Goal: Task Accomplishment & Management: Use online tool/utility

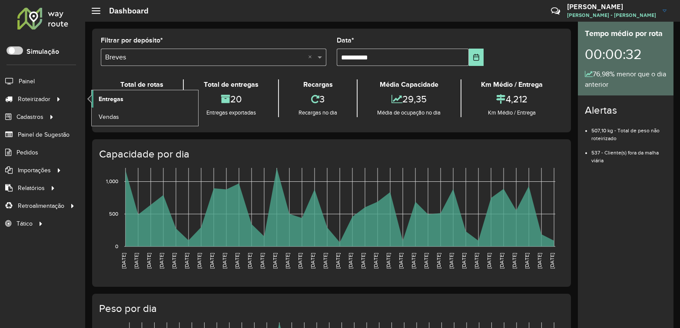
click at [105, 100] on span "Entregas" at bounding box center [111, 99] width 25 height 9
click at [111, 97] on span "Entregas" at bounding box center [111, 99] width 25 height 9
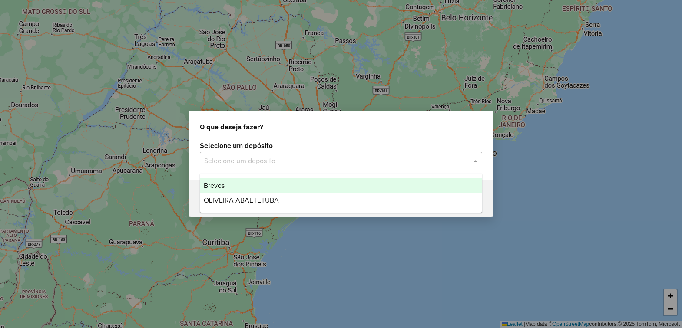
click at [479, 164] on span at bounding box center [476, 160] width 11 height 10
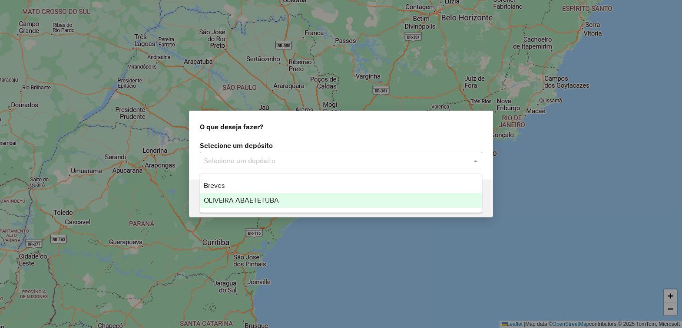
click at [242, 200] on span "OLIVEIRA ABAETETUBA" at bounding box center [241, 200] width 75 height 7
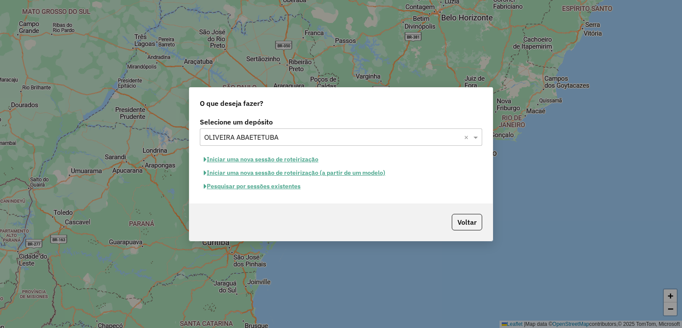
click at [297, 159] on button "Iniciar uma nova sessão de roteirização" at bounding box center [261, 159] width 122 height 13
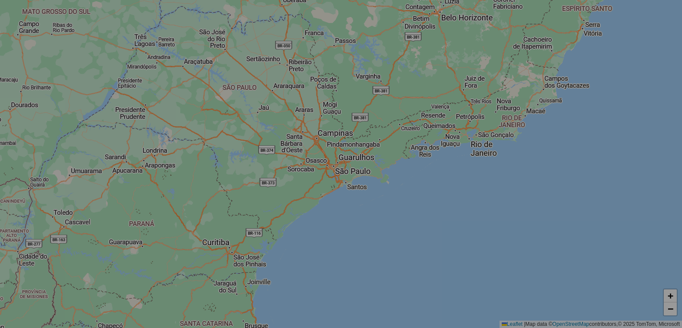
select select "*"
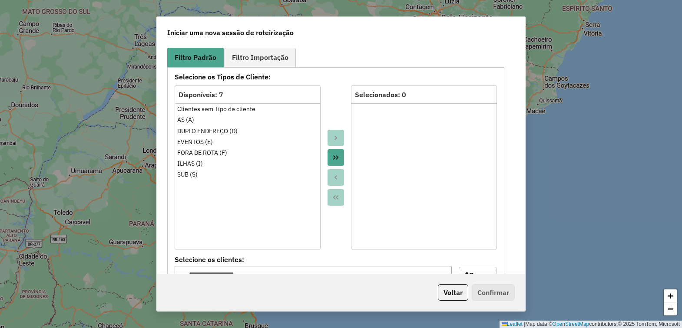
scroll to position [434, 0]
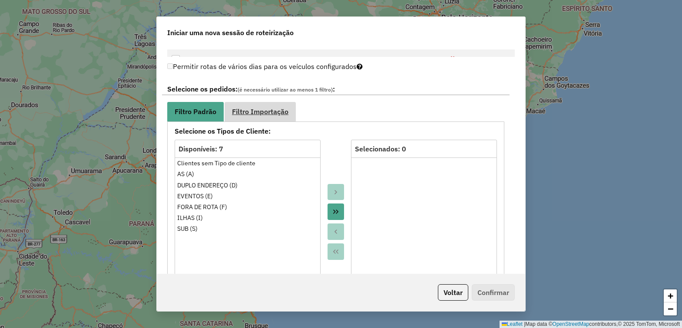
click at [261, 114] on span "Filtro Importação" at bounding box center [260, 111] width 56 height 7
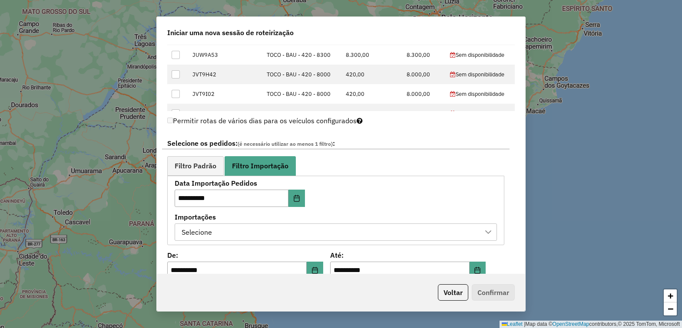
scroll to position [489, 0]
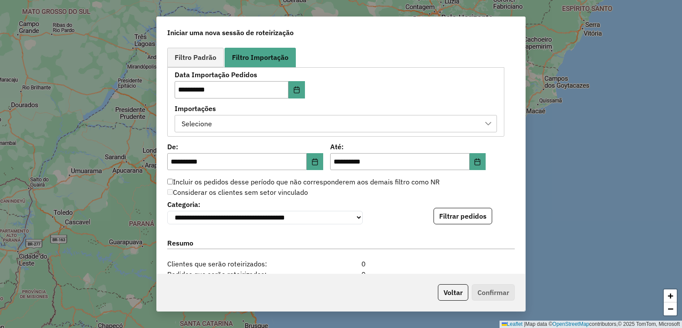
click at [482, 129] on div at bounding box center [488, 124] width 17 height 17
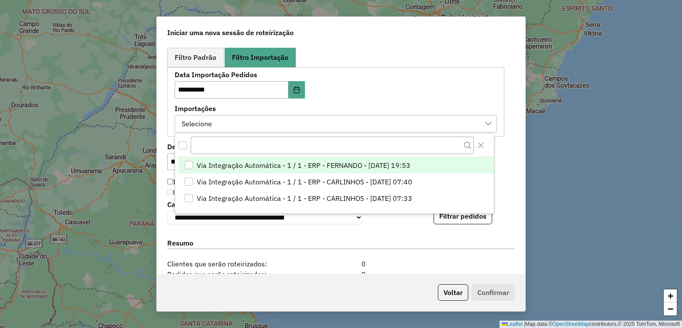
scroll to position [6, 39]
click at [185, 165] on div "Via Integração Automática - 1 / 1 - ERP - FERNANDO - 11/08/2025 19:53" at bounding box center [189, 166] width 8 height 8
click at [509, 123] on div "**********" at bounding box center [341, 159] width 368 height 229
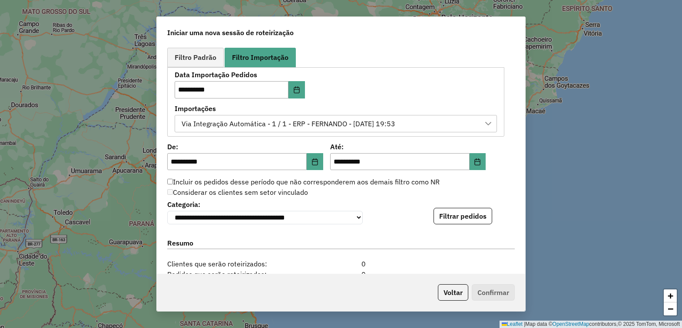
scroll to position [543, 0]
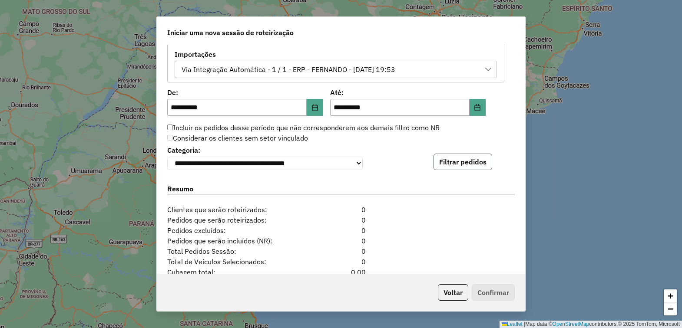
click at [462, 165] on button "Filtrar pedidos" at bounding box center [462, 162] width 59 height 17
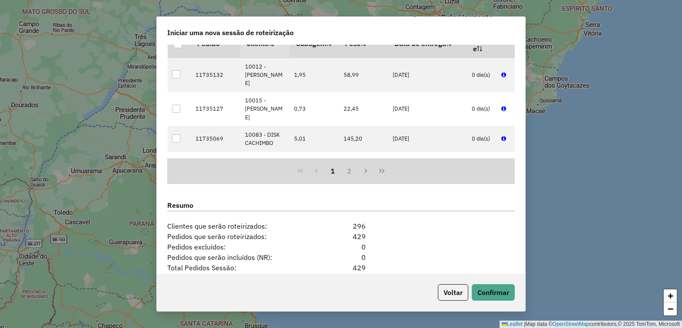
scroll to position [800, 0]
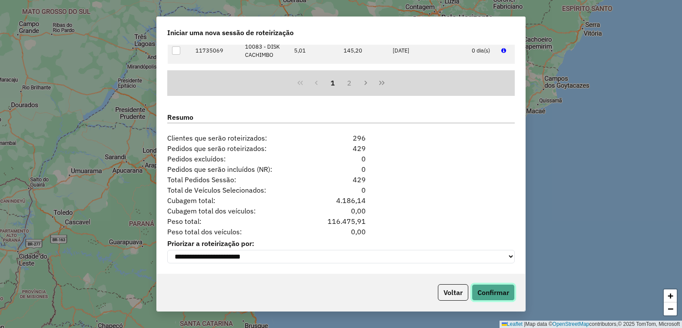
click at [491, 294] on button "Confirmar" at bounding box center [493, 292] width 43 height 17
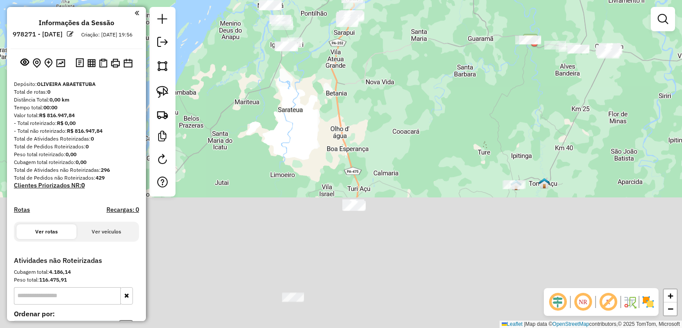
drag, startPoint x: 487, startPoint y: 236, endPoint x: 458, endPoint y: 50, distance: 187.6
click at [461, 33] on div "Janela de atendimento Grade de atendimento Capacidade Transportadoras Veículos …" at bounding box center [341, 164] width 682 height 328
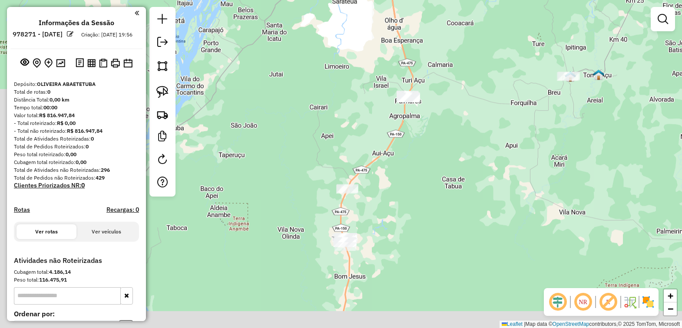
drag, startPoint x: 421, startPoint y: 196, endPoint x: 474, endPoint y: 92, distance: 116.9
click at [474, 92] on div "Janela de atendimento Grade de atendimento Capacidade Transportadoras Veículos …" at bounding box center [341, 164] width 682 height 328
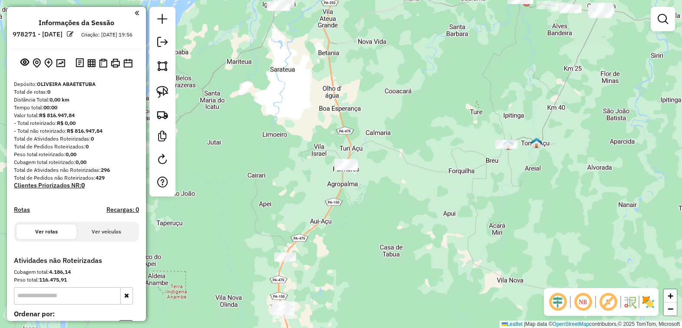
drag, startPoint x: 441, startPoint y: 165, endPoint x: 378, endPoint y: 218, distance: 82.6
click at [381, 220] on div "Janela de atendimento Grade de atendimento Capacidade Transportadoras Veículos …" at bounding box center [341, 164] width 682 height 328
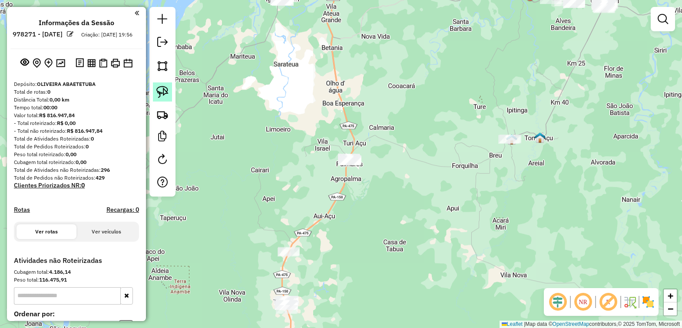
click at [164, 88] on img at bounding box center [162, 92] width 12 height 12
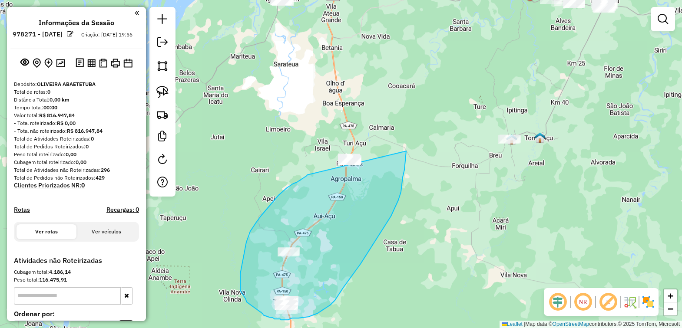
drag, startPoint x: 307, startPoint y: 176, endPoint x: 406, endPoint y: 110, distance: 119.4
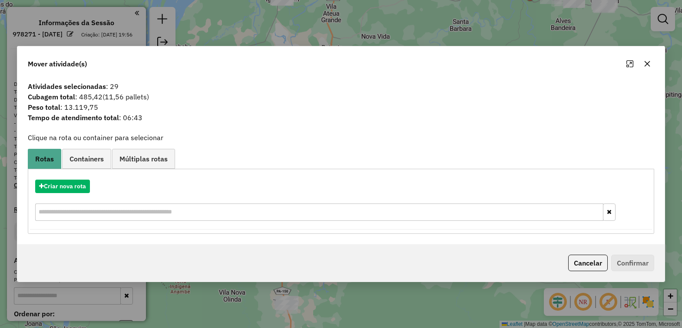
click at [645, 63] on icon "button" at bounding box center [647, 63] width 7 height 7
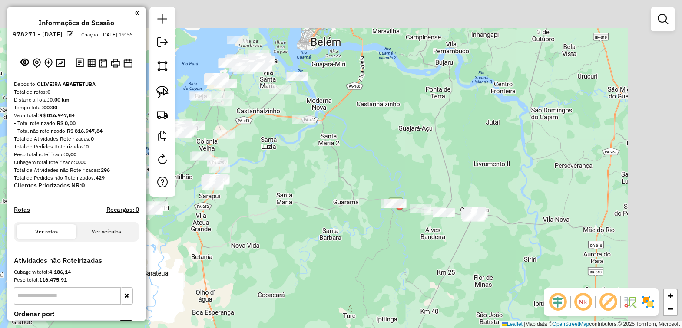
drag, startPoint x: 552, startPoint y: 51, endPoint x: 420, endPoint y: 261, distance: 247.2
click at [420, 261] on div "Janela de atendimento Grade de atendimento Capacidade Transportadoras Veículos …" at bounding box center [341, 164] width 682 height 328
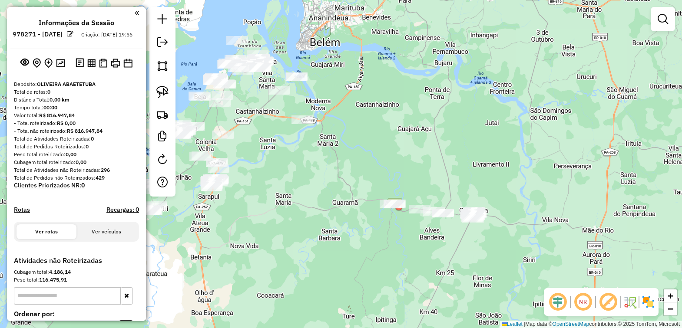
click at [417, 254] on div "Janela de atendimento Grade de atendimento Capacidade Transportadoras Veículos …" at bounding box center [341, 164] width 682 height 328
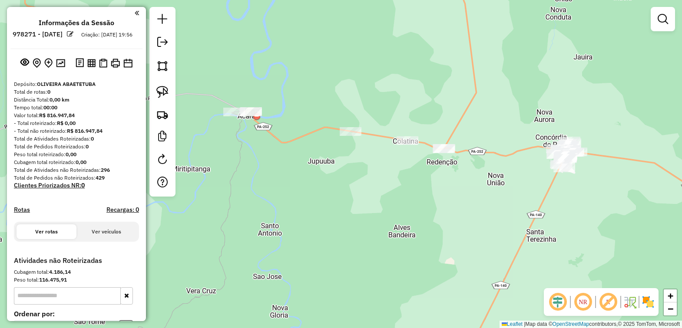
drag, startPoint x: 452, startPoint y: 204, endPoint x: 403, endPoint y: 207, distance: 49.2
click at [404, 207] on div "Janela de atendimento Grade de atendimento Capacidade Transportadoras Veículos …" at bounding box center [341, 164] width 682 height 328
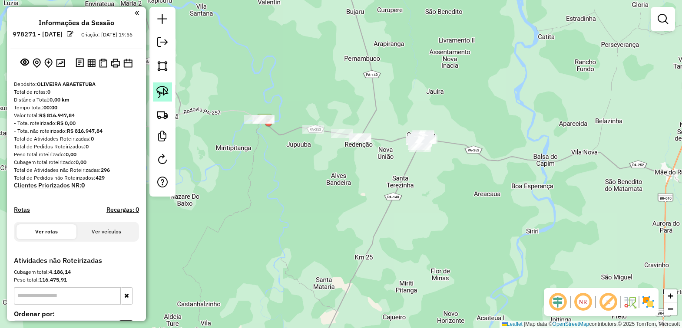
click at [159, 88] on img at bounding box center [162, 92] width 12 height 12
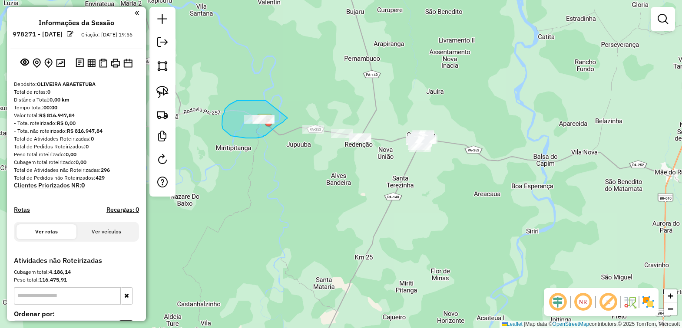
drag, startPoint x: 234, startPoint y: 102, endPoint x: 287, endPoint y: 118, distance: 55.7
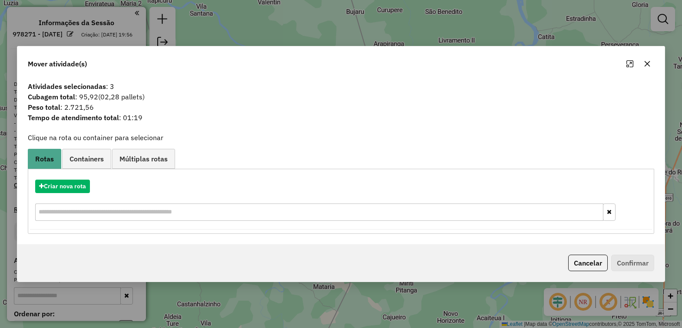
click at [644, 61] on icon "button" at bounding box center [647, 63] width 7 height 7
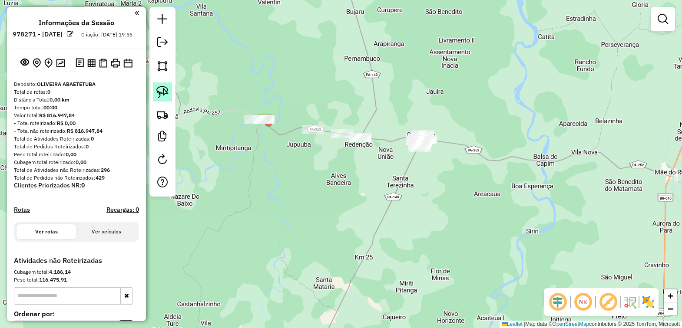
click at [161, 93] on img at bounding box center [162, 92] width 12 height 12
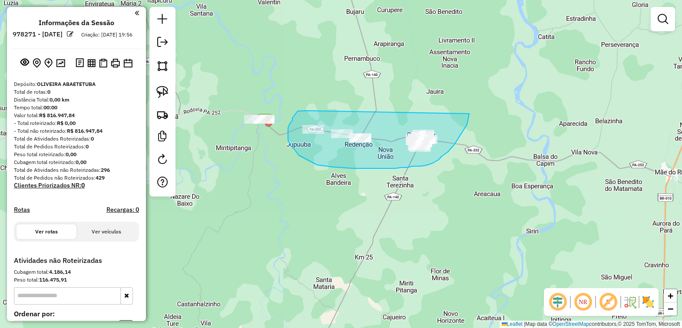
drag, startPoint x: 305, startPoint y: 111, endPoint x: 470, endPoint y: 102, distance: 165.7
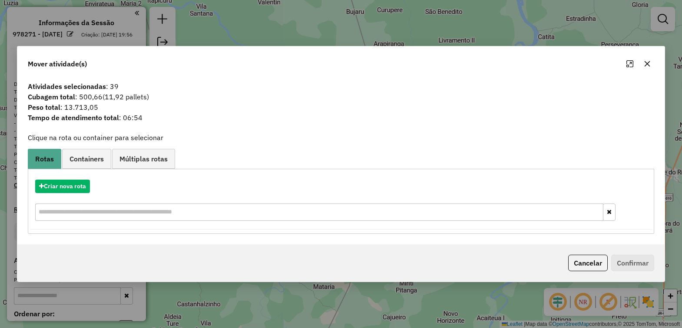
click at [648, 65] on icon "button" at bounding box center [647, 64] width 6 height 6
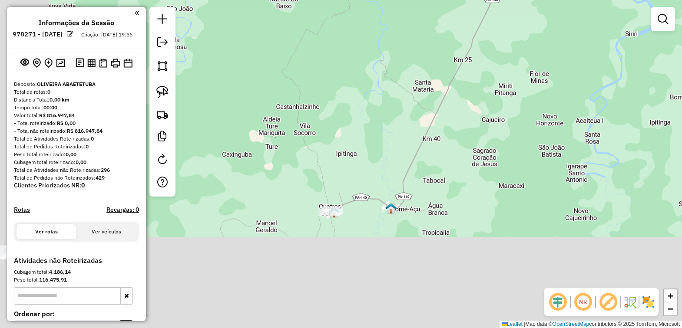
drag, startPoint x: 444, startPoint y: 211, endPoint x: 556, endPoint y: -11, distance: 248.6
click at [556, 0] on html "**********" at bounding box center [341, 164] width 682 height 328
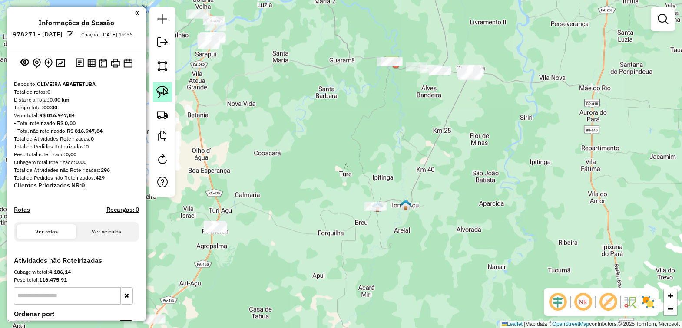
click at [165, 92] on img at bounding box center [162, 92] width 12 height 12
drag, startPoint x: 379, startPoint y: 179, endPoint x: 425, endPoint y: 223, distance: 63.3
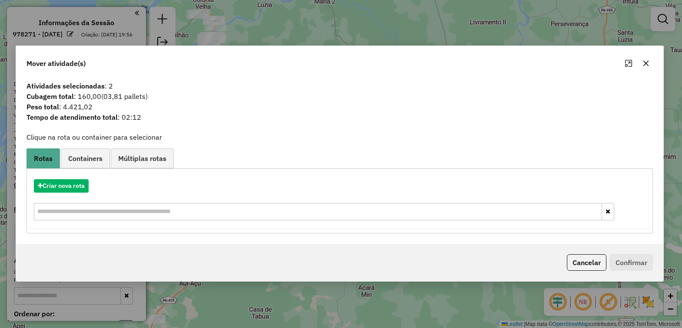
click at [644, 62] on icon "button" at bounding box center [646, 64] width 6 height 6
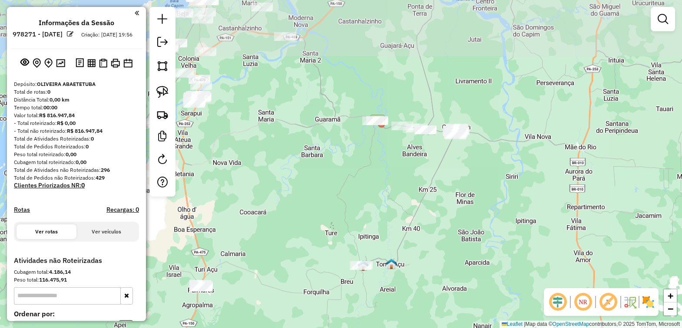
drag, startPoint x: 508, startPoint y: 72, endPoint x: 489, endPoint y: 143, distance: 73.7
click at [489, 143] on div "Janela de atendimento Grade de atendimento Capacidade Transportadoras Veículos …" at bounding box center [341, 164] width 682 height 328
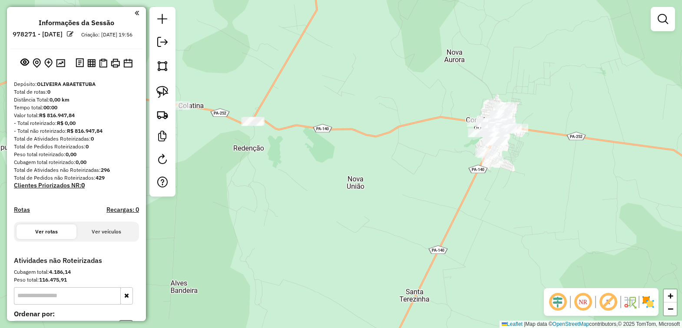
drag, startPoint x: 386, startPoint y: 164, endPoint x: 460, endPoint y: 168, distance: 74.8
click at [459, 168] on div "Janela de atendimento Grade de atendimento Capacidade Transportadoras Veículos …" at bounding box center [341, 164] width 682 height 328
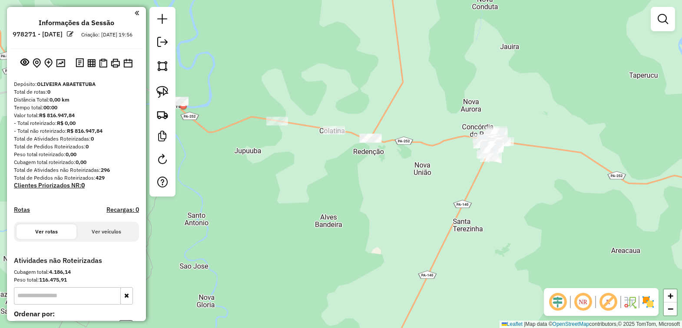
drag, startPoint x: 512, startPoint y: 209, endPoint x: 493, endPoint y: 183, distance: 32.7
click at [493, 183] on div "Janela de atendimento Grade de atendimento Capacidade Transportadoras Veículos …" at bounding box center [341, 164] width 682 height 328
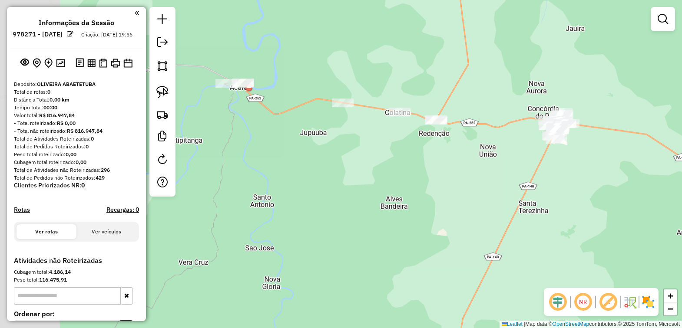
drag, startPoint x: 377, startPoint y: 184, endPoint x: 458, endPoint y: 186, distance: 81.2
click at [457, 186] on div "Janela de atendimento Grade de atendimento Capacidade Transportadoras Veículos …" at bounding box center [341, 164] width 682 height 328
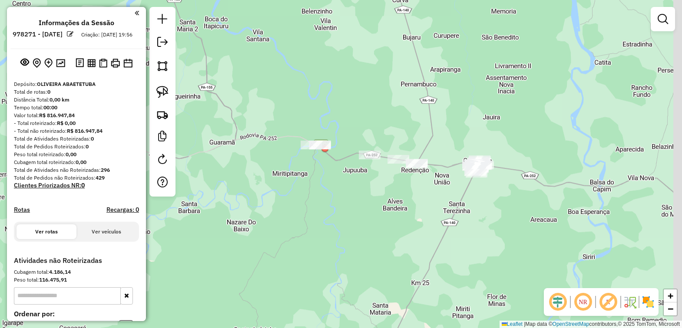
drag, startPoint x: 472, startPoint y: 199, endPoint x: 441, endPoint y: 210, distance: 33.5
click at [441, 210] on div "Janela de atendimento Grade de atendimento Capacidade Transportadoras Veículos …" at bounding box center [341, 164] width 682 height 328
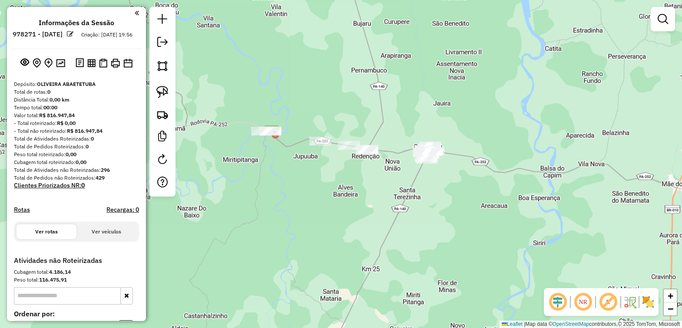
drag, startPoint x: 446, startPoint y: 193, endPoint x: 397, endPoint y: 175, distance: 51.5
click at [397, 175] on div "Janela de atendimento Grade de atendimento Capacidade Transportadoras Veículos …" at bounding box center [341, 164] width 682 height 328
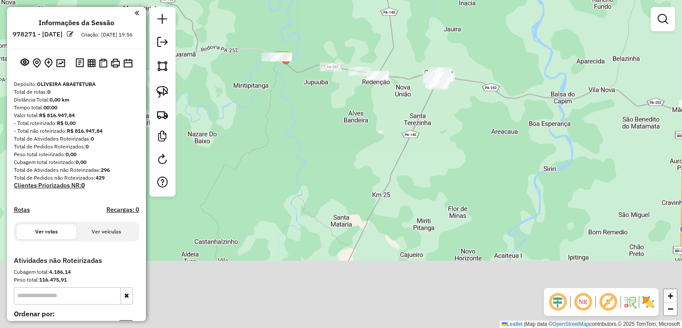
drag, startPoint x: 392, startPoint y: 189, endPoint x: 402, endPoint y: 120, distance: 69.7
click at [402, 120] on div "Janela de atendimento Grade de atendimento Capacidade Transportadoras Veículos …" at bounding box center [341, 164] width 682 height 328
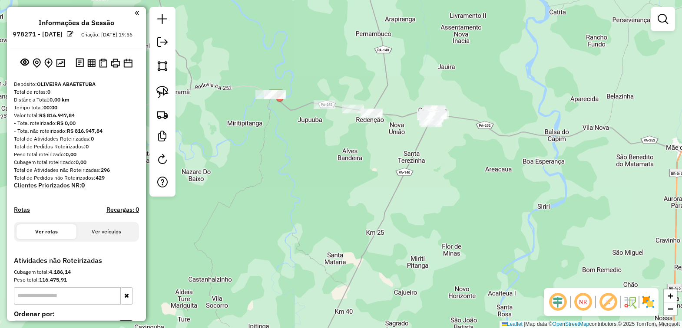
drag, startPoint x: 330, startPoint y: 203, endPoint x: 323, endPoint y: 239, distance: 37.3
click at [323, 239] on div "Janela de atendimento Grade de atendimento Capacidade Transportadoras Veículos …" at bounding box center [341, 164] width 682 height 328
click at [163, 91] on img at bounding box center [162, 92] width 12 height 12
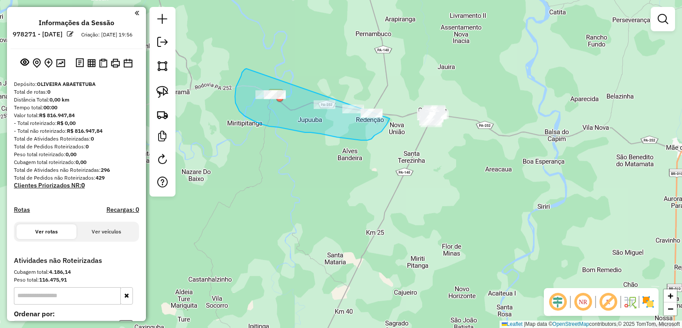
drag, startPoint x: 246, startPoint y: 69, endPoint x: 391, endPoint y: 103, distance: 149.1
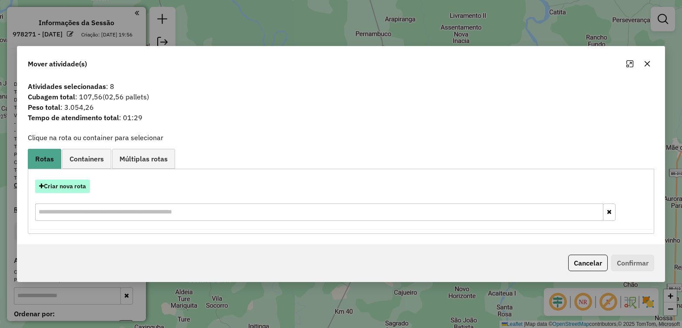
click at [72, 188] on button "Criar nova rota" at bounding box center [62, 186] width 55 height 13
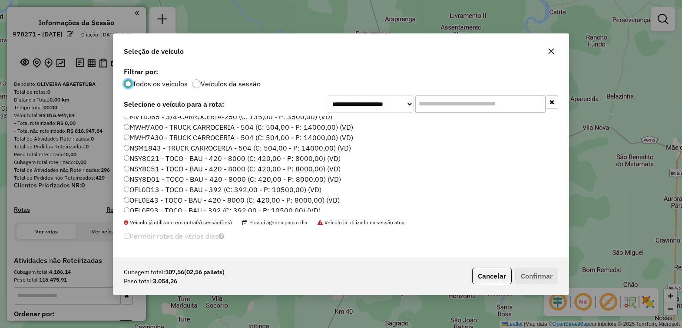
scroll to position [300, 0]
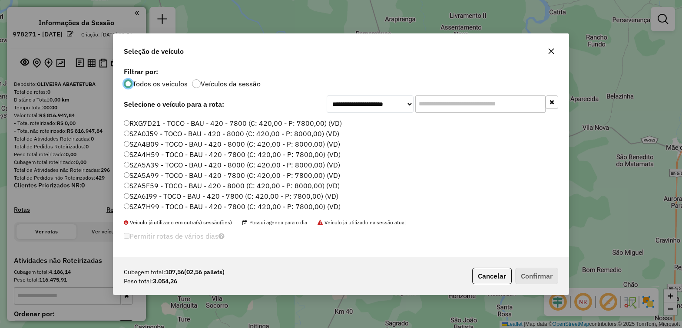
click at [155, 153] on label "SZA4H59 - TOCO - BAU - 420 - 7800 (C: 420,00 - P: 7800,00) (VD)" at bounding box center [232, 154] width 217 height 10
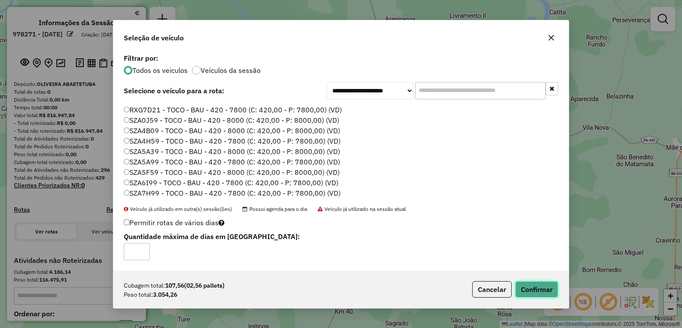
click at [535, 294] on button "Confirmar" at bounding box center [536, 289] width 43 height 17
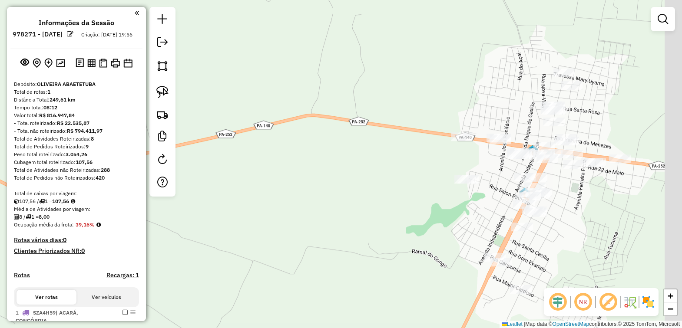
drag, startPoint x: 457, startPoint y: 129, endPoint x: 274, endPoint y: 153, distance: 184.4
click at [274, 153] on div "Janela de atendimento Grade de atendimento Capacidade Transportadoras Veículos …" at bounding box center [341, 164] width 682 height 328
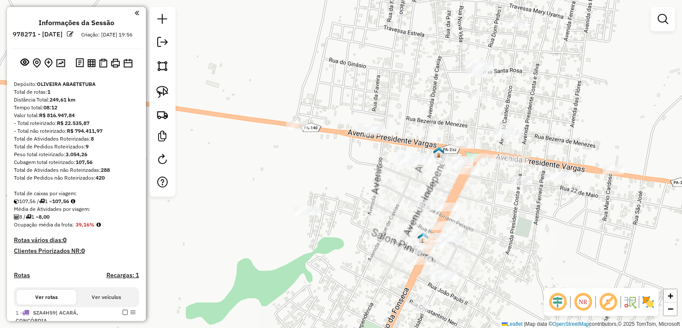
drag, startPoint x: 373, startPoint y: 162, endPoint x: 348, endPoint y: 162, distance: 24.8
click at [348, 162] on div "Janela de atendimento Grade de atendimento Capacidade Transportadoras Veículos …" at bounding box center [341, 164] width 682 height 328
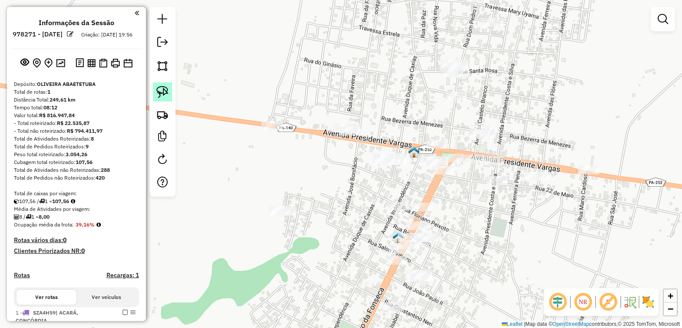
click at [161, 92] on img at bounding box center [162, 92] width 12 height 12
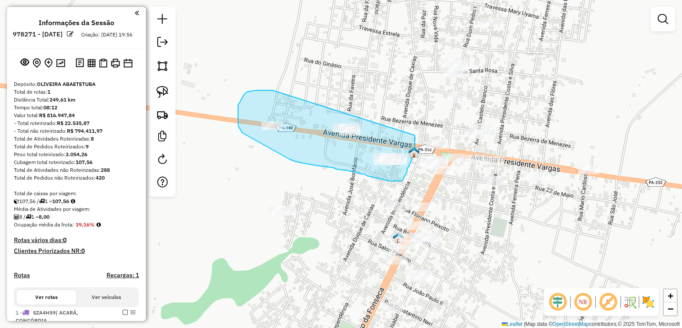
drag, startPoint x: 251, startPoint y: 91, endPoint x: 413, endPoint y: 133, distance: 167.8
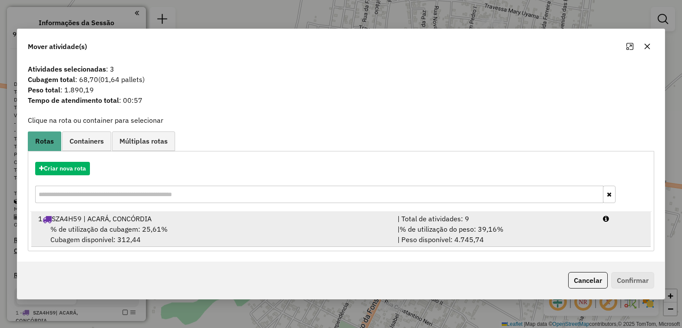
click at [120, 232] on span "% de utilização da cubagem: 25,61%" at bounding box center [108, 229] width 117 height 9
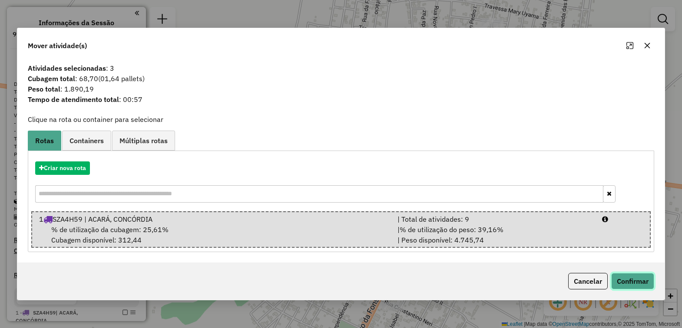
click at [628, 287] on button "Confirmar" at bounding box center [632, 281] width 43 height 17
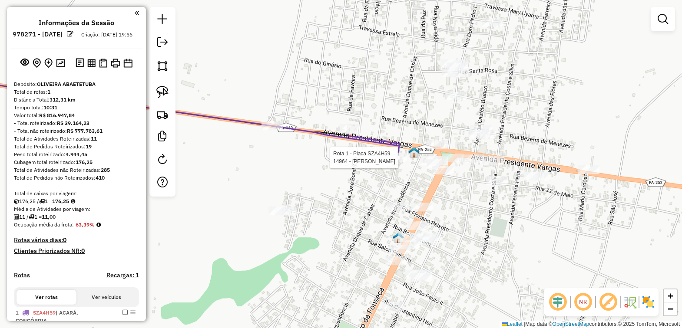
select select "**********"
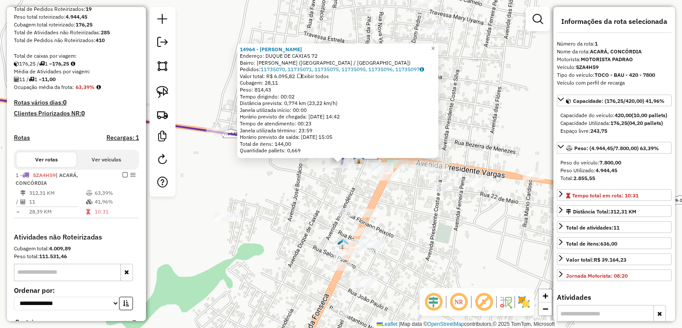
scroll to position [214, 0]
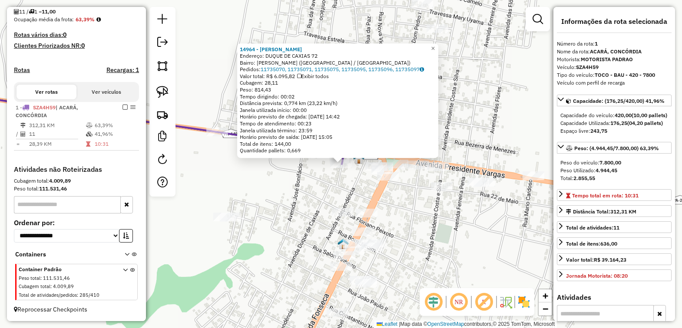
click at [350, 187] on div "14964 - MARIS BAR Endereço: DUQUE DE CAXIAS 72 Bairro: RAMIRO PAZ (CONCORDIA DO…" at bounding box center [341, 164] width 682 height 328
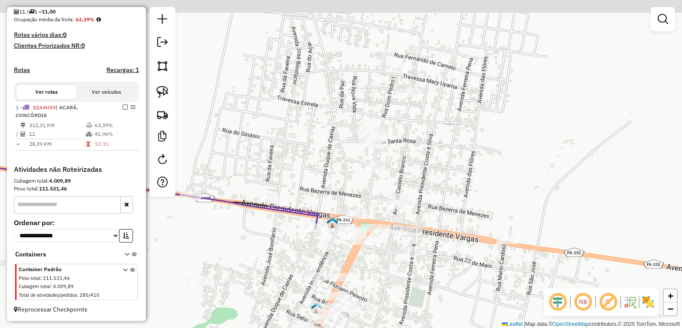
drag, startPoint x: 303, startPoint y: 102, endPoint x: 295, endPoint y: 151, distance: 49.2
click at [295, 151] on div "Janela de atendimento Grade de atendimento Capacidade Transportadoras Veículos …" at bounding box center [341, 164] width 682 height 328
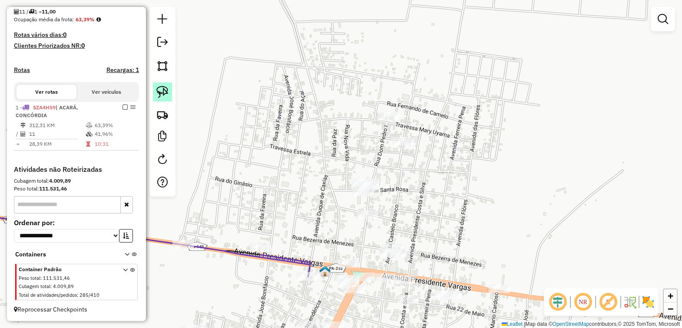
click at [159, 90] on img at bounding box center [162, 92] width 12 height 12
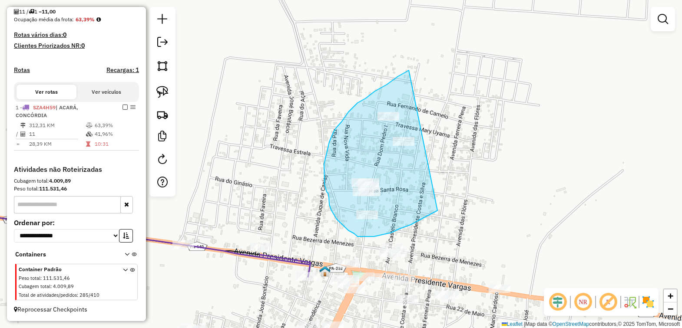
drag, startPoint x: 357, startPoint y: 103, endPoint x: 458, endPoint y: 198, distance: 138.8
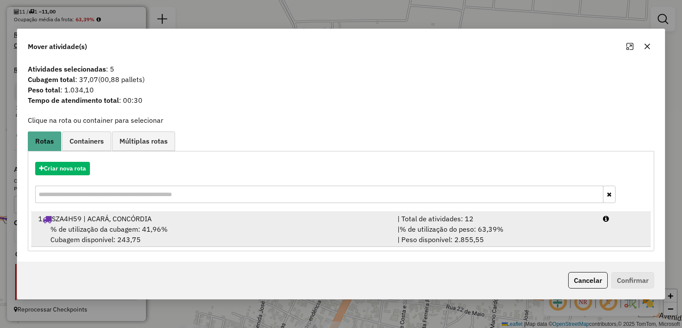
click at [146, 223] on div "1 SZA4H59 | ACARÁ, CONCÓRDIA" at bounding box center [212, 219] width 359 height 10
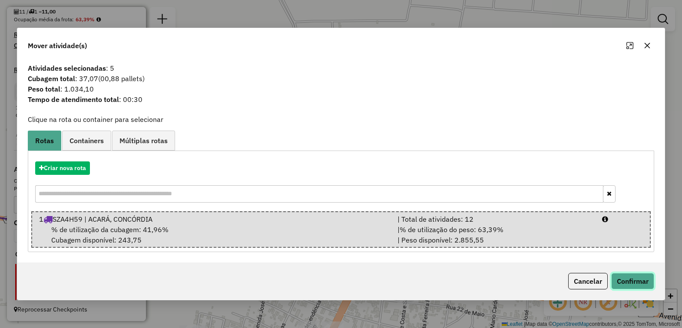
click at [620, 283] on button "Confirmar" at bounding box center [632, 281] width 43 height 17
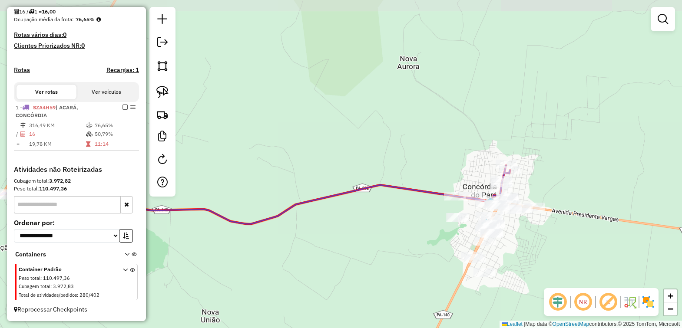
drag, startPoint x: 505, startPoint y: 211, endPoint x: 518, endPoint y: 186, distance: 28.7
click at [518, 186] on div "Janela de atendimento Grade de atendimento Capacidade Transportadoras Veículos …" at bounding box center [341, 164] width 682 height 328
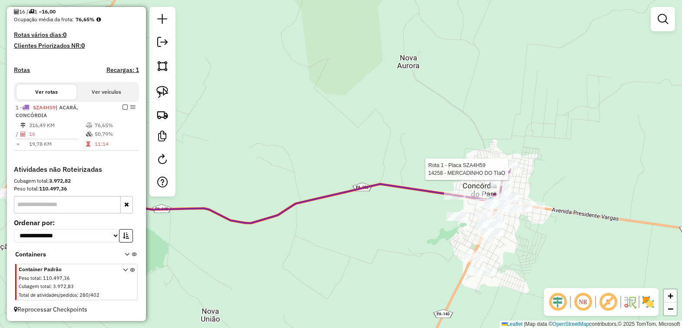
select select "**********"
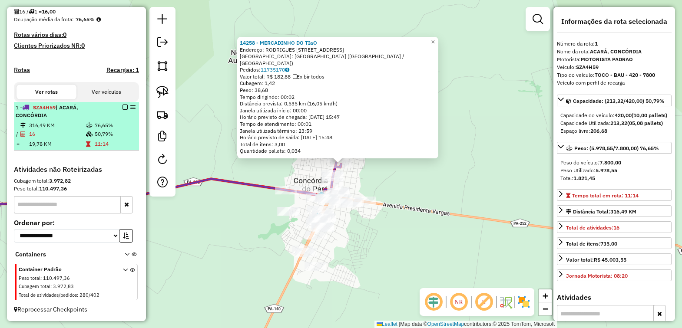
click at [122, 106] on em at bounding box center [124, 107] width 5 height 5
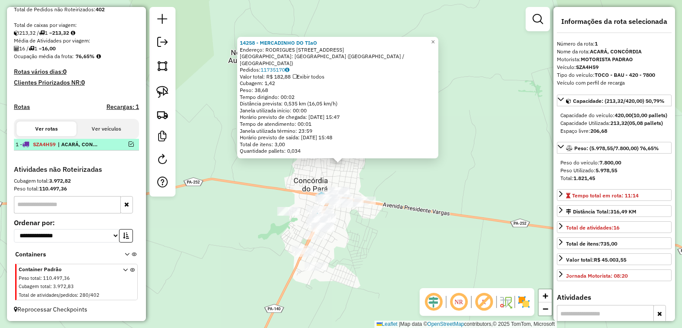
scroll to position [177, 0]
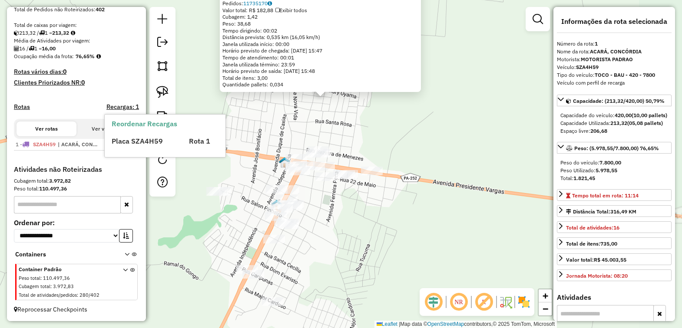
drag, startPoint x: 392, startPoint y: 209, endPoint x: 454, endPoint y: 155, distance: 81.6
click at [454, 155] on div "14258 - MERCADINHO DO TIaO Endereço: RODRIGUES GOUVEIA, 36 Bairro: BAIRRO NOVO …" at bounding box center [341, 164] width 682 height 328
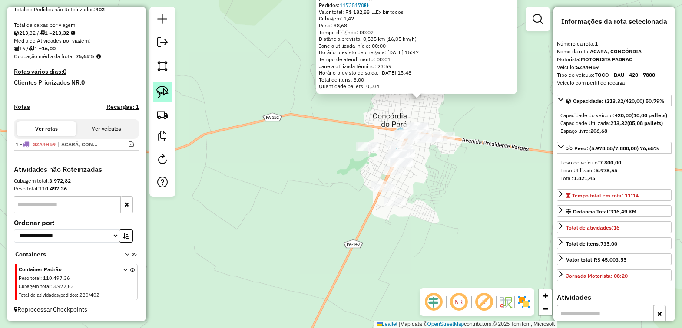
drag, startPoint x: 162, startPoint y: 92, endPoint x: 166, endPoint y: 91, distance: 4.4
click at [162, 91] on img at bounding box center [162, 92] width 12 height 12
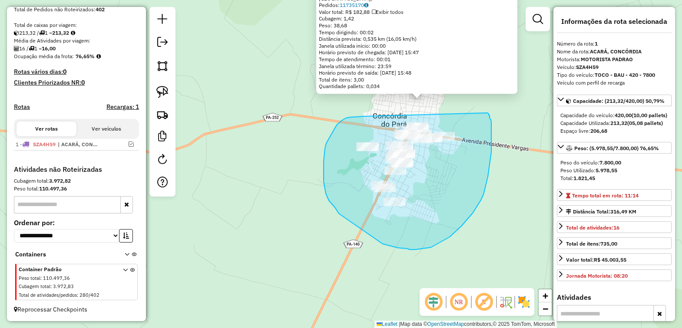
drag, startPoint x: 346, startPoint y: 118, endPoint x: 485, endPoint y: 112, distance: 139.6
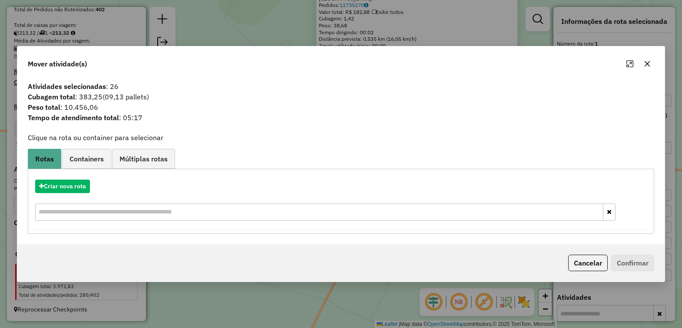
click at [648, 62] on icon "button" at bounding box center [647, 64] width 6 height 6
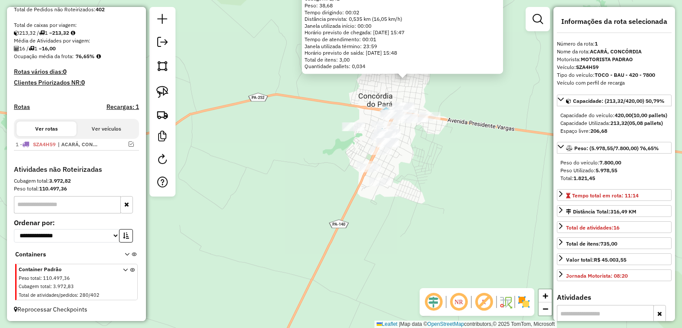
drag, startPoint x: 438, startPoint y: 207, endPoint x: 424, endPoint y: 187, distance: 24.1
click at [424, 187] on div "14258 - MERCADINHO DO TIaO Endereço: RODRIGUES GOUVEIA, 36 Bairro: BAIRRO NOVO …" at bounding box center [341, 164] width 682 height 328
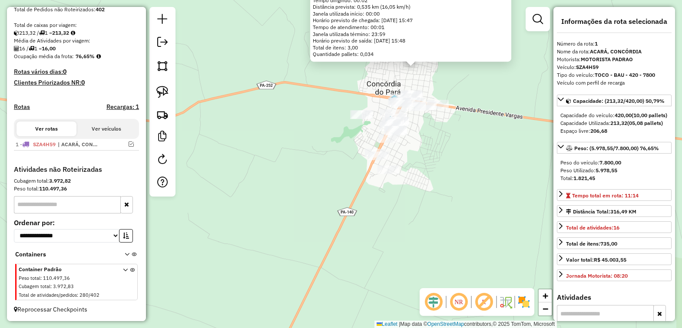
drag, startPoint x: 420, startPoint y: 172, endPoint x: 442, endPoint y: 138, distance: 40.7
click at [442, 138] on div "14258 - MERCADINHO DO TIaO Endereço: RODRIGUES GOUVEIA, 36 Bairro: BAIRRO NOVO …" at bounding box center [341, 164] width 682 height 328
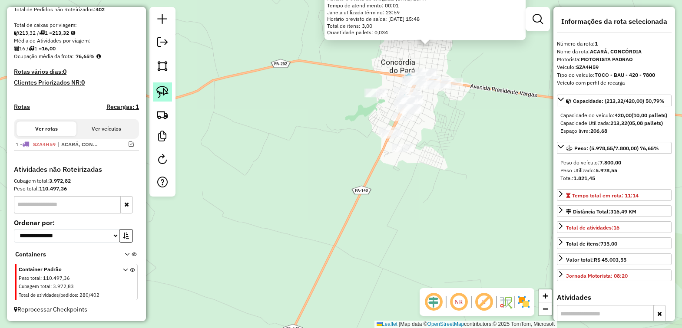
click at [163, 90] on img at bounding box center [162, 92] width 12 height 12
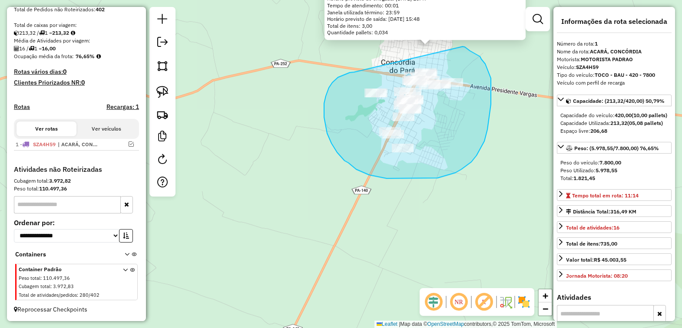
drag, startPoint x: 354, startPoint y: 72, endPoint x: 463, endPoint y: 46, distance: 111.6
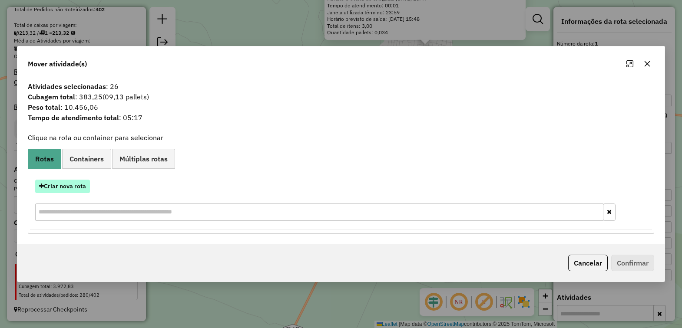
click at [71, 181] on button "Criar nova rota" at bounding box center [62, 186] width 55 height 13
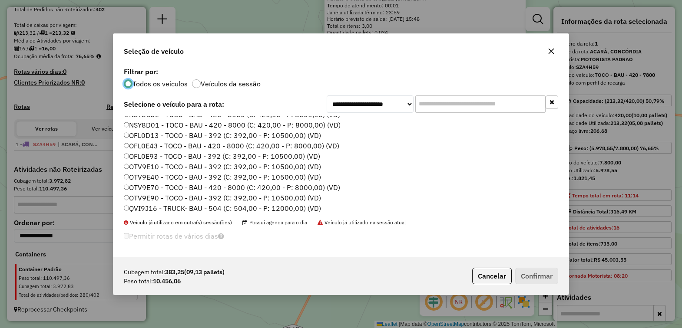
scroll to position [217, 0]
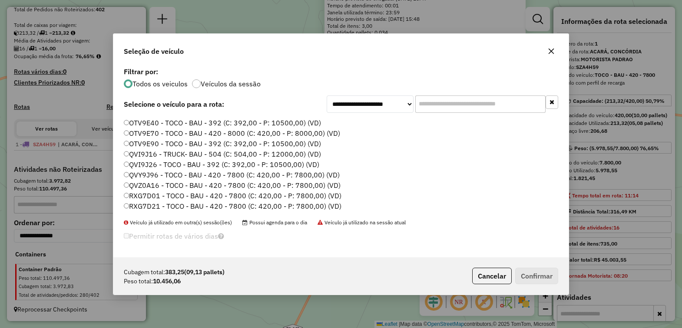
click at [147, 185] on label "QVZ0A16 - TOCO - BAU - 420 - 7800 (C: 420,00 - P: 7800,00) (VD)" at bounding box center [232, 185] width 217 height 10
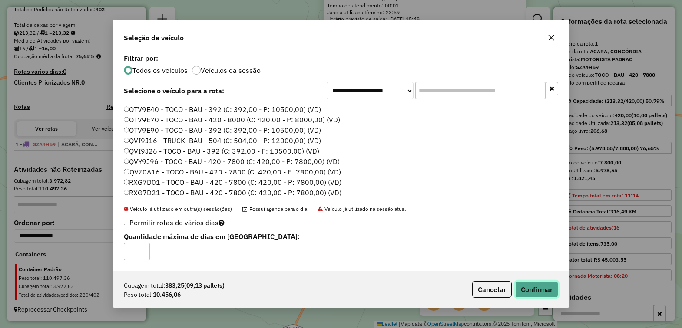
click at [543, 290] on button "Confirmar" at bounding box center [536, 289] width 43 height 17
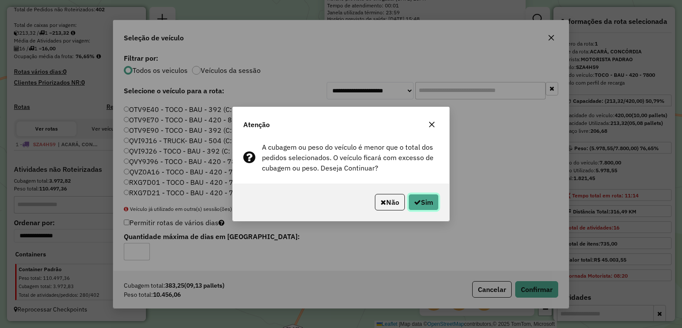
click at [423, 200] on button "Sim" at bounding box center [423, 202] width 30 height 17
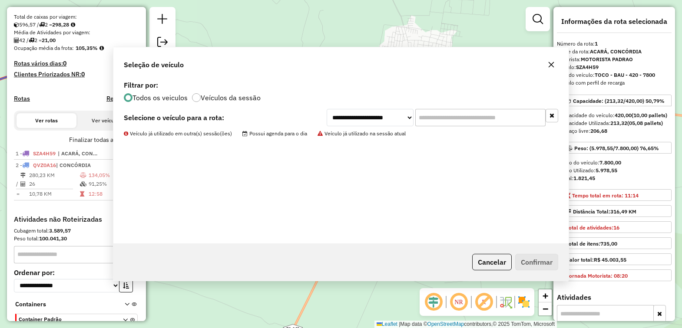
scroll to position [235, 0]
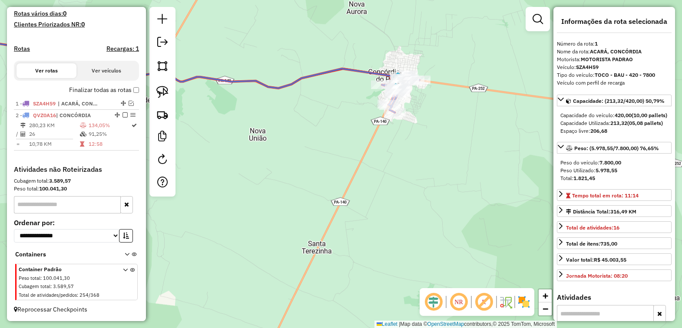
drag, startPoint x: 396, startPoint y: 227, endPoint x: 426, endPoint y: 68, distance: 161.7
click at [426, 69] on div "Janela de atendimento Grade de atendimento Capacidade Transportadoras Veículos …" at bounding box center [341, 164] width 682 height 328
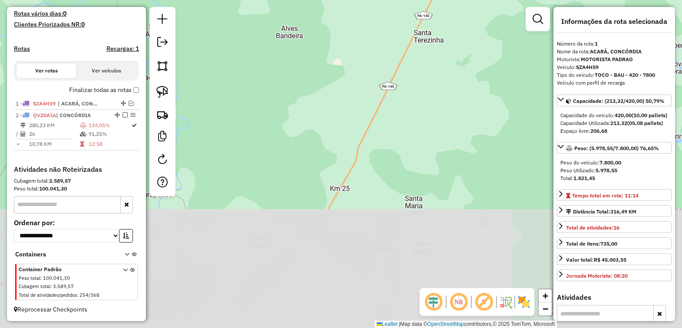
drag, startPoint x: 392, startPoint y: 157, endPoint x: 410, endPoint y: 125, distance: 37.2
click at [408, 126] on div "Janela de atendimento Grade de atendimento Capacidade Transportadoras Veículos …" at bounding box center [341, 164] width 682 height 328
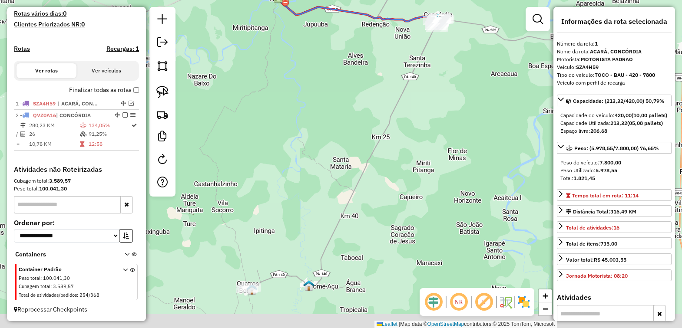
drag, startPoint x: 369, startPoint y: 226, endPoint x: 397, endPoint y: 160, distance: 72.2
click at [397, 160] on div "Janela de atendimento Grade de atendimento Capacidade Transportadoras Veículos …" at bounding box center [341, 164] width 682 height 328
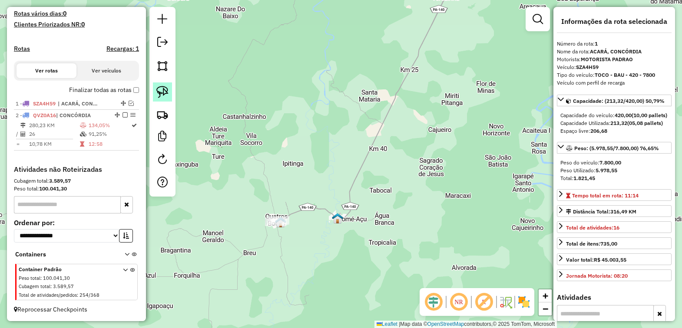
click at [160, 90] on img at bounding box center [162, 92] width 12 height 12
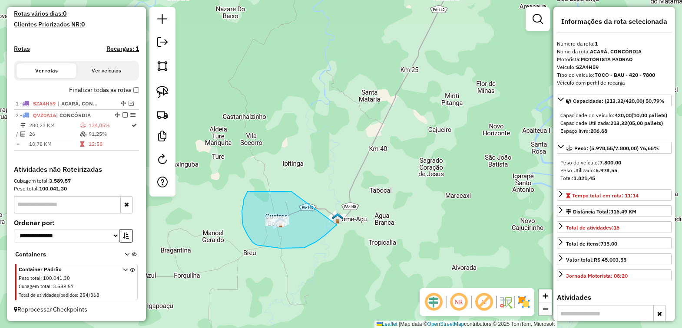
drag, startPoint x: 291, startPoint y: 192, endPoint x: 339, endPoint y: 221, distance: 56.3
click at [339, 221] on div "Janela de atendimento Grade de atendimento Capacidade Transportadoras Veículos …" at bounding box center [341, 164] width 682 height 328
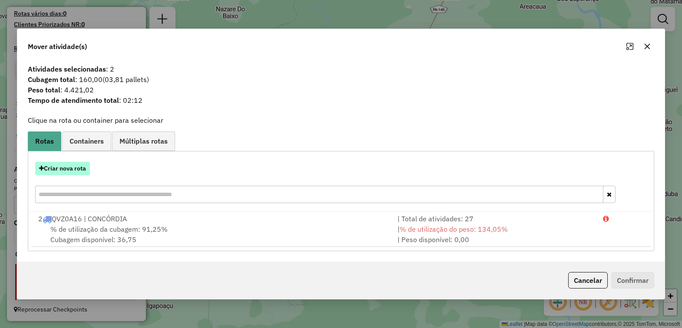
click at [73, 168] on button "Criar nova rota" at bounding box center [62, 168] width 55 height 13
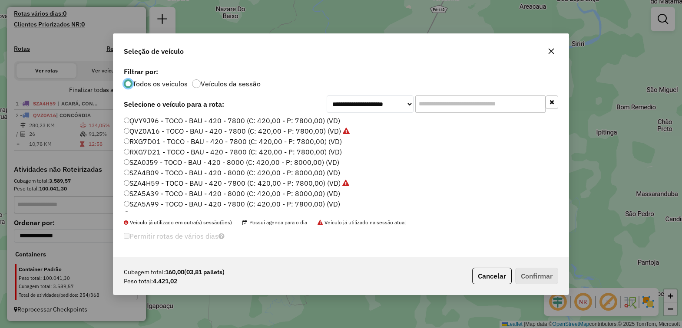
scroll to position [300, 0]
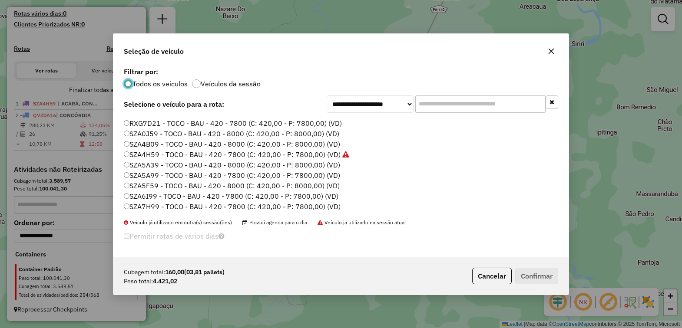
click at [149, 205] on label "SZA7H99 - TOCO - BAU - 420 - 7800 (C: 420,00 - P: 7800,00) (VD)" at bounding box center [232, 207] width 217 height 10
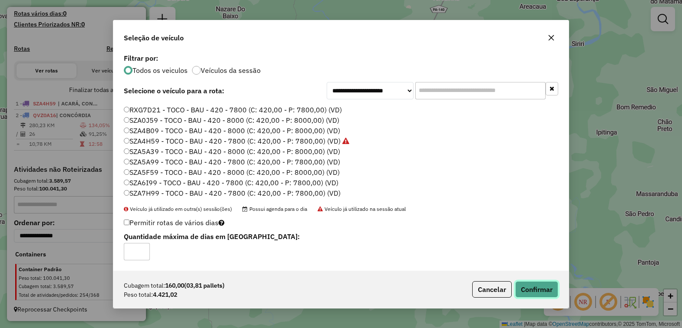
click at [539, 289] on button "Confirmar" at bounding box center [536, 289] width 43 height 17
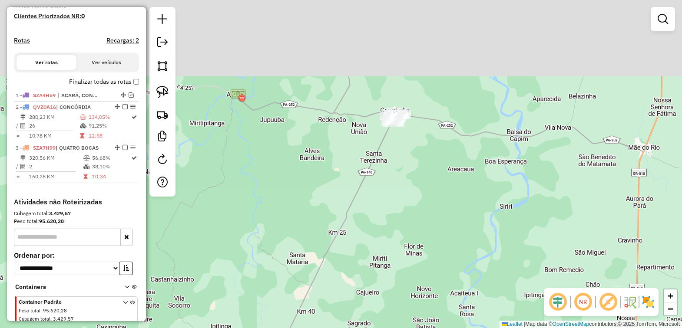
drag, startPoint x: 360, startPoint y: 120, endPoint x: 318, endPoint y: 201, distance: 90.3
click at [318, 201] on div "Janela de atendimento Grade de atendimento Capacidade Transportadoras Veículos …" at bounding box center [341, 164] width 682 height 328
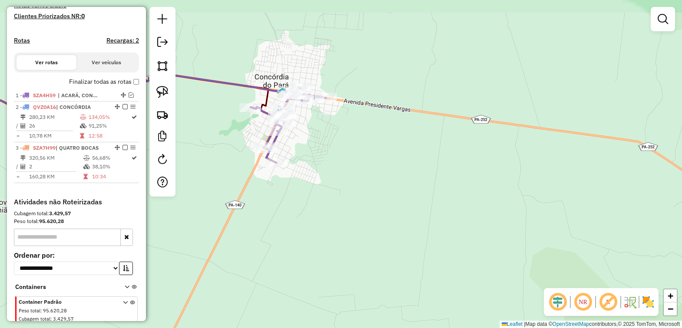
drag, startPoint x: 360, startPoint y: 127, endPoint x: 365, endPoint y: 172, distance: 45.5
click at [364, 172] on div "Janela de atendimento Grade de atendimento Capacidade Transportadoras Veículos …" at bounding box center [341, 164] width 682 height 328
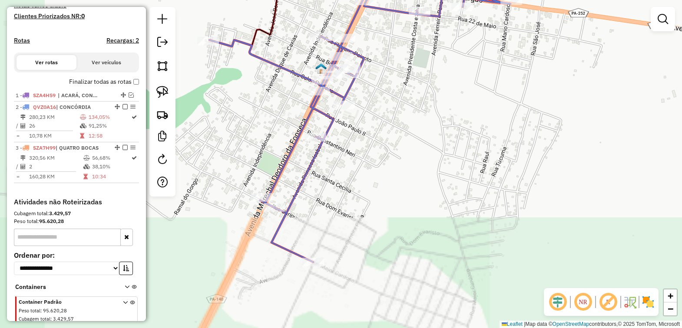
drag, startPoint x: 338, startPoint y: 170, endPoint x: 428, endPoint y: 152, distance: 92.0
click at [427, 152] on div "Janela de atendimento Grade de atendimento Capacidade Transportadoras Veículos …" at bounding box center [341, 164] width 682 height 328
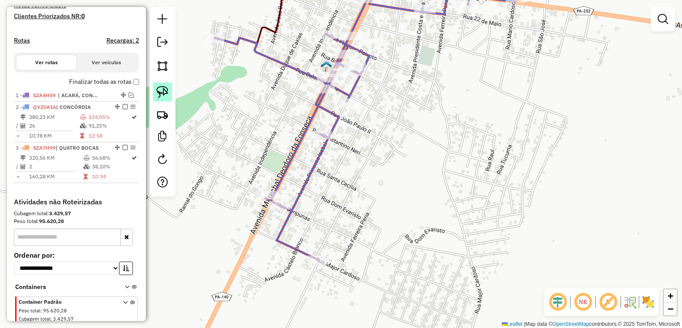
click at [161, 88] on img at bounding box center [162, 92] width 12 height 12
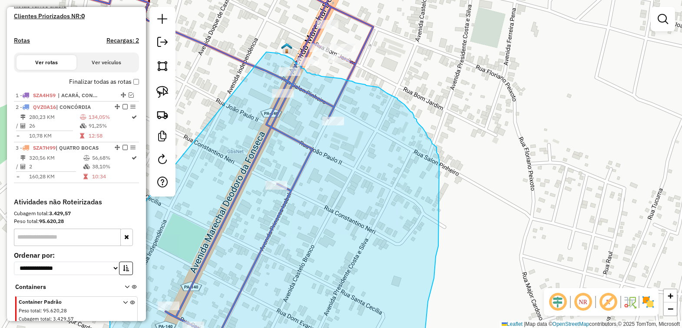
drag, startPoint x: 245, startPoint y: 159, endPoint x: 264, endPoint y: 52, distance: 108.4
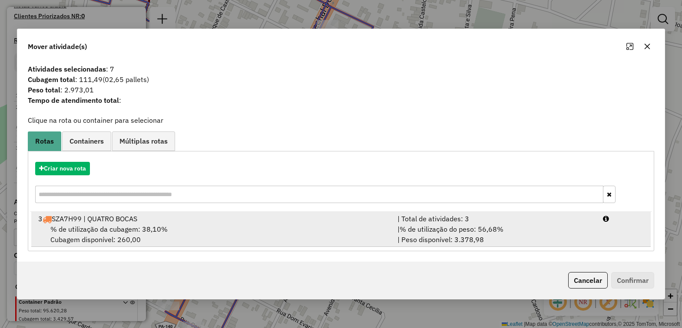
click at [198, 221] on div "3 SZA7H99 | QUATRO BOCAS" at bounding box center [212, 219] width 359 height 10
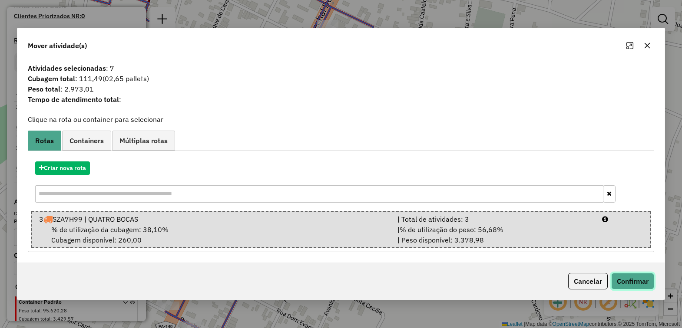
click at [624, 277] on button "Confirmar" at bounding box center [632, 281] width 43 height 17
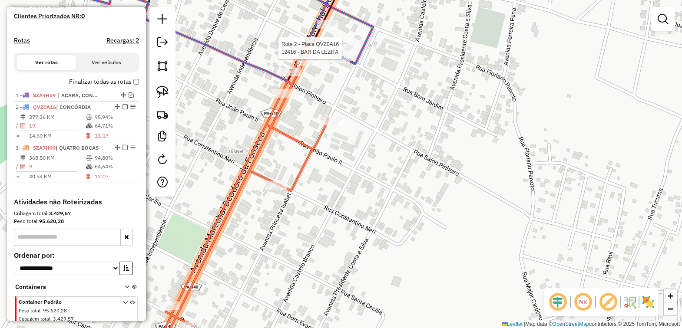
select select "**********"
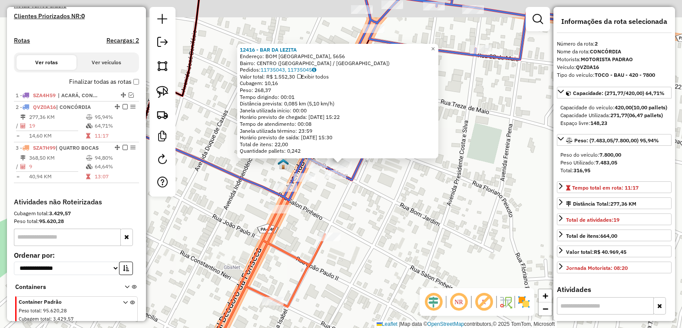
scroll to position [276, 0]
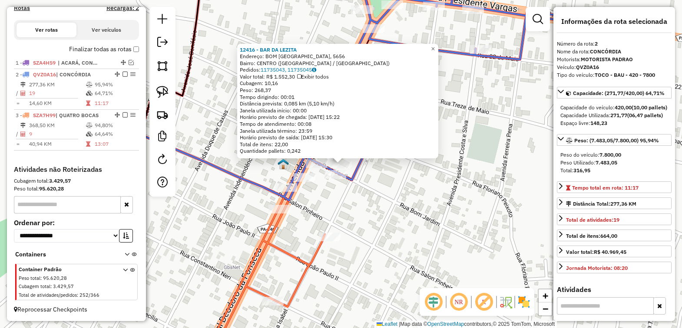
click at [437, 237] on div "12416 - BAR DA LEZITA Endereço: BOM JARDIM FEIRA DE CONCORDIA, 5656 Bairro: CEN…" at bounding box center [341, 164] width 682 height 328
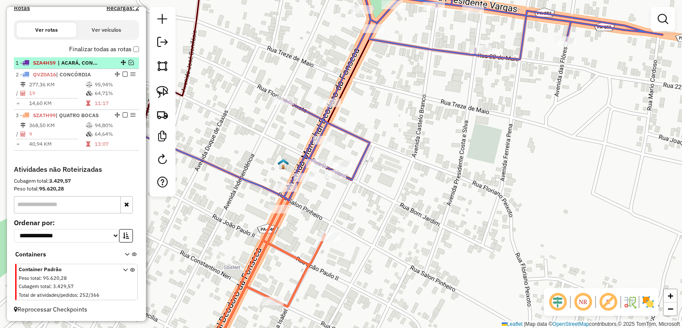
click at [85, 62] on span "| ACARÁ, CONCÓRDIA" at bounding box center [78, 63] width 40 height 8
select select "**********"
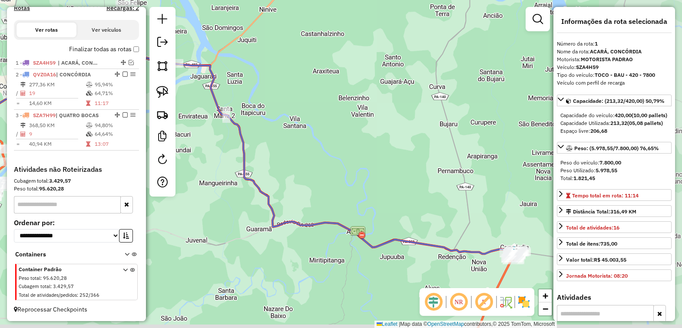
drag, startPoint x: 448, startPoint y: 135, endPoint x: 337, endPoint y: 116, distance: 112.8
click at [342, 120] on div "Janela de atendimento Grade de atendimento Capacidade Transportadoras Veículos …" at bounding box center [341, 164] width 682 height 328
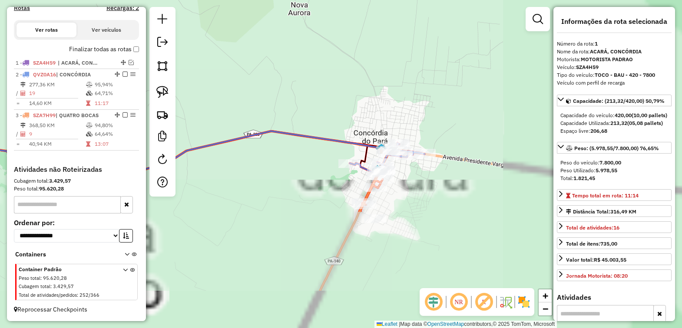
drag, startPoint x: 452, startPoint y: 197, endPoint x: 225, endPoint y: 66, distance: 262.7
click at [215, 57] on div "Janela de atendimento Grade de atendimento Capacidade Transportadoras Veículos …" at bounding box center [341, 164] width 682 height 328
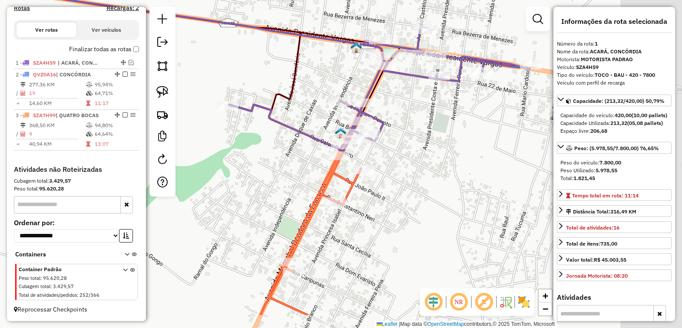
drag, startPoint x: 463, startPoint y: 140, endPoint x: 287, endPoint y: 79, distance: 186.5
click at [287, 79] on div "Janela de atendimento Grade de atendimento Capacidade Transportadoras Veículos …" at bounding box center [341, 164] width 682 height 328
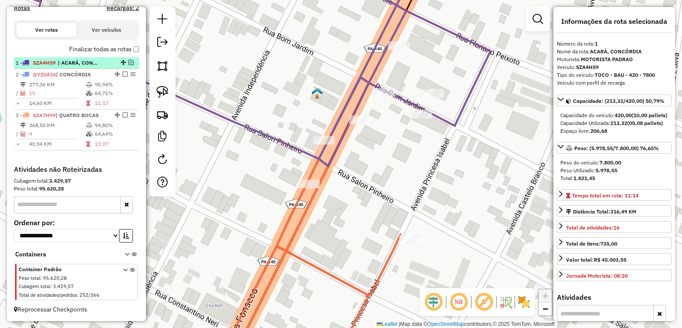
click at [129, 60] on em at bounding box center [131, 62] width 5 height 5
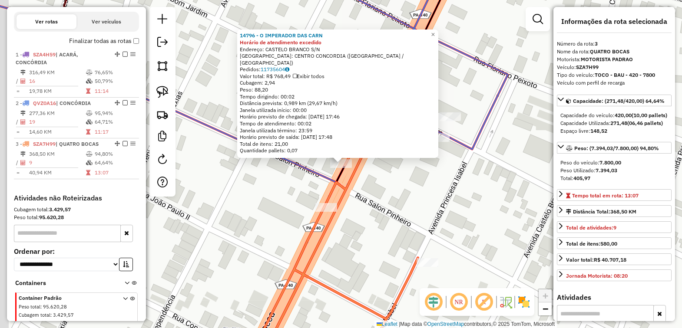
scroll to position [313, 0]
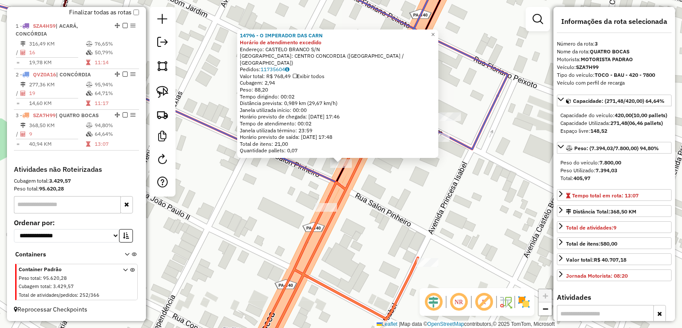
click at [378, 200] on div "14796 - O IMPERADOR DAS CARN Horário de atendimento excedido Endereço: CASTELO …" at bounding box center [341, 164] width 682 height 328
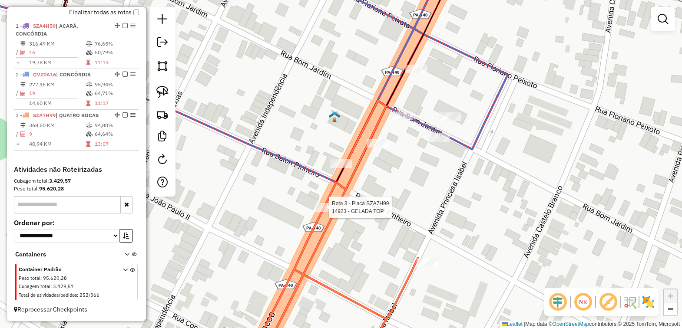
select select "**********"
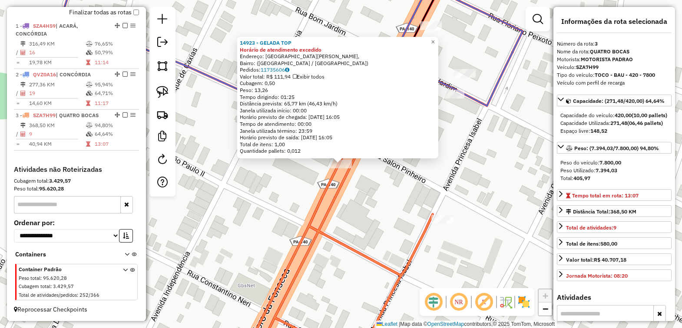
click at [364, 207] on div "14923 - GELADA TOP Horário de atendimento excedido Endereço: Avenida Marechal D…" at bounding box center [341, 164] width 682 height 328
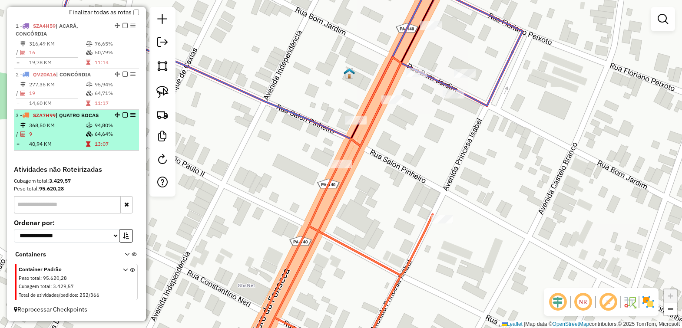
click at [123, 112] on em at bounding box center [124, 114] width 5 height 5
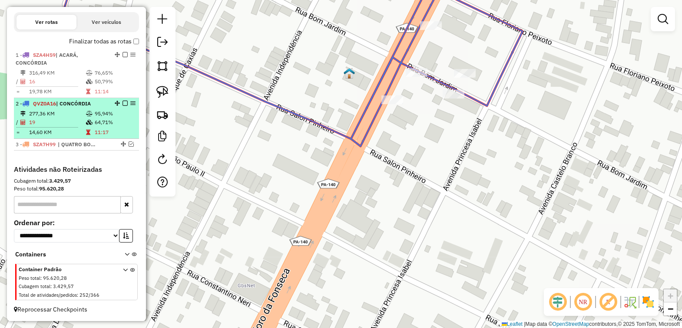
scroll to position [284, 0]
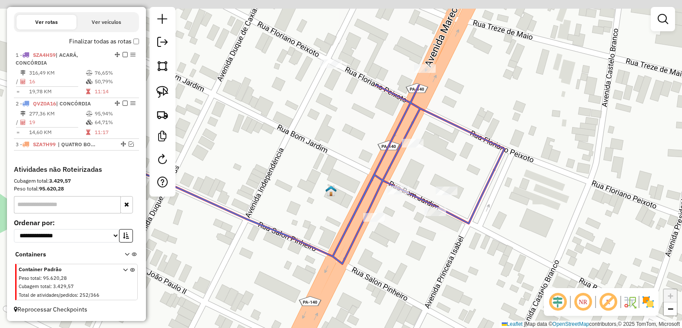
drag, startPoint x: 412, startPoint y: 113, endPoint x: 393, endPoint y: 228, distance: 117.0
click at [392, 228] on div "Janela de atendimento Grade de atendimento Capacidade Transportadoras Veículos …" at bounding box center [341, 164] width 682 height 328
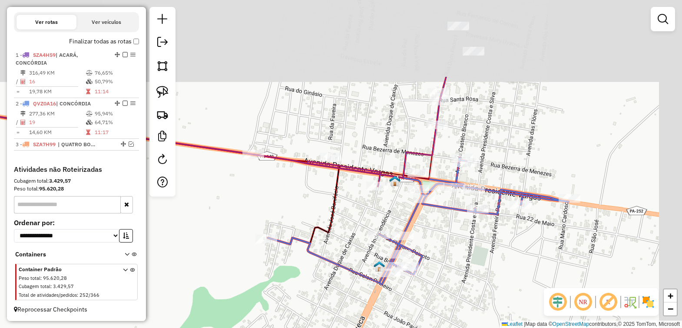
drag, startPoint x: 520, startPoint y: 89, endPoint x: 452, endPoint y: 213, distance: 141.1
click at [452, 213] on div "Janela de atendimento Grade de atendimento Capacidade Transportadoras Veículos …" at bounding box center [341, 164] width 682 height 328
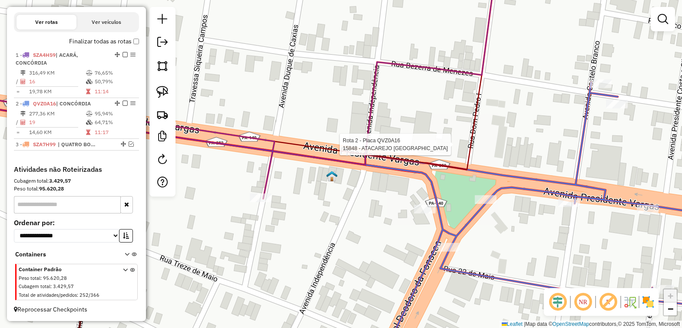
select select "**********"
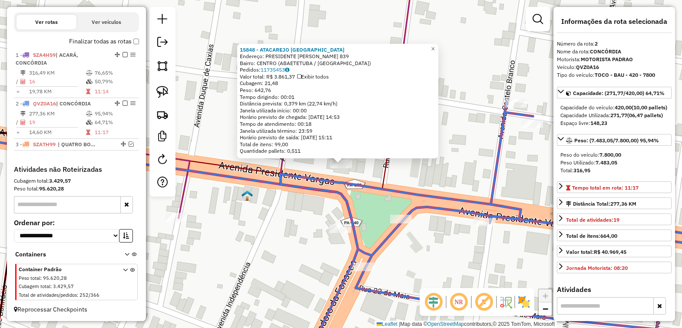
click at [373, 176] on div "15848 - ATACAREJO BARRIGAO Endereço: PRESIDENTE GETULIO VARGAS 839 Bairro: CENT…" at bounding box center [341, 164] width 682 height 328
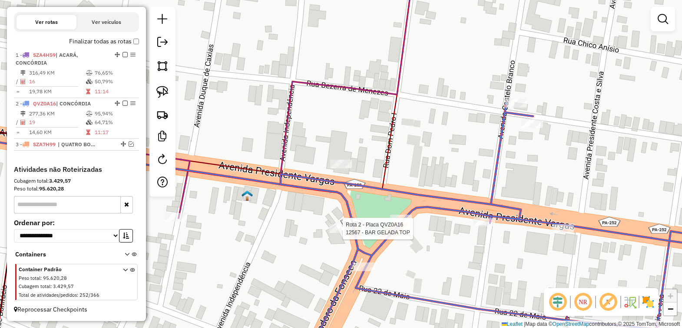
select select "**********"
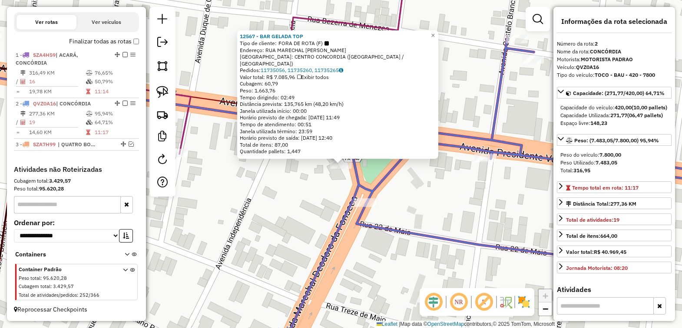
click at [305, 215] on div "12567 - BAR GELADA TOP Tipo de cliente: FORA DE ROTA (F) Endereço: RUA MARECHAL…" at bounding box center [341, 164] width 682 height 328
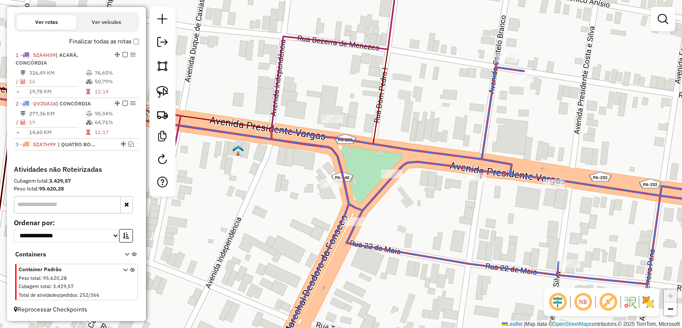
drag, startPoint x: 472, startPoint y: 72, endPoint x: 443, endPoint y: 157, distance: 89.5
click at [442, 157] on div "Janela de atendimento Grade de atendimento Capacidade Transportadoras Veículos …" at bounding box center [341, 164] width 682 height 328
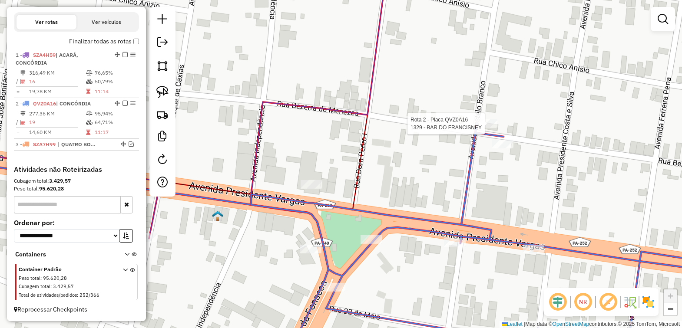
select select "**********"
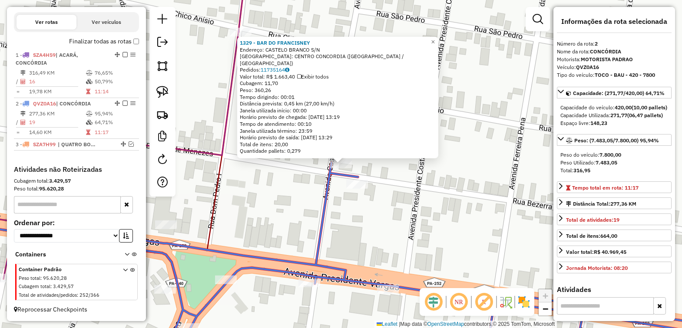
click at [396, 174] on div "1329 - BAR DO FRANCISNEY Endereço: CASTELO BRANCO S/N Bairro: CENTRO CONCORDIA …" at bounding box center [341, 164] width 682 height 328
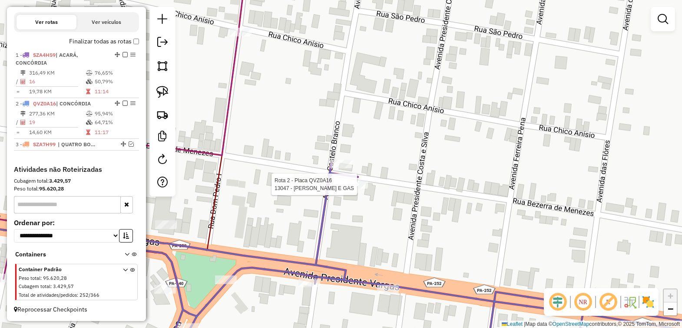
select select "**********"
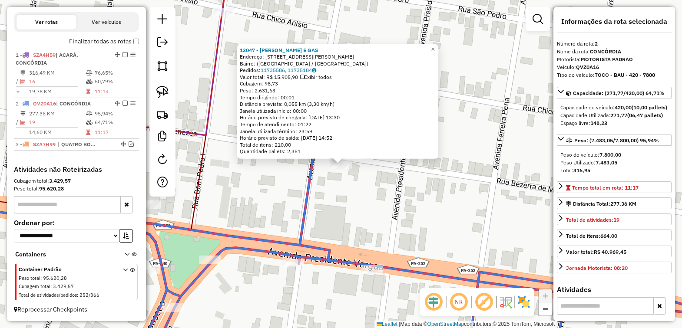
click at [357, 185] on div "13047 - ROBERTO AGUA E GAS Endereço: Rua Bezerra de Menezes, 684 Bairro: (Concó…" at bounding box center [341, 164] width 682 height 328
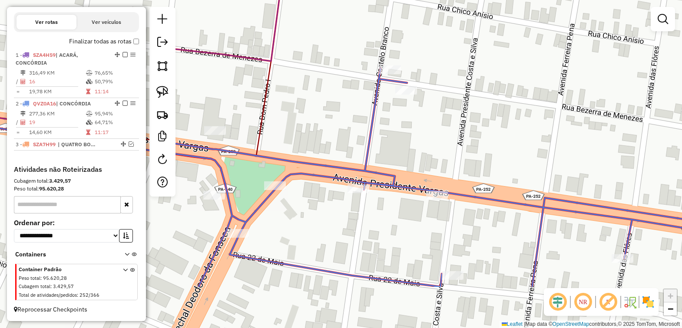
drag, startPoint x: 322, startPoint y: 214, endPoint x: 389, endPoint y: 139, distance: 100.3
click at [388, 139] on div "Janela de atendimento Grade de atendimento Capacidade Transportadoras Veículos …" at bounding box center [341, 164] width 682 height 328
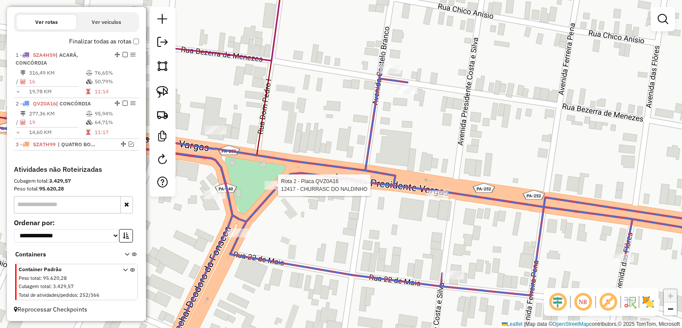
select select "**********"
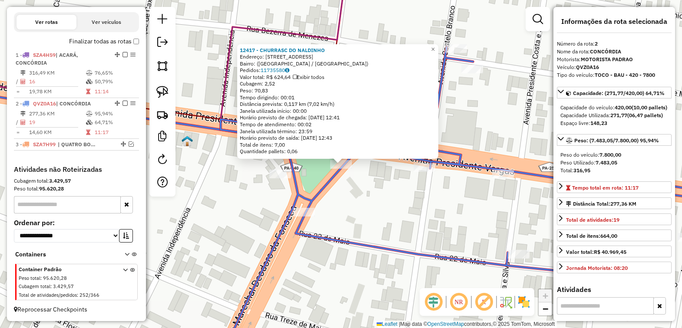
drag, startPoint x: 346, startPoint y: 190, endPoint x: 368, endPoint y: 190, distance: 22.2
click at [346, 190] on div "12417 - CHURRASC DO NALDINHO Endereço: Rua São José, 193 Bairro: (Concórdia do …" at bounding box center [341, 164] width 682 height 328
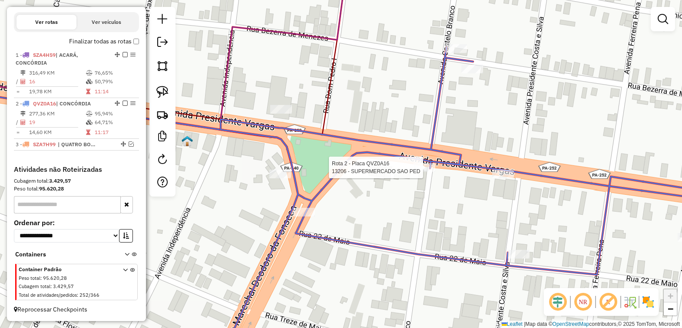
select select "**********"
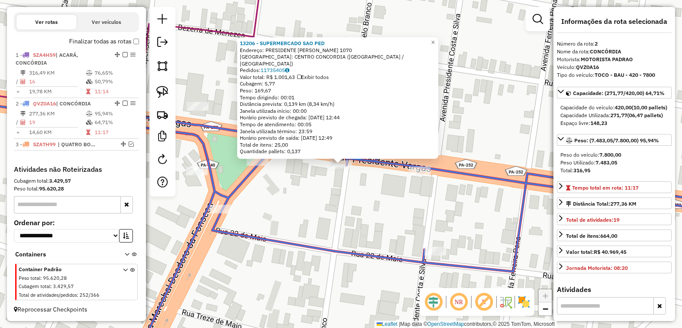
click at [400, 180] on div "13206 - SUPERMERCADO SAO PED Endereço: PRESIDENTE VARGAS 1070 Bairro: CENTRO CO…" at bounding box center [341, 164] width 682 height 328
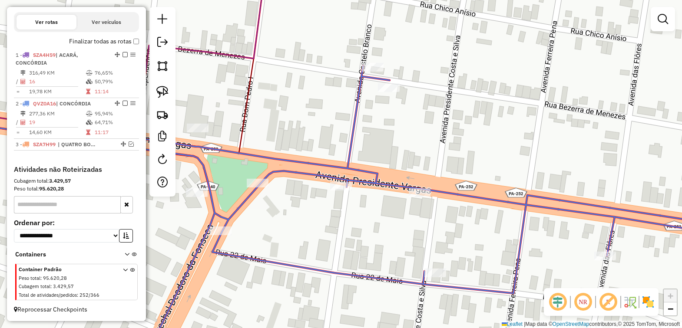
drag, startPoint x: 383, startPoint y: 181, endPoint x: 383, endPoint y: 223, distance: 42.1
click at [383, 223] on div "Janela de atendimento Grade de atendimento Capacidade Transportadoras Veículos …" at bounding box center [341, 164] width 682 height 328
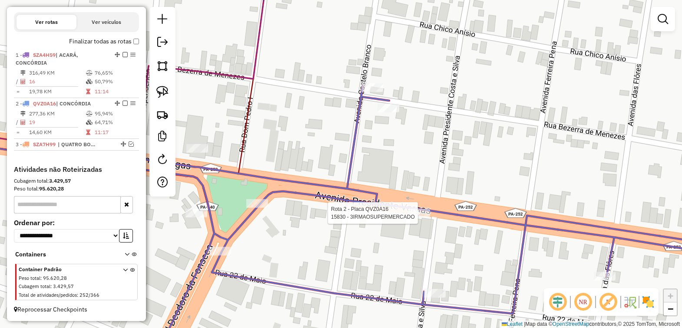
select select "**********"
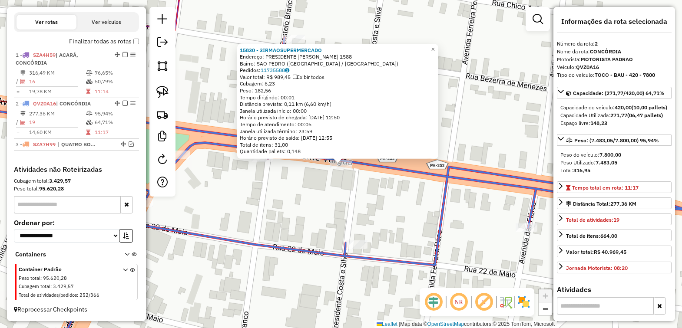
click at [337, 199] on div "15830 - 3IRMAOSUPERMERCADO Endereço: PRESIDENTE VARGAS 1588 Bairro: SAO PEDRO (…" at bounding box center [341, 164] width 682 height 328
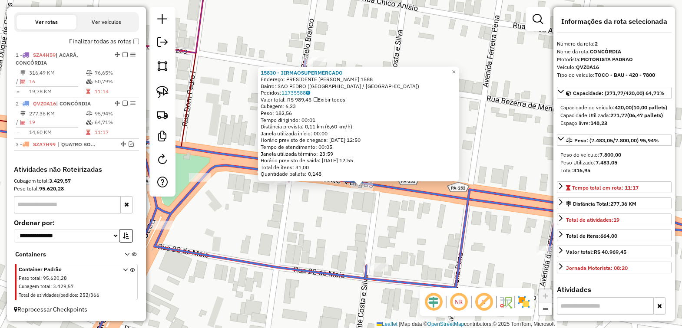
drag, startPoint x: 310, startPoint y: 192, endPoint x: 335, endPoint y: 218, distance: 36.5
click at [335, 218] on div "15830 - 3IRMAOSUPERMERCADO Endereço: PRESIDENTE VARGAS 1588 Bairro: SAO PEDRO (…" at bounding box center [341, 164] width 682 height 328
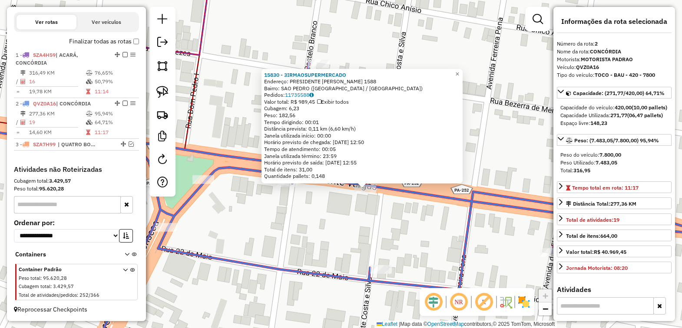
click at [335, 218] on div "15830 - 3IRMAOSUPERMERCADO Endereço: PRESIDENTE VARGAS 1588 Bairro: SAO PEDRO (…" at bounding box center [341, 164] width 682 height 328
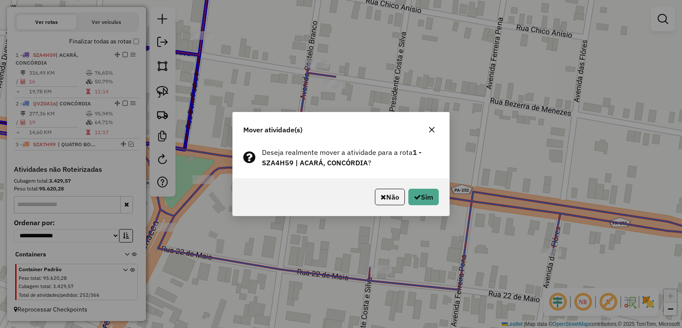
click at [390, 199] on button "Não" at bounding box center [390, 197] width 30 height 17
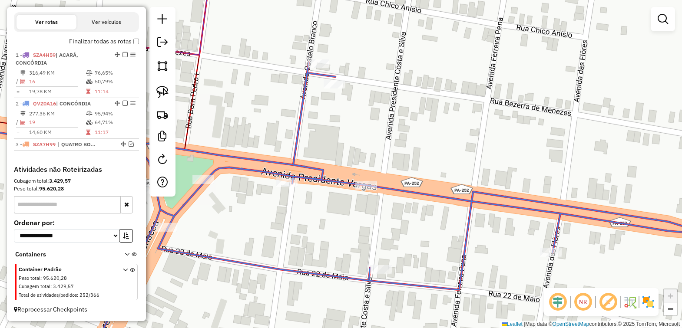
click at [322, 211] on div "Rota 2 - Placa QVZ0A16 15830 - 3IRMAOSUPERMERCADO Janela de atendimento Grade d…" at bounding box center [341, 164] width 682 height 328
select select "**********"
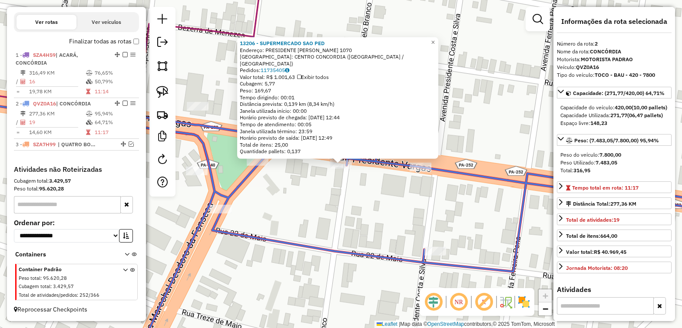
click at [303, 183] on div "13206 - SUPERMERCADO SAO PED Endereço: PRESIDENTE VARGAS 1070 Bairro: CENTRO CO…" at bounding box center [341, 164] width 682 height 328
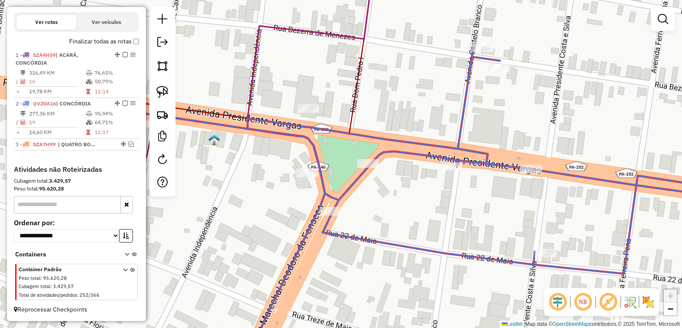
drag, startPoint x: 333, startPoint y: 204, endPoint x: 402, endPoint y: 201, distance: 69.1
click at [402, 201] on div "Janela de atendimento Grade de atendimento Capacidade Transportadoras Veículos …" at bounding box center [341, 164] width 682 height 328
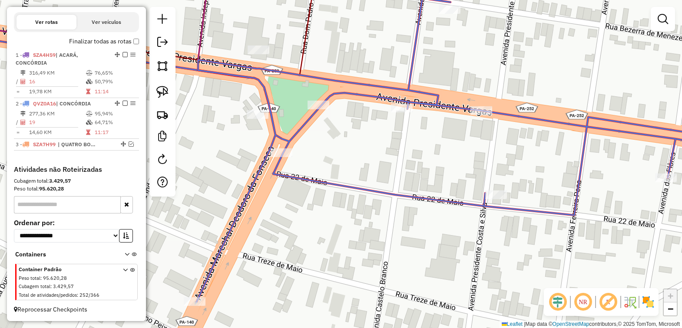
drag, startPoint x: 416, startPoint y: 197, endPoint x: 366, endPoint y: 138, distance: 76.7
click at [366, 138] on div "Janela de atendimento Grade de atendimento Capacidade Transportadoras Veículos …" at bounding box center [341, 164] width 682 height 328
select select "**********"
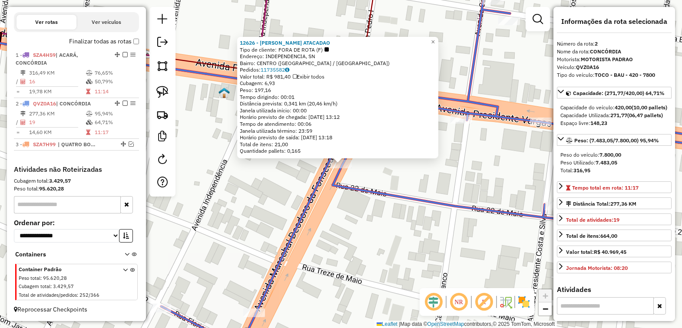
click at [290, 182] on div "12626 - LM ARAUJO ATACADAO Tipo de cliente: FORA DE ROTA (F) Endereço: INDEPEND…" at bounding box center [341, 164] width 682 height 328
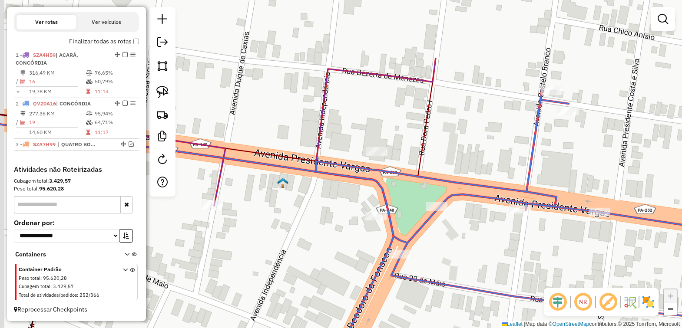
drag, startPoint x: 287, startPoint y: 172, endPoint x: 358, endPoint y: 254, distance: 109.0
click at [344, 254] on div "Janela de atendimento Grade de atendimento Capacidade Transportadoras Veículos …" at bounding box center [341, 164] width 682 height 328
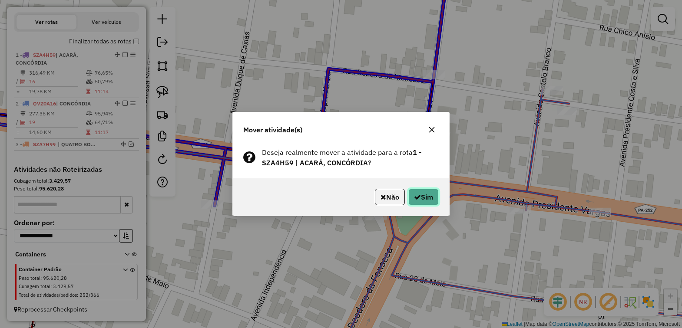
click at [417, 200] on icon "button" at bounding box center [417, 197] width 7 height 7
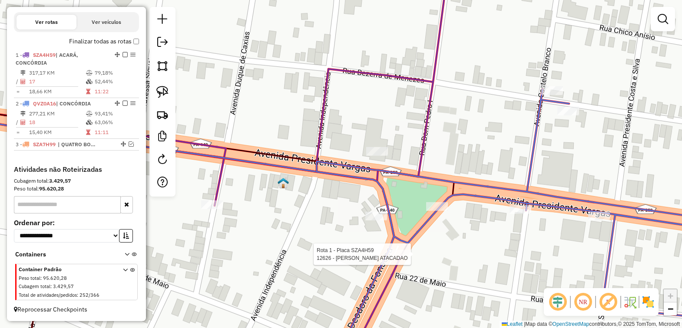
select select "**********"
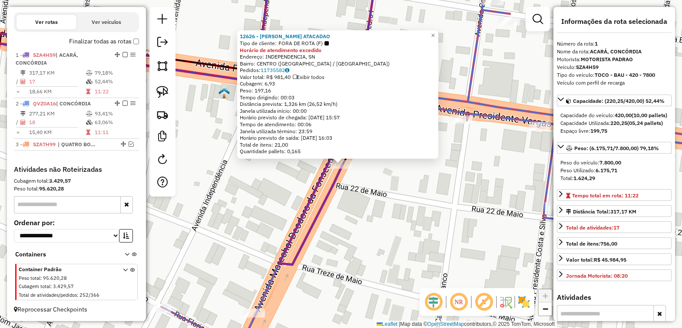
click at [449, 246] on div "12626 - LM ARAUJO ATACADAO Tipo de cliente: FORA DE ROTA (F) Horário de atendim…" at bounding box center [341, 164] width 682 height 328
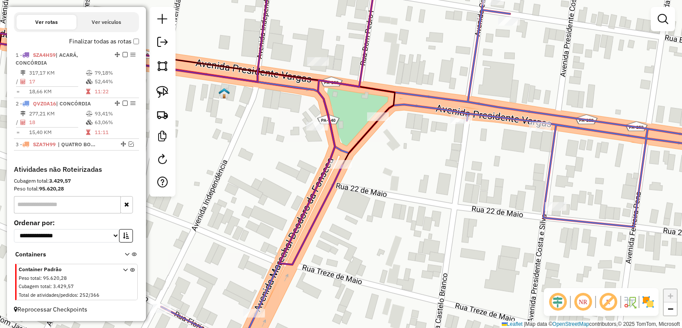
click at [122, 52] on em at bounding box center [124, 54] width 5 height 5
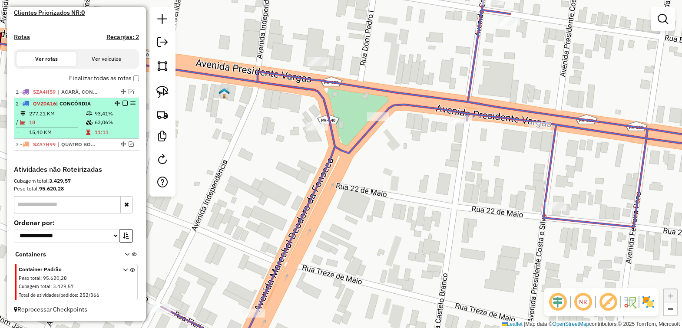
scroll to position [247, 0]
click at [122, 102] on em at bounding box center [124, 103] width 5 height 5
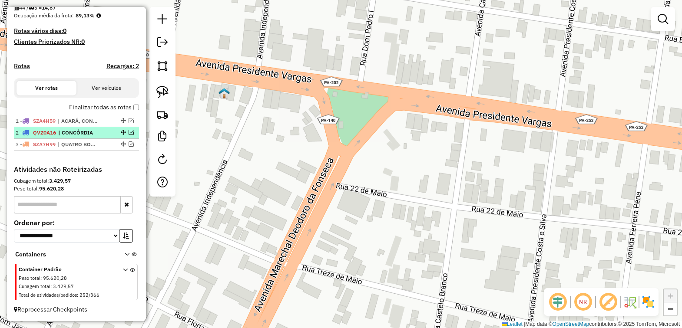
scroll to position [218, 0]
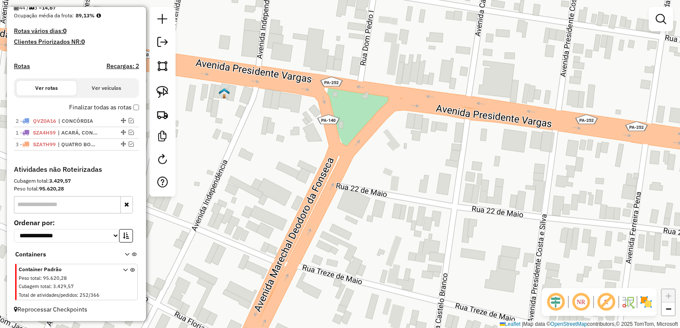
drag, startPoint x: 122, startPoint y: 131, endPoint x: 119, endPoint y: 118, distance: 13.8
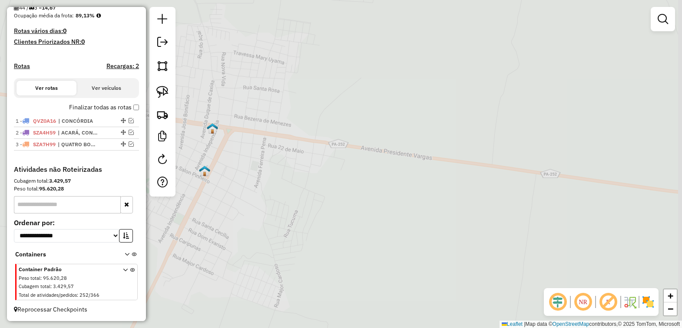
drag, startPoint x: 301, startPoint y: 191, endPoint x: 439, endPoint y: 93, distance: 169.7
click at [429, 96] on div "Janela de atendimento Grade de atendimento Capacidade Transportadoras Veículos …" at bounding box center [341, 164] width 682 height 328
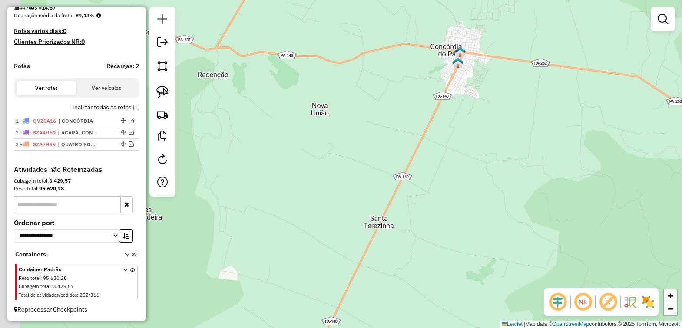
drag, startPoint x: 436, startPoint y: 169, endPoint x: 500, endPoint y: 124, distance: 78.7
click at [494, 125] on div "Janela de atendimento Grade de atendimento Capacidade Transportadoras Veículos …" at bounding box center [341, 164] width 682 height 328
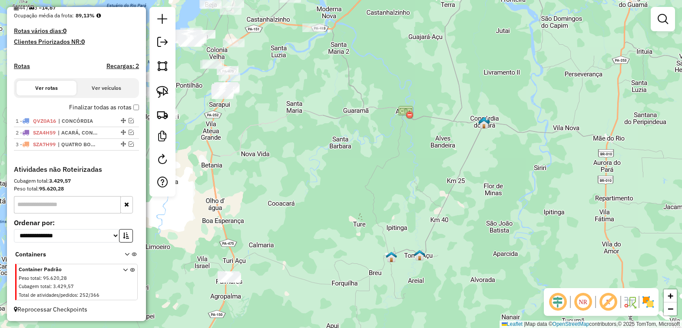
drag, startPoint x: 305, startPoint y: 246, endPoint x: 439, endPoint y: 46, distance: 240.4
click at [426, 64] on div "Janela de atendimento Grade de atendimento Capacidade Transportadoras Veículos …" at bounding box center [341, 164] width 682 height 328
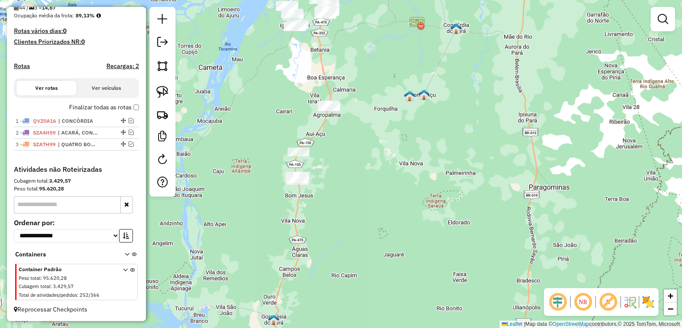
drag, startPoint x: 385, startPoint y: 233, endPoint x: 339, endPoint y: 218, distance: 48.9
click at [340, 218] on div "Janela de atendimento Grade de atendimento Capacidade Transportadoras Veículos …" at bounding box center [341, 164] width 682 height 328
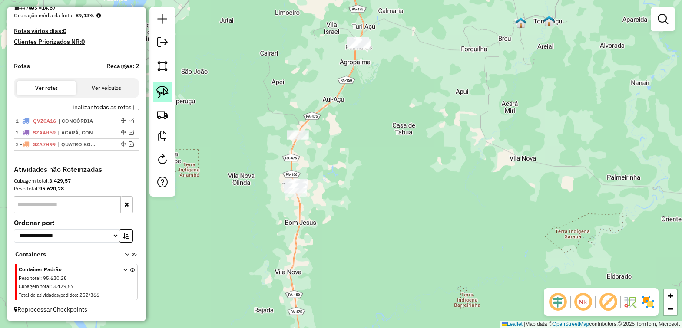
click at [163, 93] on img at bounding box center [162, 92] width 12 height 12
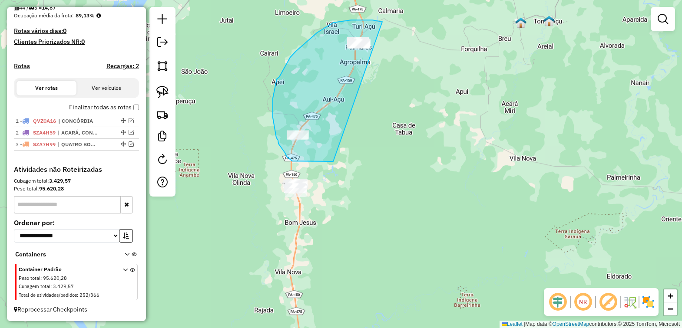
drag, startPoint x: 381, startPoint y: 22, endPoint x: 366, endPoint y: 155, distance: 133.8
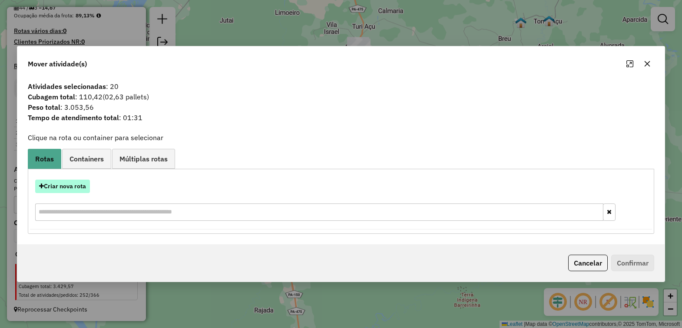
click at [71, 182] on button "Criar nova rota" at bounding box center [62, 186] width 55 height 13
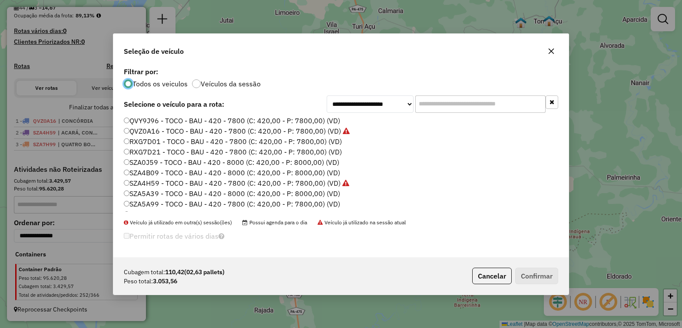
scroll to position [300, 0]
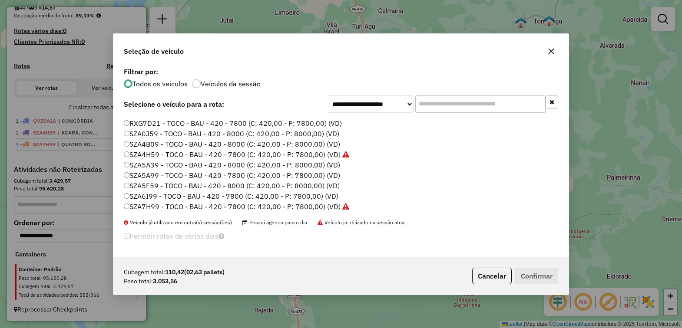
click at [550, 49] on icon "button" at bounding box center [551, 51] width 7 height 7
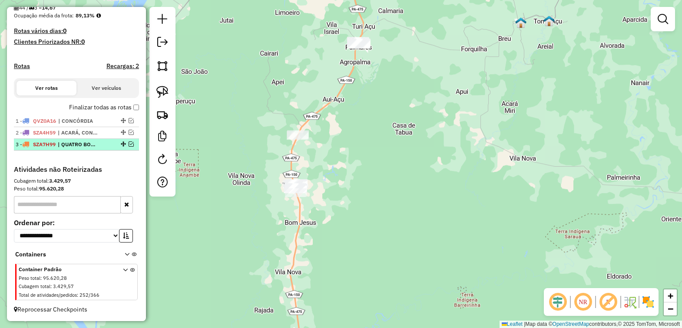
click at [129, 142] on em at bounding box center [131, 144] width 5 height 5
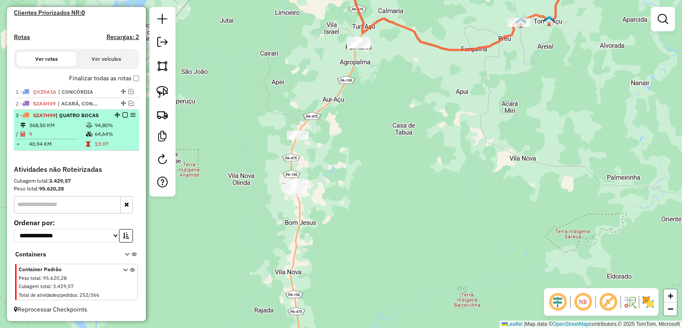
click at [90, 132] on icon at bounding box center [89, 134] width 7 height 5
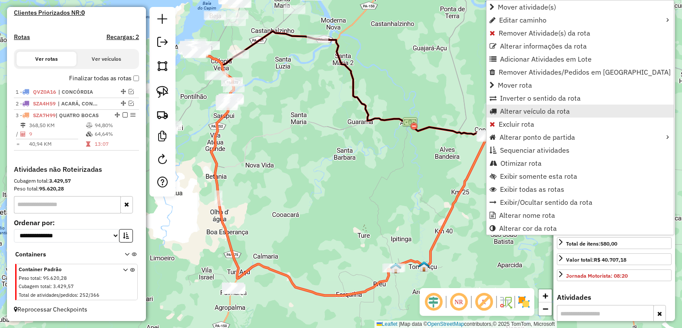
click at [512, 109] on span "Alterar veículo da rota" at bounding box center [535, 111] width 70 height 7
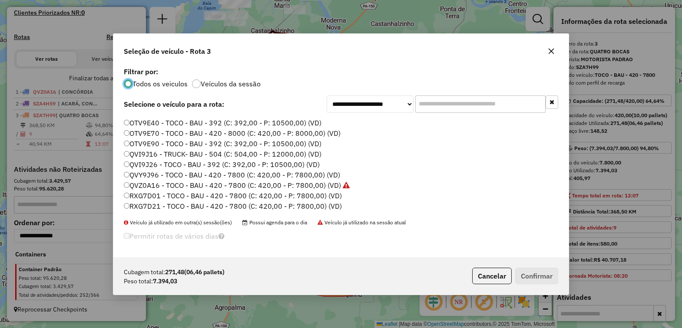
scroll to position [300, 0]
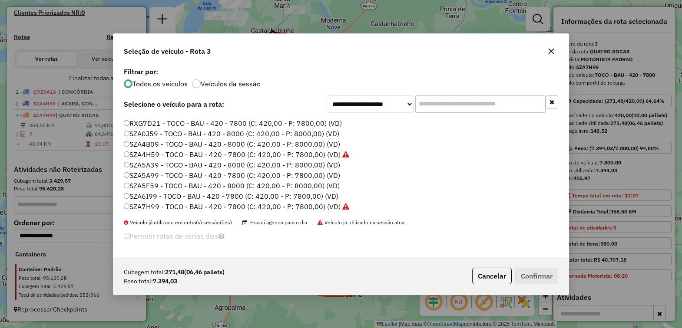
click at [142, 174] on label "SZA5A99 - TOCO - BAU - 420 - 7800 (C: 420,00 - P: 7800,00) (VD)" at bounding box center [232, 175] width 216 height 10
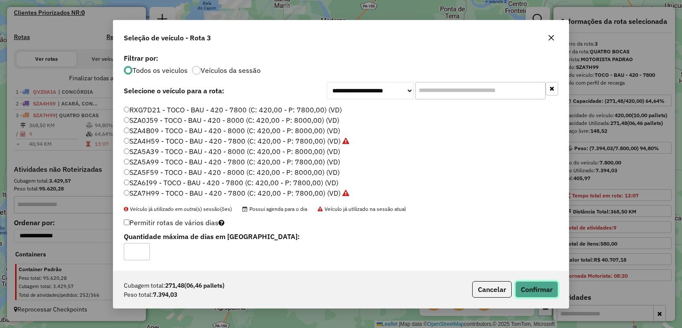
click at [537, 289] on button "Confirmar" at bounding box center [536, 289] width 43 height 17
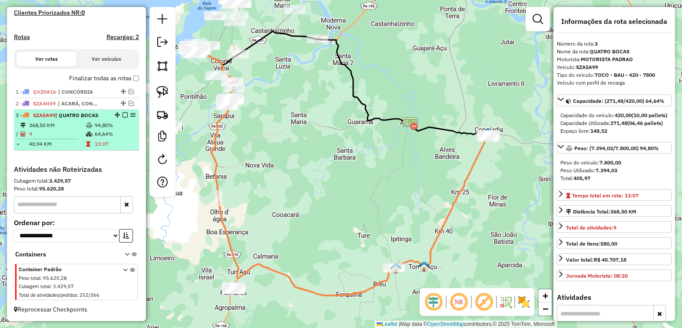
click at [124, 114] on em at bounding box center [124, 114] width 5 height 5
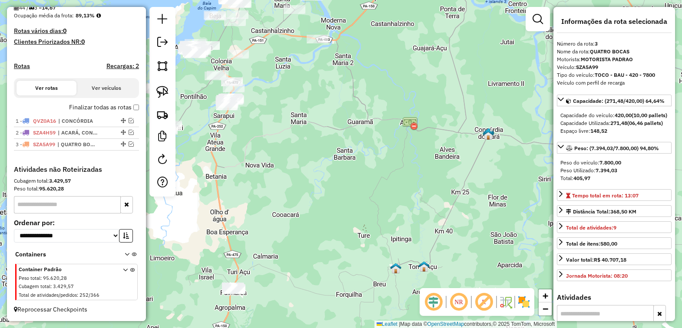
scroll to position [218, 0]
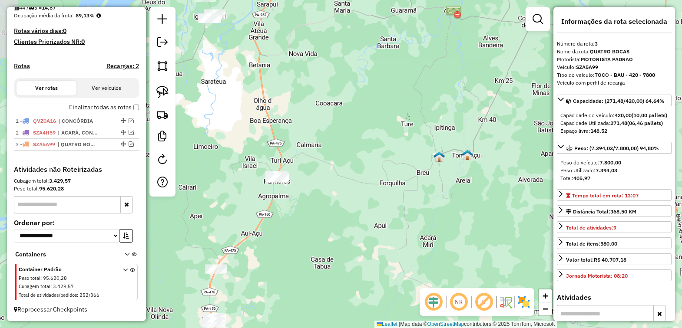
drag, startPoint x: 276, startPoint y: 231, endPoint x: 313, endPoint y: 129, distance: 108.1
click at [313, 129] on div "Janela de atendimento Grade de atendimento Capacidade Transportadoras Veículos …" at bounding box center [341, 164] width 682 height 328
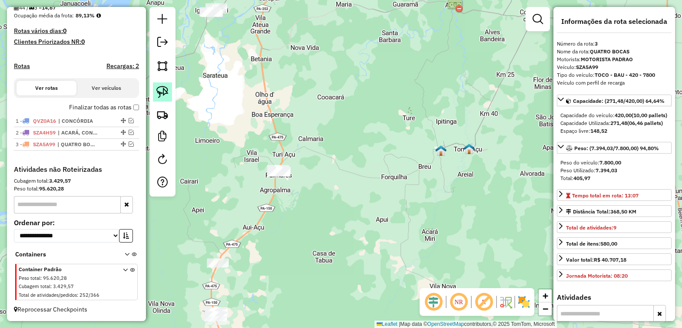
click at [162, 88] on img at bounding box center [162, 92] width 12 height 12
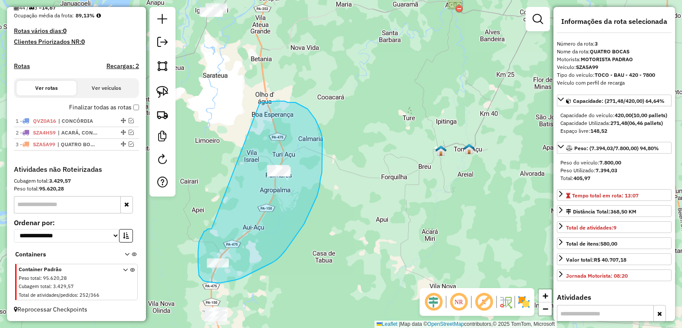
drag, startPoint x: 211, startPoint y: 229, endPoint x: 259, endPoint y: 104, distance: 133.3
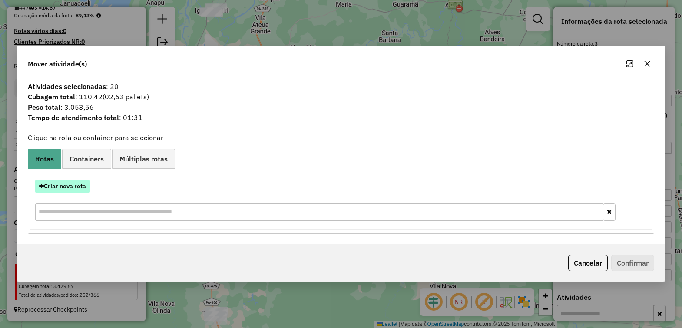
click at [70, 191] on button "Criar nova rota" at bounding box center [62, 186] width 55 height 13
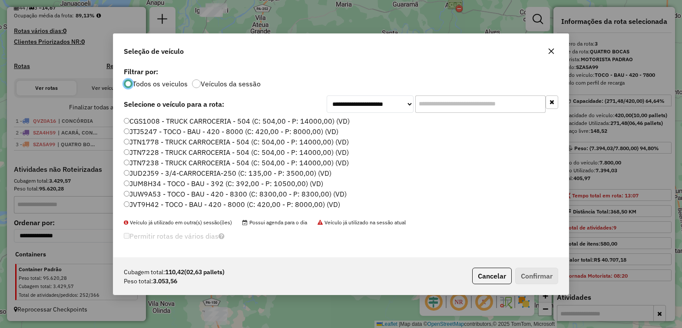
scroll to position [300, 0]
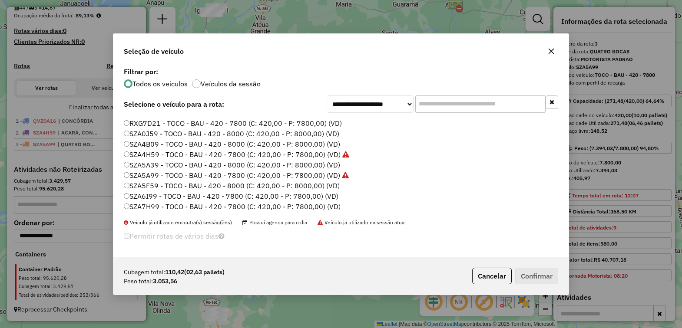
click at [130, 207] on label "SZA7H99 - TOCO - BAU - 420 - 7800 (C: 420,00 - P: 7800,00) (VD)" at bounding box center [232, 207] width 217 height 10
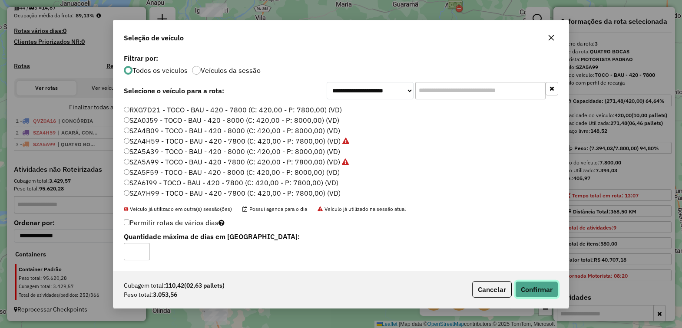
click at [527, 289] on button "Confirmar" at bounding box center [536, 289] width 43 height 17
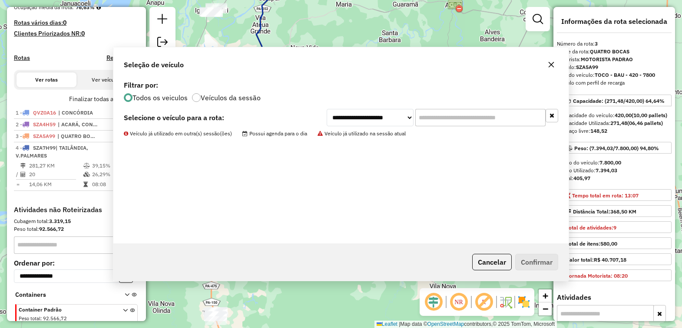
scroll to position [266, 0]
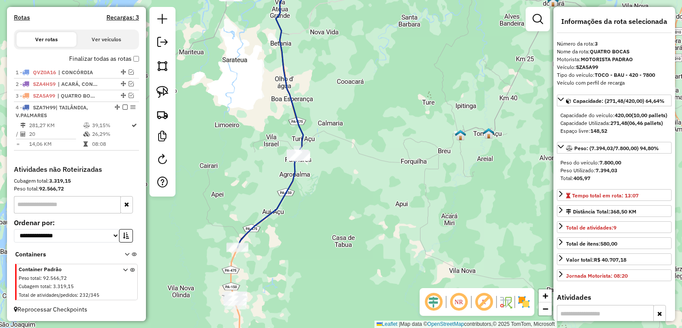
drag, startPoint x: 327, startPoint y: 254, endPoint x: 423, endPoint y: 161, distance: 133.6
click at [426, 161] on div "Janela de atendimento Grade de atendimento Capacidade Transportadoras Veículos …" at bounding box center [341, 164] width 682 height 328
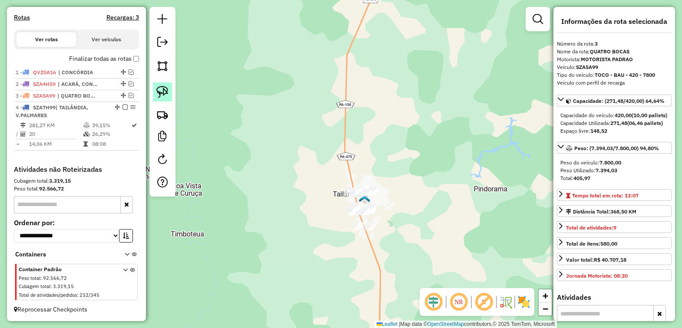
click at [159, 90] on img at bounding box center [162, 92] width 12 height 12
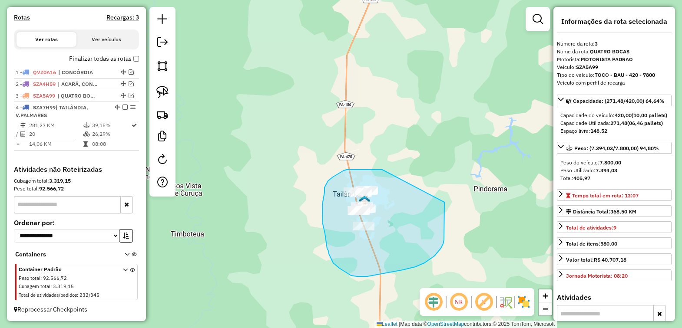
drag, startPoint x: 363, startPoint y: 170, endPoint x: 444, endPoint y: 202, distance: 87.9
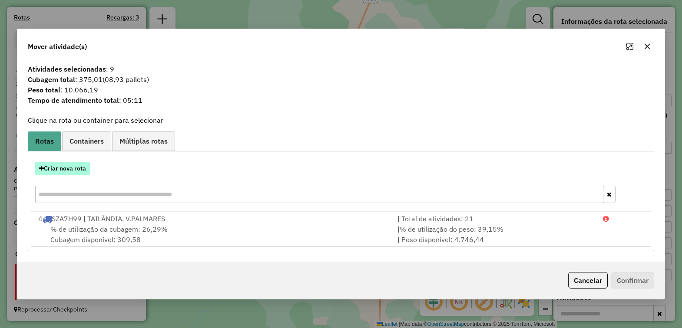
click at [66, 169] on button "Criar nova rota" at bounding box center [62, 168] width 55 height 13
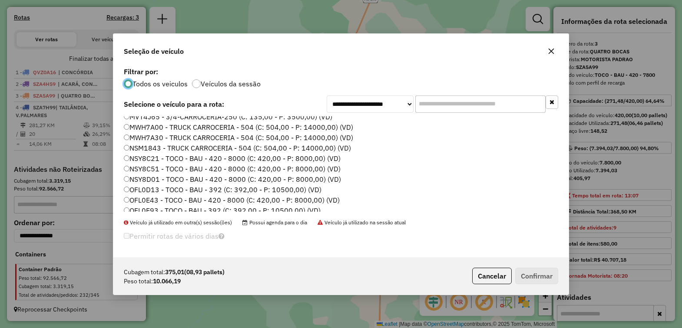
scroll to position [300, 0]
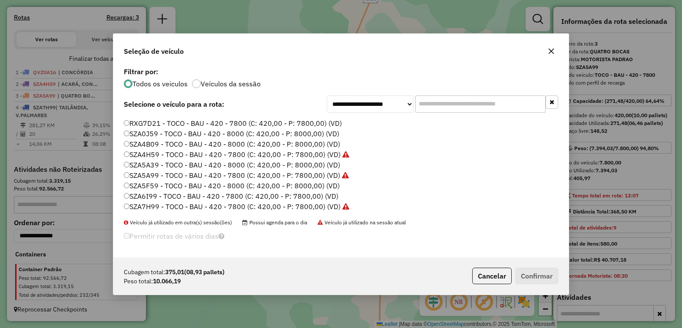
click at [155, 164] on label "SZA5A39 - TOCO - BAU - 420 - 8000 (C: 420,00 - P: 8000,00) (VD)" at bounding box center [232, 165] width 216 height 10
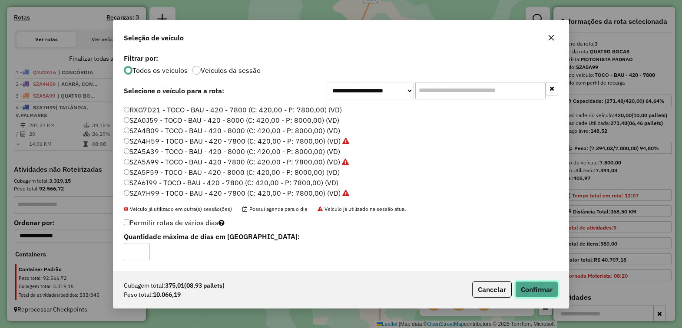
click at [534, 287] on button "Confirmar" at bounding box center [536, 289] width 43 height 17
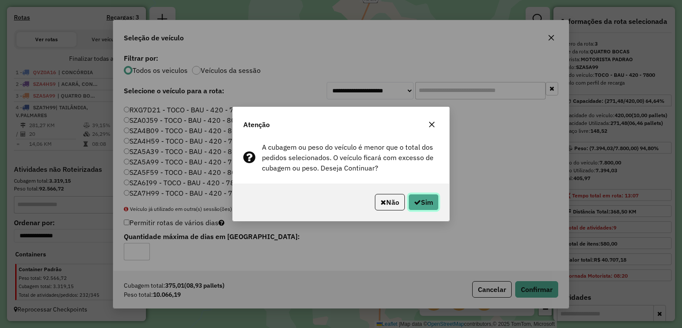
click at [426, 203] on button "Sim" at bounding box center [423, 202] width 30 height 17
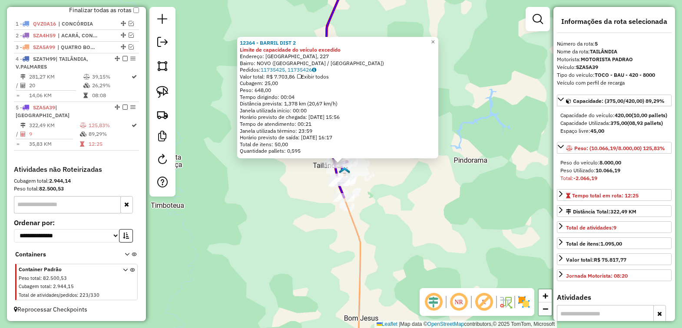
scroll to position [217, 0]
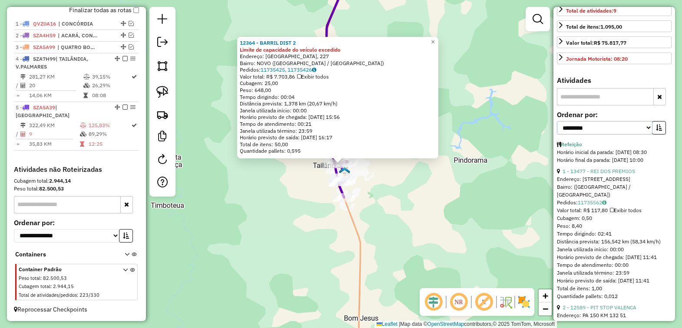
click at [642, 135] on select "**********" at bounding box center [605, 127] width 96 height 13
select select "*********"
click at [557, 135] on select "**********" at bounding box center [605, 127] width 96 height 13
click at [652, 135] on button "button" at bounding box center [659, 127] width 14 height 13
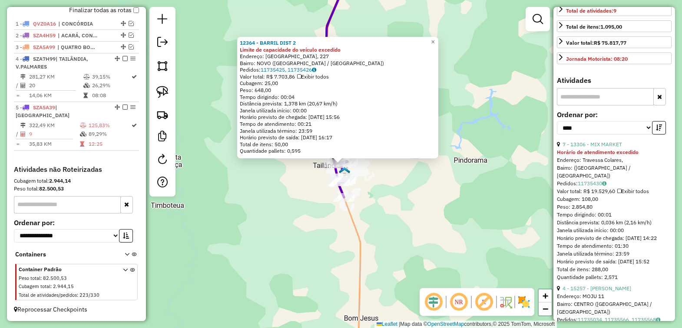
scroll to position [271, 0]
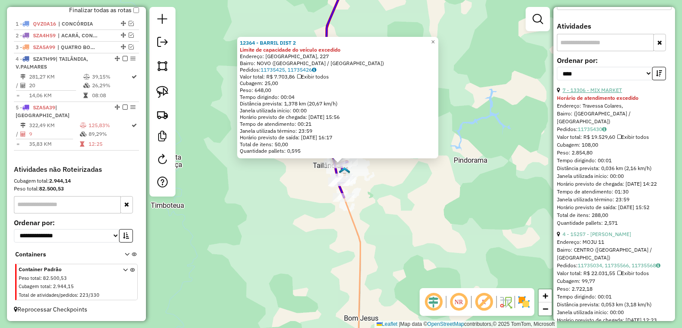
click at [605, 93] on link "7 - 13306 - MIX MARKET" at bounding box center [591, 90] width 59 height 7
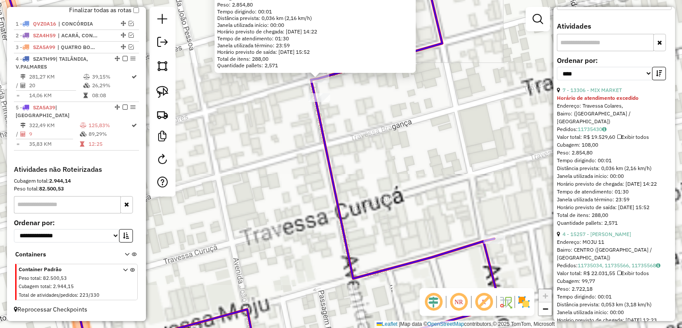
drag, startPoint x: 367, startPoint y: 141, endPoint x: 361, endPoint y: 219, distance: 78.4
click at [361, 219] on div "13306 - MIX MARKET Horário de atendimento excedido Endereço: Travessa Colares, …" at bounding box center [341, 164] width 682 height 328
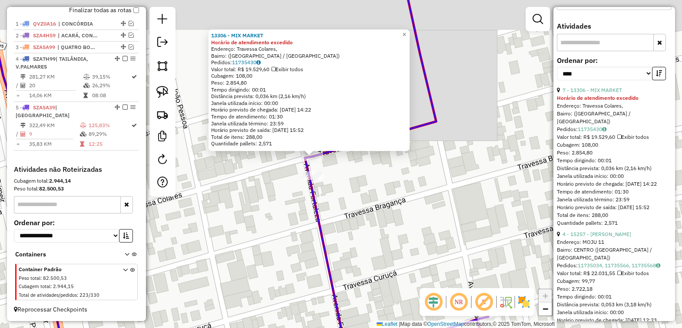
click at [365, 213] on div "13306 - MIX MARKET Horário de atendimento excedido Endereço: Travessa Colares, …" at bounding box center [341, 164] width 682 height 328
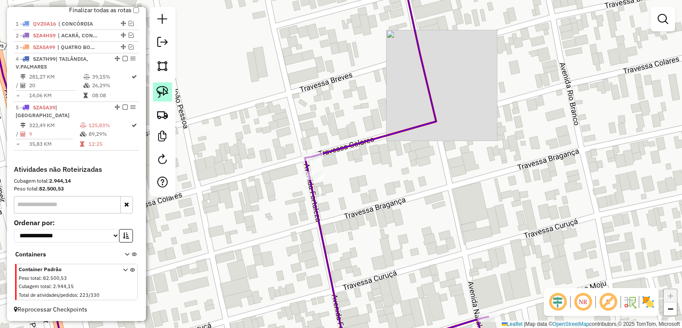
click at [159, 91] on img at bounding box center [162, 92] width 12 height 12
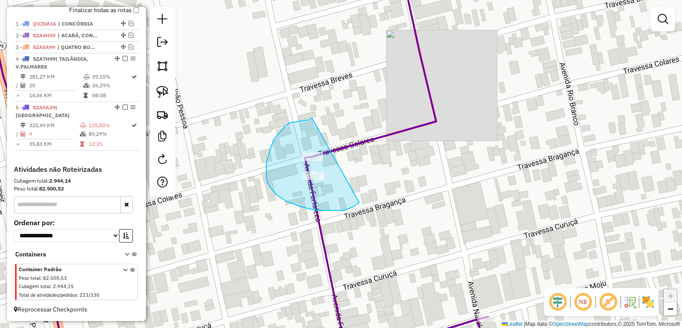
drag, startPoint x: 304, startPoint y: 120, endPoint x: 375, endPoint y: 184, distance: 95.0
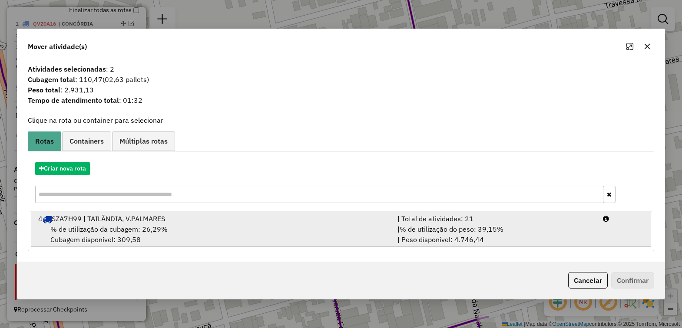
click at [97, 223] on div "4 SZA7H99 | TAILÂNDIA, V.PALMARES" at bounding box center [212, 219] width 359 height 10
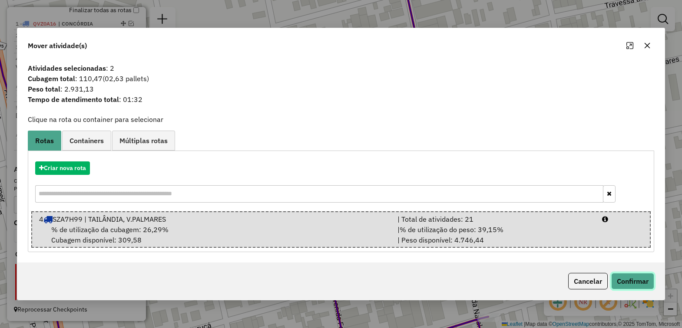
click at [628, 277] on button "Confirmar" at bounding box center [632, 281] width 43 height 17
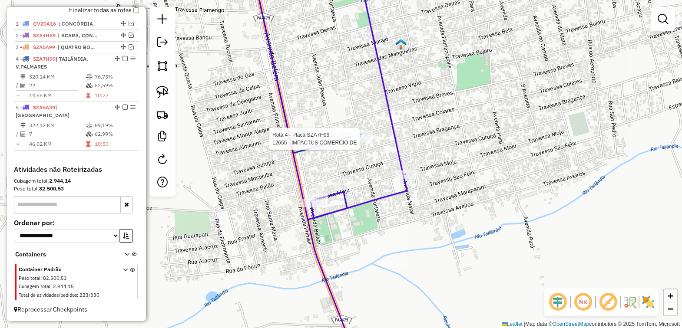
select select "*********"
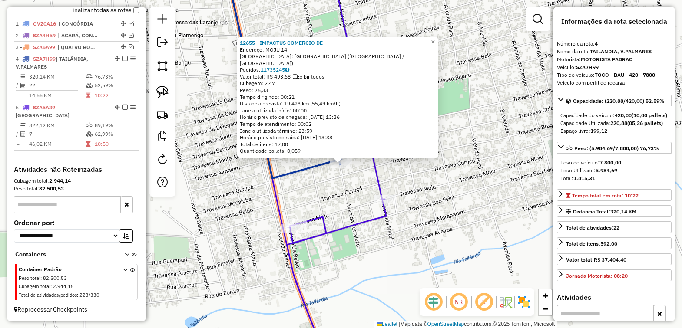
click at [337, 200] on div "12655 - IMPACTUS COMERCIO DE Endereço: MOJU 14 Bairro: BAIRRO CENTRO (TAILANDIA…" at bounding box center [341, 164] width 682 height 328
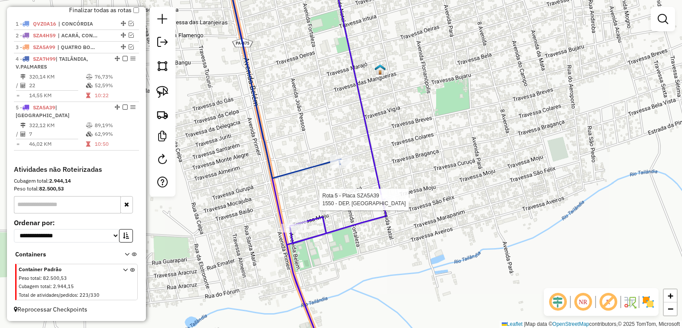
select select "*********"
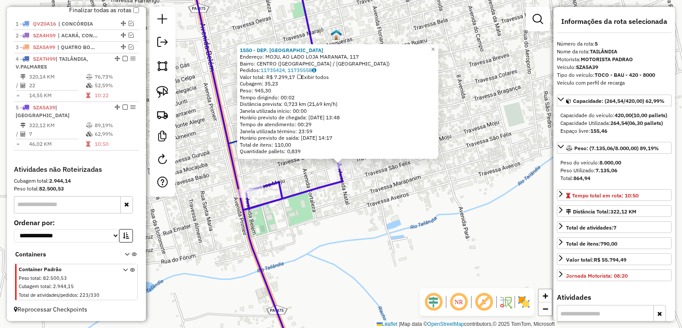
click at [421, 198] on div "1550 - DEP. GELADAO Endereço: MOJU, AO LADO LOJA MARANATA, 117 Bairro: CENTRO (…" at bounding box center [341, 164] width 682 height 328
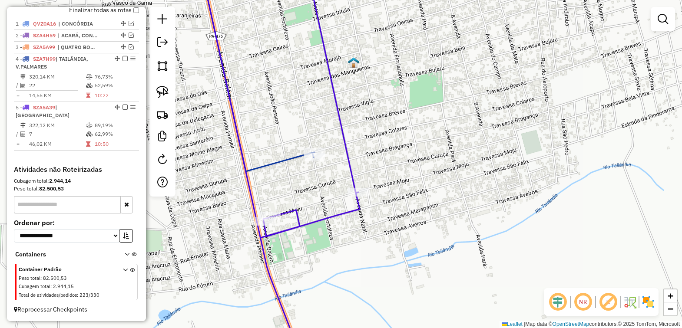
drag, startPoint x: 324, startPoint y: 196, endPoint x: 344, endPoint y: 224, distance: 33.7
click at [343, 224] on div "Janela de atendimento Grade de atendimento Capacidade Transportadoras Veículos …" at bounding box center [341, 164] width 682 height 328
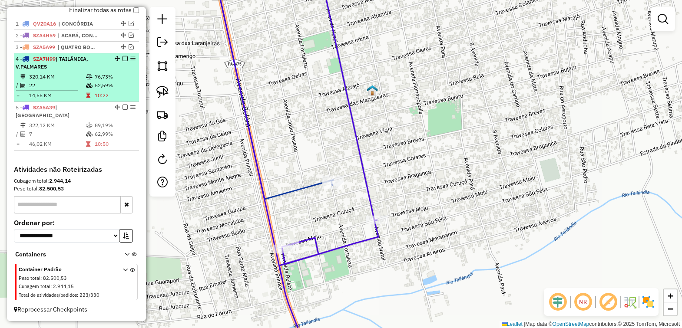
click at [122, 61] on em at bounding box center [124, 58] width 5 height 5
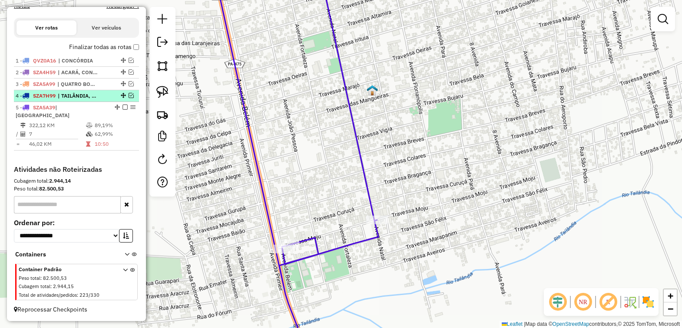
scroll to position [270, 0]
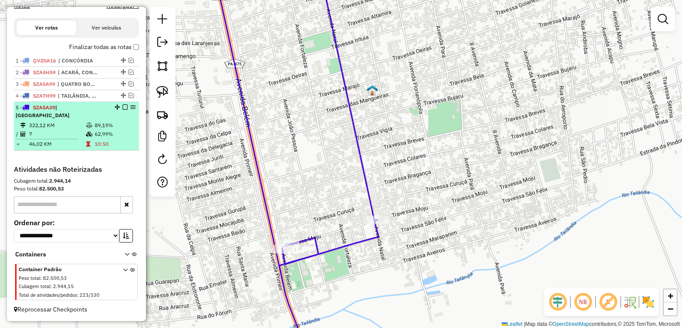
click at [122, 110] on em at bounding box center [124, 107] width 5 height 5
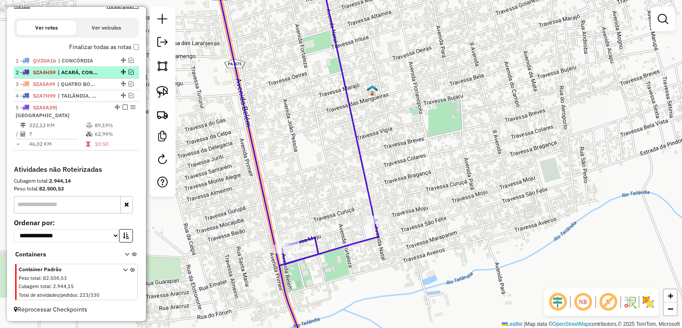
scroll to position [241, 0]
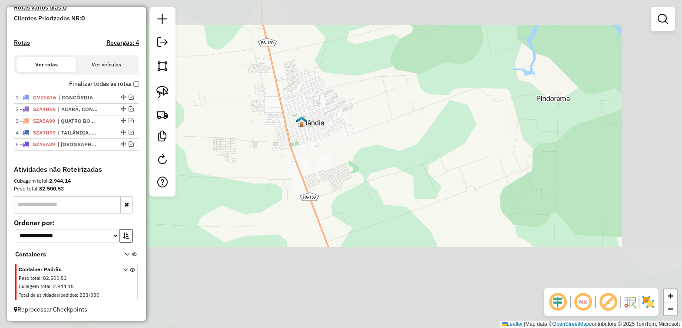
drag, startPoint x: 387, startPoint y: 87, endPoint x: 406, endPoint y: 38, distance: 52.8
click at [406, 38] on div "Janela de atendimento Grade de atendimento Capacidade Transportadoras Veículos …" at bounding box center [341, 164] width 682 height 328
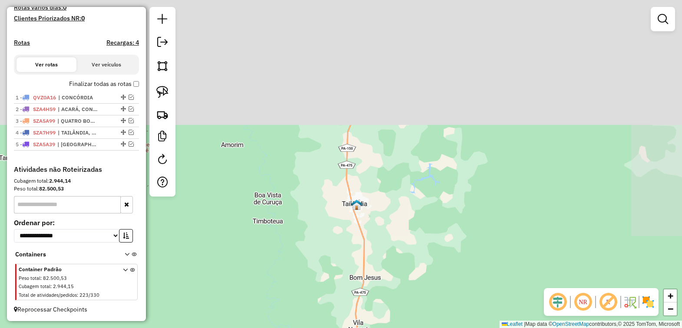
drag, startPoint x: 388, startPoint y: 137, endPoint x: 301, endPoint y: 356, distance: 235.9
click at [301, 328] on html "Aguarde... Pop-up bloqueado! Seu navegador bloqueou automáticamente a abertura …" at bounding box center [341, 164] width 682 height 328
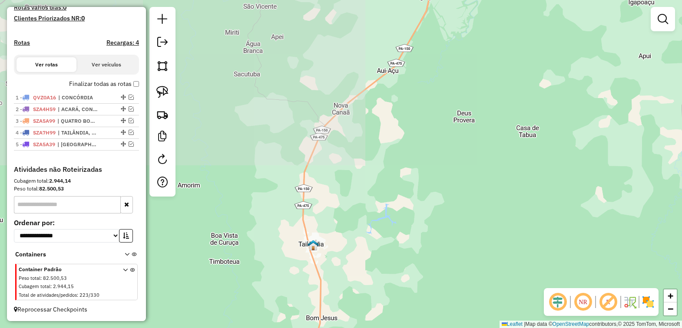
click at [311, 328] on div "Janela de atendimento Grade de atendimento Capacidade Transportadoras Veículos …" at bounding box center [341, 164] width 682 height 328
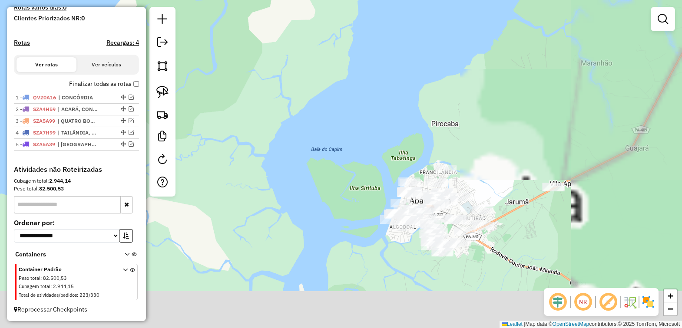
drag, startPoint x: 373, startPoint y: 246, endPoint x: 259, endPoint y: 188, distance: 128.8
click at [251, 187] on div "Janela de atendimento Grade de atendimento Capacidade Transportadoras Veículos …" at bounding box center [341, 164] width 682 height 328
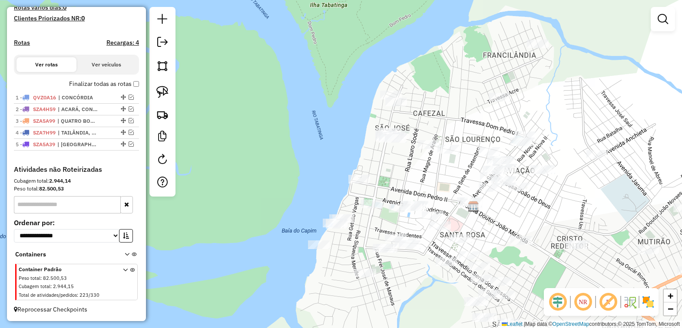
drag, startPoint x: 396, startPoint y: 181, endPoint x: 284, endPoint y: 151, distance: 116.0
click at [284, 151] on div "Janela de atendimento Grade de atendimento Capacidade Transportadoras Veículos …" at bounding box center [341, 164] width 682 height 328
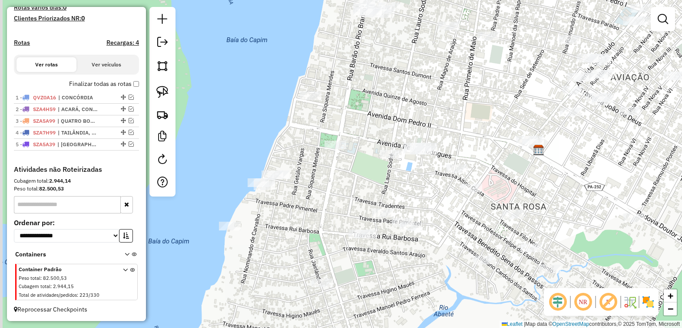
drag, startPoint x: 254, startPoint y: 196, endPoint x: 327, endPoint y: 185, distance: 73.3
click at [327, 185] on div "Janela de atendimento Grade de atendimento Capacidade Transportadoras Veículos …" at bounding box center [341, 164] width 682 height 328
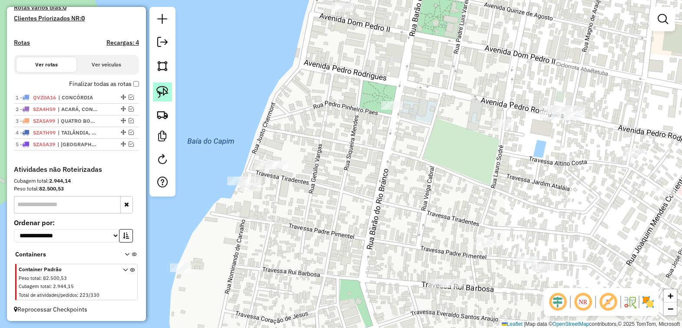
click at [156, 90] on img at bounding box center [162, 92] width 12 height 12
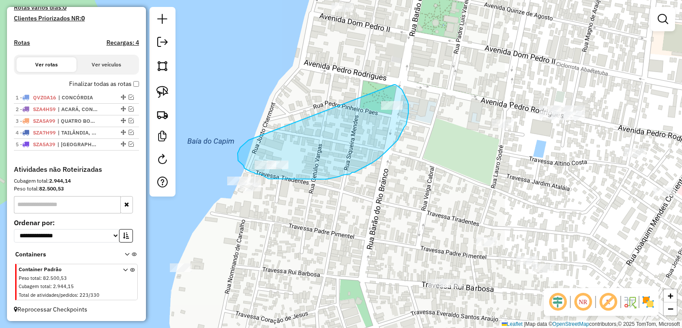
drag, startPoint x: 248, startPoint y: 140, endPoint x: 394, endPoint y: 85, distance: 155.7
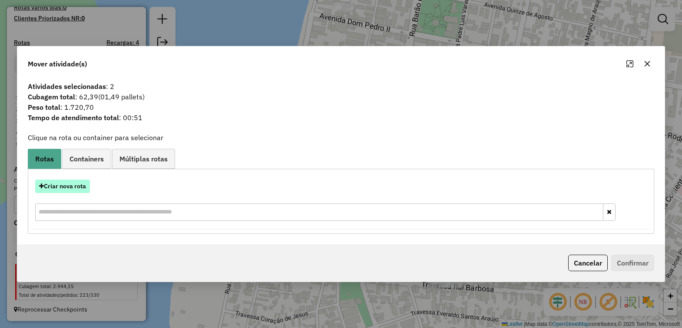
click at [73, 187] on button "Criar nova rota" at bounding box center [62, 186] width 55 height 13
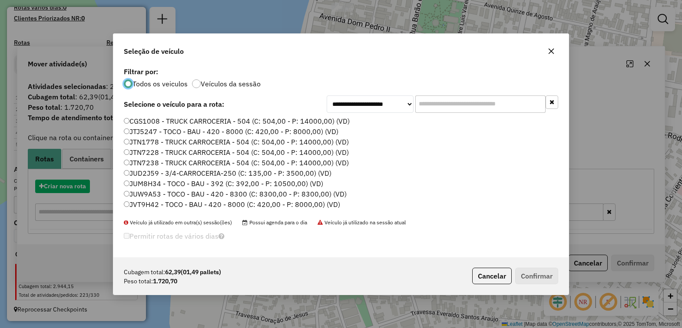
scroll to position [4, 3]
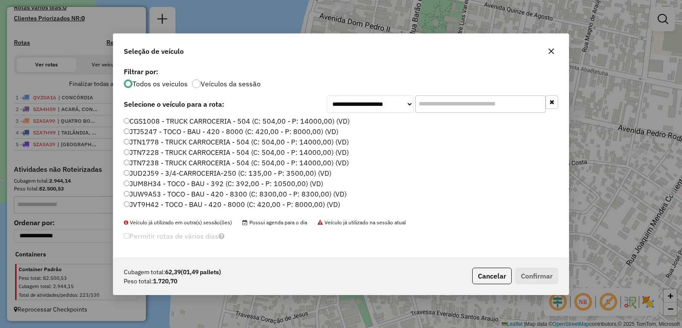
click at [152, 190] on label "JUW9A53 - TOCO - BAU - 420 - 8300 (C: 8300,00 - P: 8300,00) (VD)" at bounding box center [235, 194] width 223 height 10
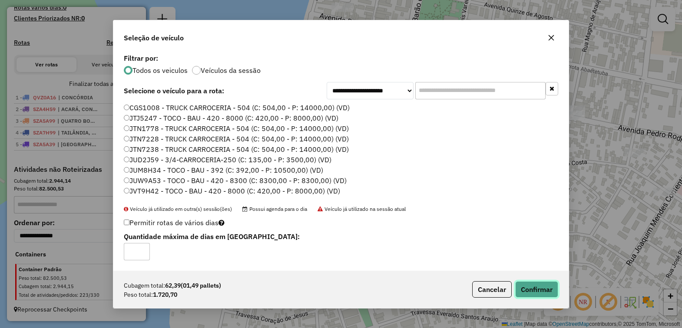
click at [548, 291] on button "Confirmar" at bounding box center [536, 289] width 43 height 17
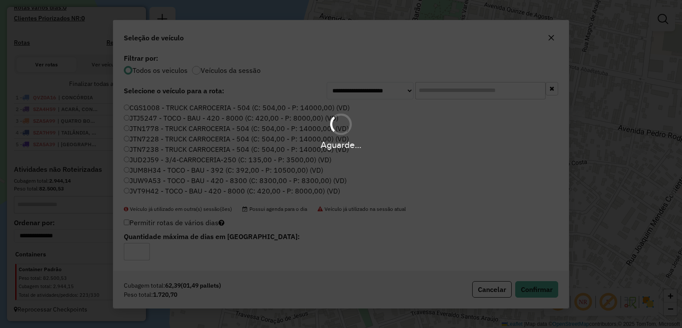
scroll to position [301, 0]
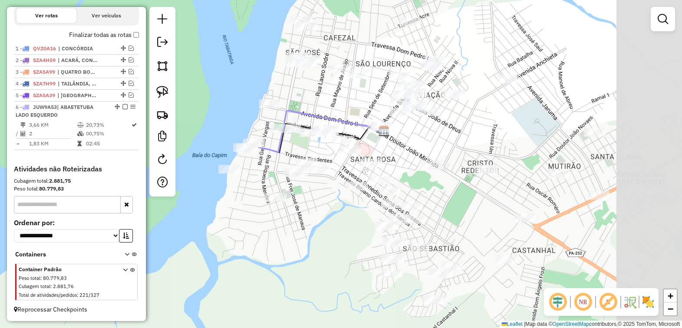
drag, startPoint x: 462, startPoint y: 239, endPoint x: 321, endPoint y: 211, distance: 142.9
click at [321, 211] on div "Janela de atendimento Grade de atendimento Capacidade Transportadoras Veículos …" at bounding box center [341, 164] width 682 height 328
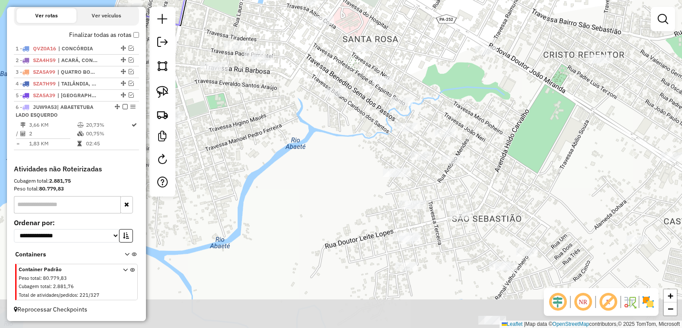
drag, startPoint x: 381, startPoint y: 228, endPoint x: 374, endPoint y: 209, distance: 20.1
click at [374, 209] on div "Janela de atendimento Grade de atendimento Capacidade Transportadoras Veículos …" at bounding box center [341, 164] width 682 height 328
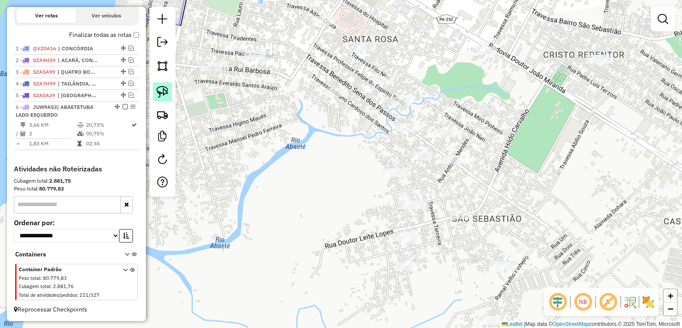
click at [160, 90] on img at bounding box center [162, 92] width 12 height 12
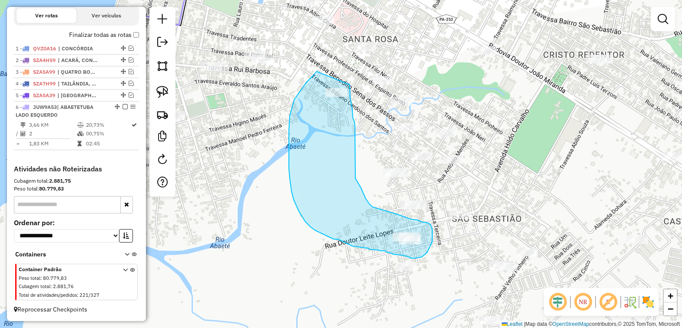
drag, startPoint x: 316, startPoint y: 72, endPoint x: 350, endPoint y: 85, distance: 35.9
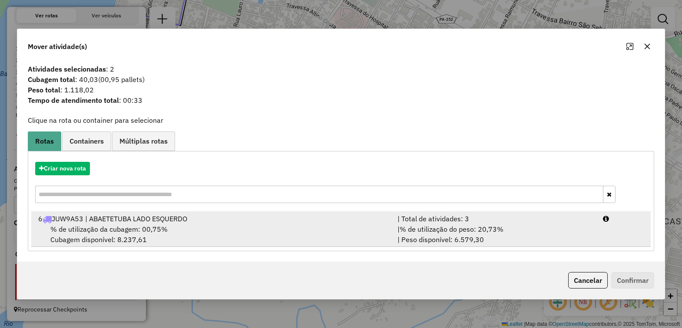
click at [105, 224] on div "6 JUW9A53 | ABAETETUBA LADO ESQUERDO" at bounding box center [212, 219] width 359 height 10
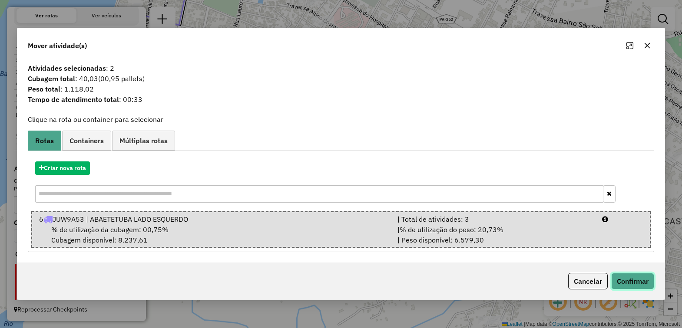
click at [644, 281] on button "Confirmar" at bounding box center [632, 281] width 43 height 17
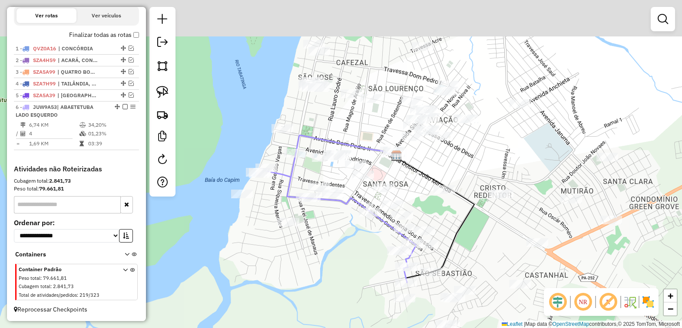
drag, startPoint x: 467, startPoint y: 77, endPoint x: 465, endPoint y: 227, distance: 149.8
click at [465, 227] on div "Janela de atendimento Grade de atendimento Capacidade Transportadoras Veículos …" at bounding box center [341, 164] width 682 height 328
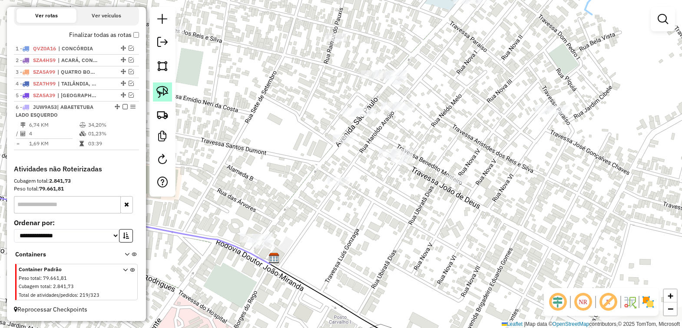
click at [159, 93] on img at bounding box center [162, 92] width 12 height 12
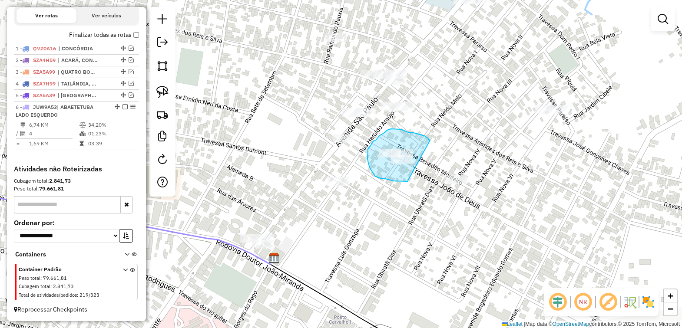
drag, startPoint x: 424, startPoint y: 136, endPoint x: 412, endPoint y: 181, distance: 46.9
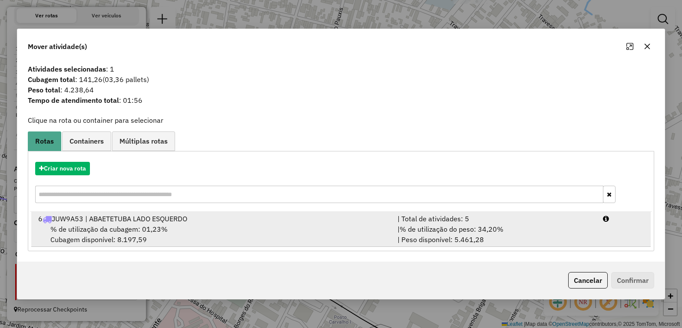
click at [140, 229] on span "% de utilização da cubagem: 01,23%" at bounding box center [108, 229] width 117 height 9
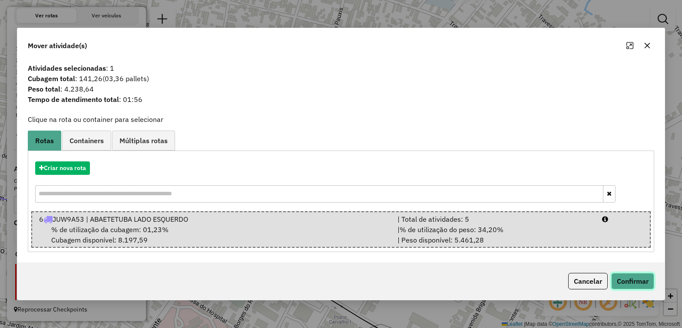
click at [634, 284] on button "Confirmar" at bounding box center [632, 281] width 43 height 17
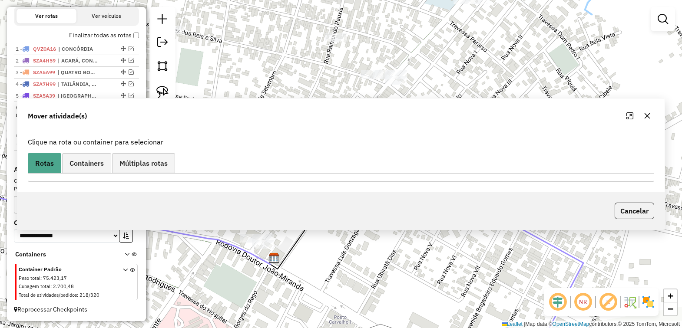
scroll to position [290, 0]
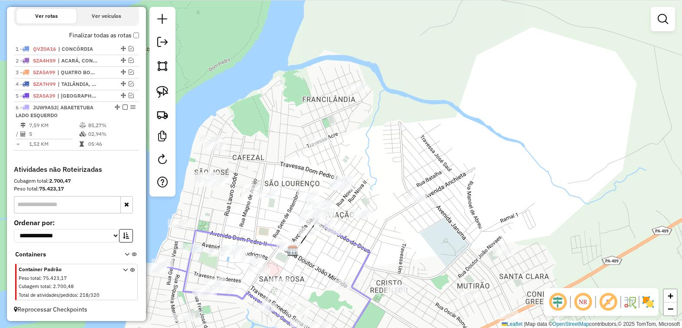
drag, startPoint x: 316, startPoint y: 66, endPoint x: 259, endPoint y: 124, distance: 80.8
click at [259, 124] on div "Janela de atendimento Grade de atendimento Capacidade Transportadoras Veículos …" at bounding box center [341, 164] width 682 height 328
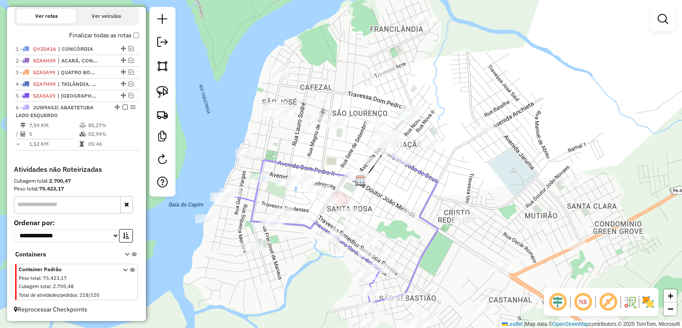
drag, startPoint x: 463, startPoint y: 213, endPoint x: 355, endPoint y: 154, distance: 123.0
click at [355, 154] on div "Janela de atendimento Grade de atendimento Capacidade Transportadoras Veículos …" at bounding box center [341, 164] width 682 height 328
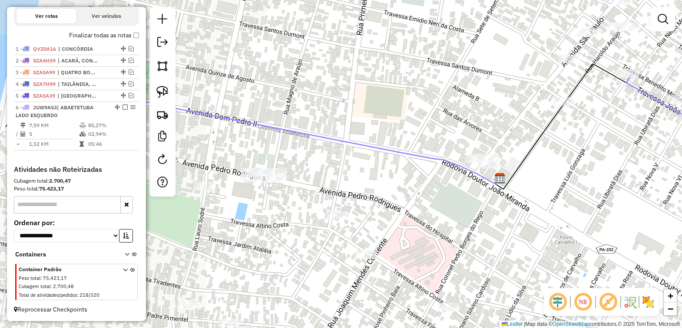
drag, startPoint x: 445, startPoint y: 155, endPoint x: 585, endPoint y: 162, distance: 140.0
click at [585, 162] on div "Janela de atendimento Grade de atendimento Capacidade Transportadoras Veículos …" at bounding box center [341, 164] width 682 height 328
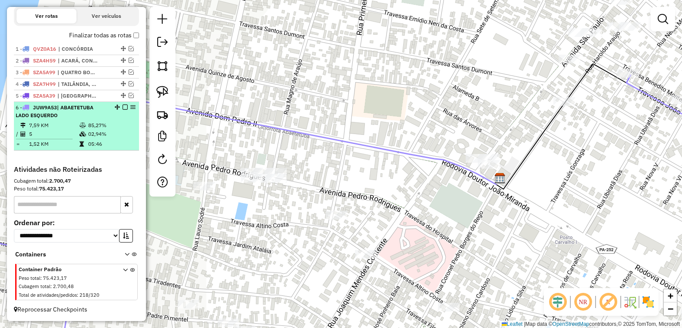
click at [71, 112] on div "6 - JUW9A53 | ABAETETUBA LADO ESQUERDO" at bounding box center [62, 112] width 92 height 16
select select "*********"
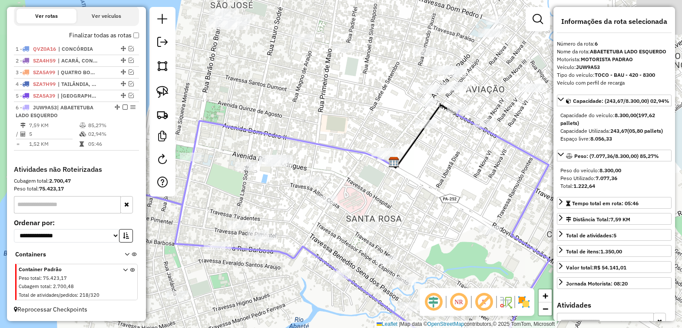
drag, startPoint x: 373, startPoint y: 99, endPoint x: 373, endPoint y: 195, distance: 96.4
click at [373, 195] on div "Janela de atendimento Grade de atendimento Capacidade Transportadoras Veículos …" at bounding box center [341, 164] width 682 height 328
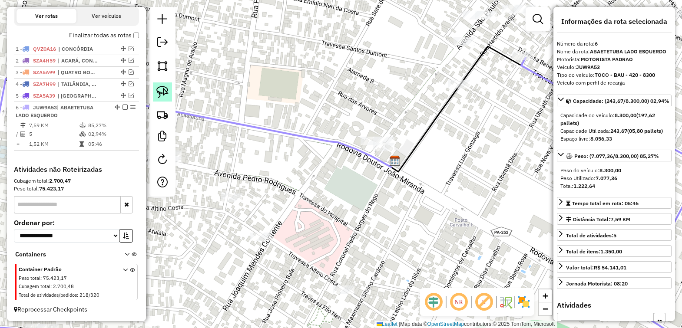
click at [156, 93] on img at bounding box center [162, 92] width 12 height 12
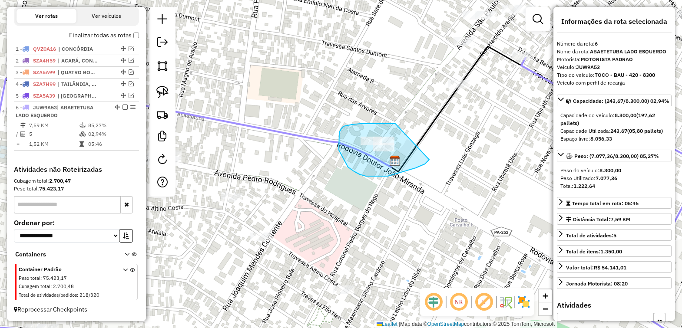
drag, startPoint x: 372, startPoint y: 124, endPoint x: 429, endPoint y: 160, distance: 67.7
click at [429, 160] on div "Janela de atendimento Grade de atendimento Capacidade Transportadoras Veículos …" at bounding box center [341, 164] width 682 height 328
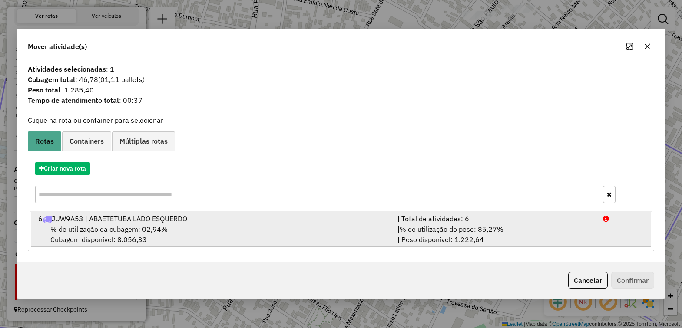
click at [207, 225] on div "% de utilização da cubagem: 02,94% Cubagem disponível: 8.056,33" at bounding box center [212, 234] width 359 height 21
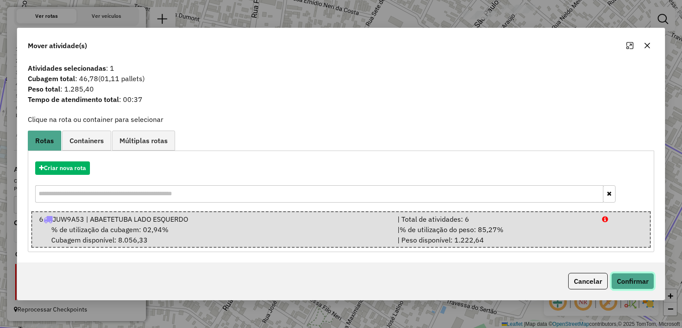
click at [639, 285] on button "Confirmar" at bounding box center [632, 281] width 43 height 17
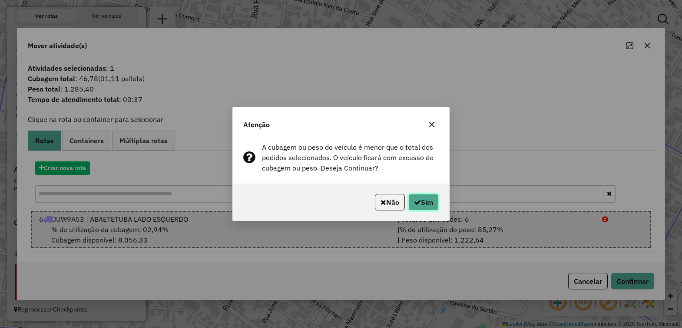
click at [428, 202] on button "Sim" at bounding box center [423, 202] width 30 height 17
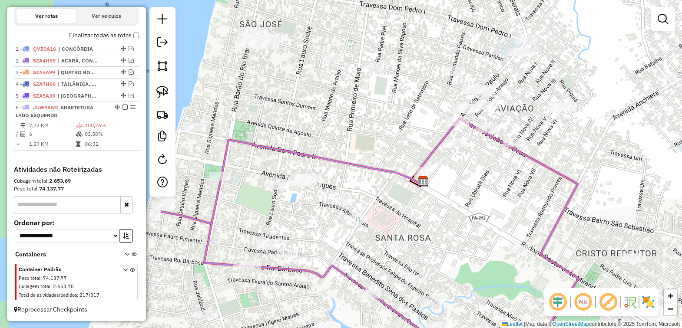
drag, startPoint x: 307, startPoint y: 172, endPoint x: 396, endPoint y: 188, distance: 90.0
click at [396, 188] on div "Janela de atendimento Grade de atendimento Capacidade Transportadoras Veículos …" at bounding box center [341, 164] width 682 height 328
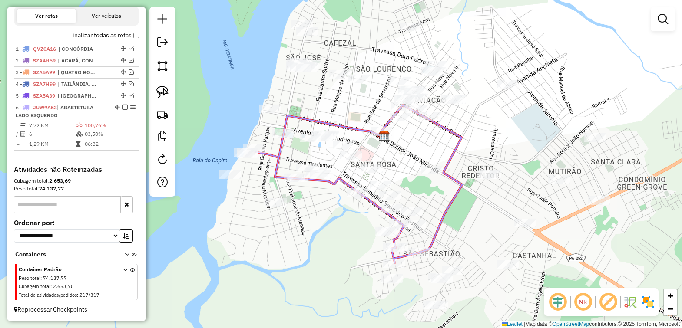
drag, startPoint x: 413, startPoint y: 218, endPoint x: 419, endPoint y: 179, distance: 39.2
click at [419, 179] on div "Janela de atendimento Grade de atendimento Capacidade Transportadoras Veículos …" at bounding box center [341, 164] width 682 height 328
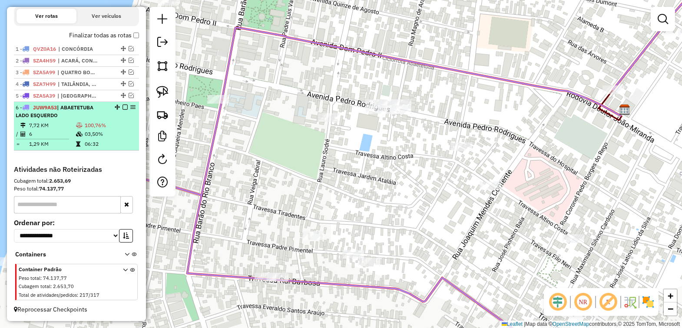
click at [122, 105] on em at bounding box center [124, 107] width 5 height 5
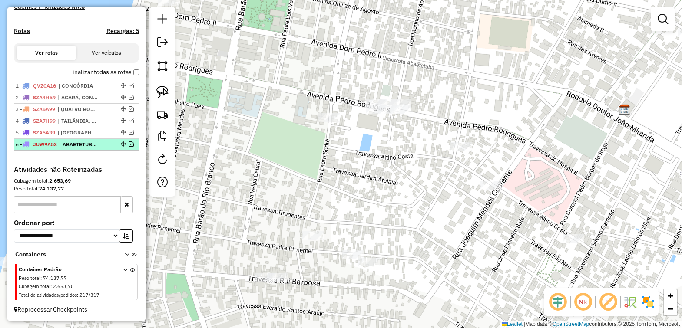
scroll to position [253, 0]
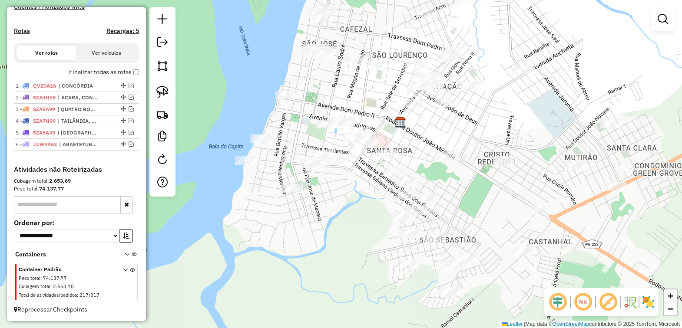
drag, startPoint x: 272, startPoint y: 138, endPoint x: 341, endPoint y: 146, distance: 69.1
click at [341, 146] on div "Janela de atendimento Grade de atendimento Capacidade Transportadoras Veículos …" at bounding box center [341, 164] width 682 height 328
click at [160, 87] on img at bounding box center [162, 92] width 12 height 12
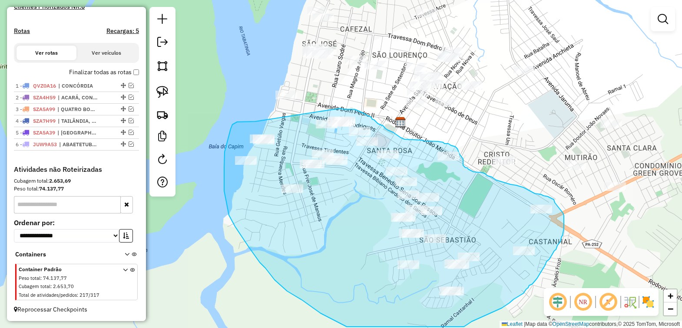
drag, startPoint x: 252, startPoint y: 122, endPoint x: 331, endPoint y: 110, distance: 79.9
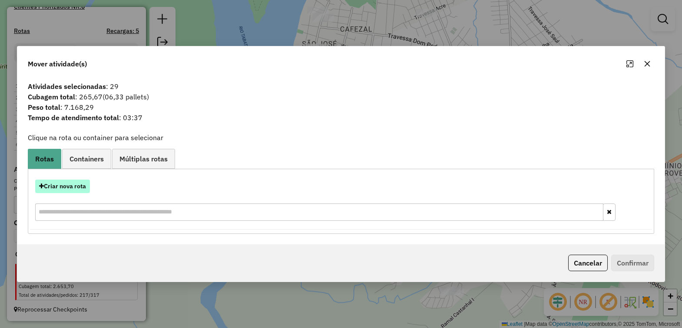
click at [50, 185] on button "Criar nova rota" at bounding box center [62, 186] width 55 height 13
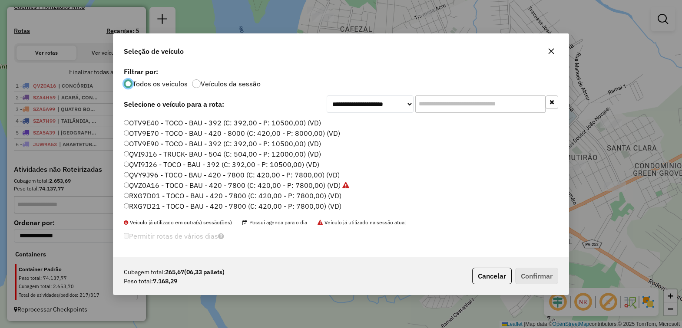
scroll to position [0, 0]
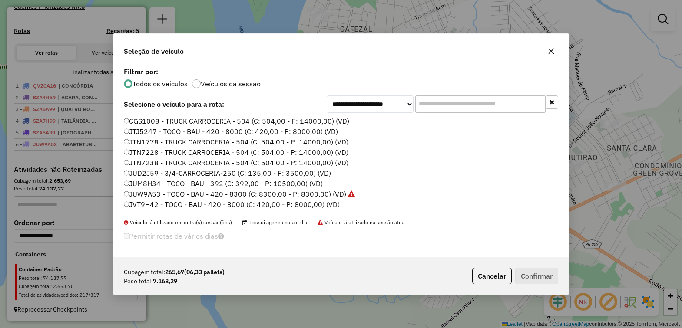
click at [158, 201] on label "JVT9H42 - TOCO - BAU - 420 - 8000 (C: 420,00 - P: 8000,00) (VD)" at bounding box center [232, 204] width 216 height 10
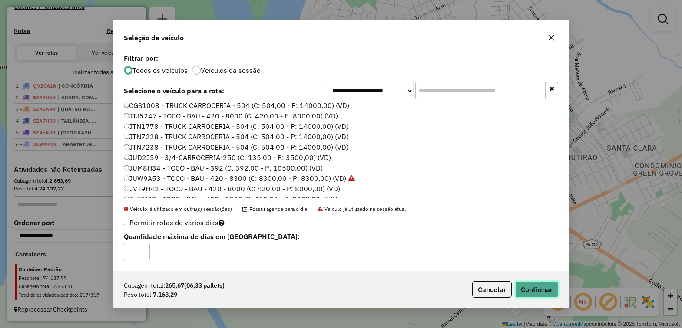
click at [531, 283] on button "Confirmar" at bounding box center [536, 289] width 43 height 17
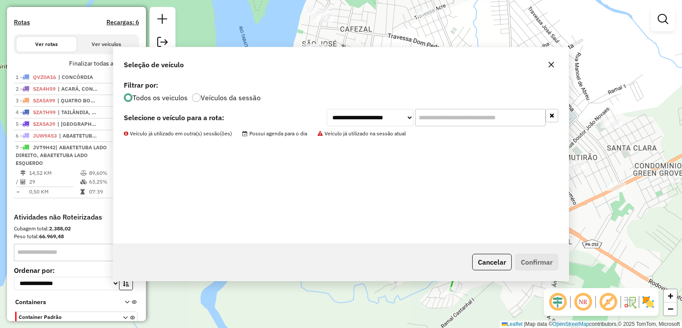
scroll to position [310, 0]
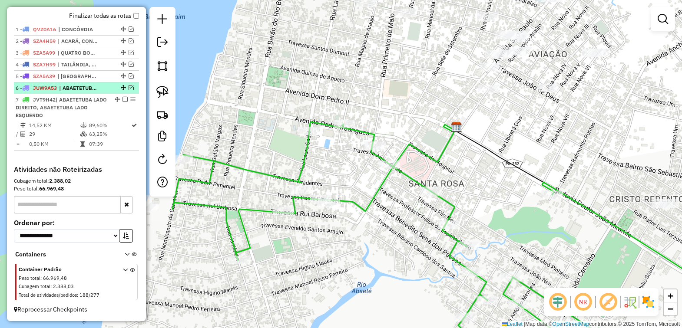
click at [70, 86] on span "| ABAETETUBA LADO ESQUERDO" at bounding box center [79, 88] width 40 height 8
select select "*********"
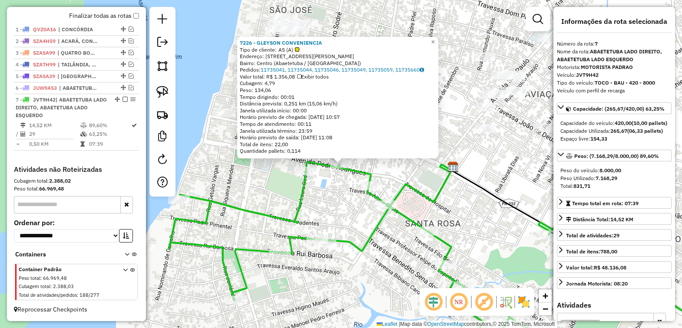
click at [344, 197] on div "7226 - GLEYSON CONVENIENCIA Tipo de cliente: AS (A) Endereço: Rua Magno de Araú…" at bounding box center [341, 164] width 682 height 328
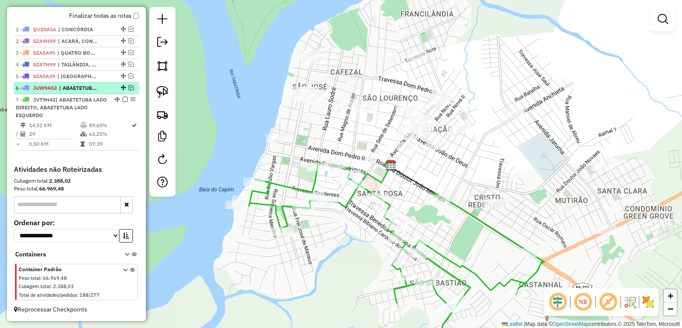
click at [129, 87] on em at bounding box center [131, 87] width 5 height 5
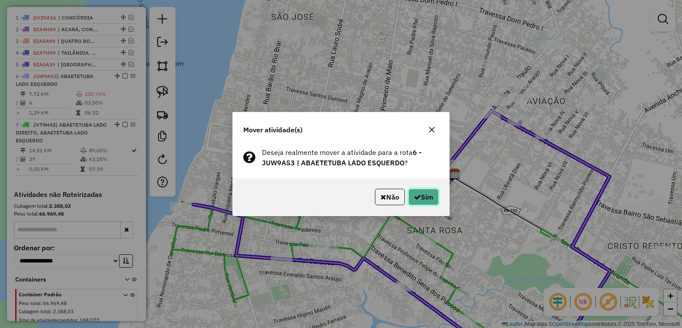
click at [429, 196] on button "Sim" at bounding box center [423, 197] width 30 height 17
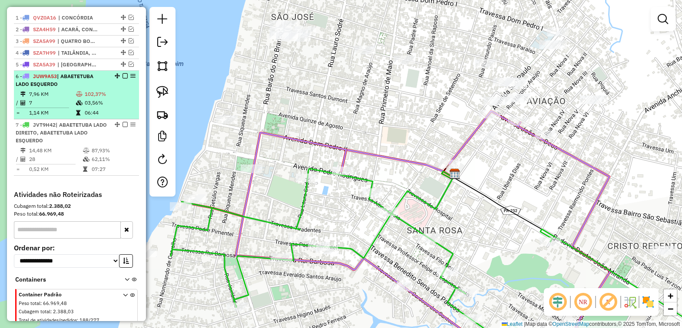
click at [122, 79] on em at bounding box center [124, 75] width 5 height 5
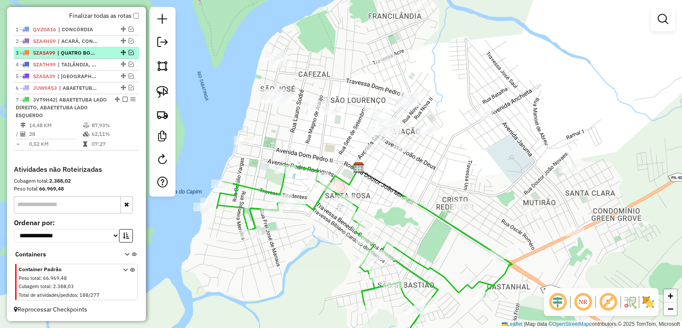
click at [122, 98] on em at bounding box center [124, 99] width 5 height 5
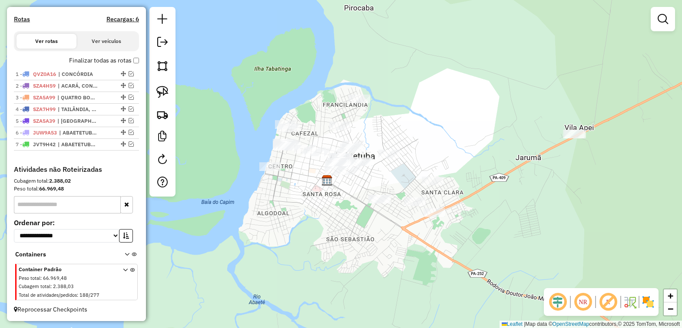
drag, startPoint x: 393, startPoint y: 238, endPoint x: 357, endPoint y: 255, distance: 39.8
click at [357, 255] on div "Janela de atendimento Grade de atendimento Capacidade Transportadoras Veículos …" at bounding box center [341, 164] width 682 height 328
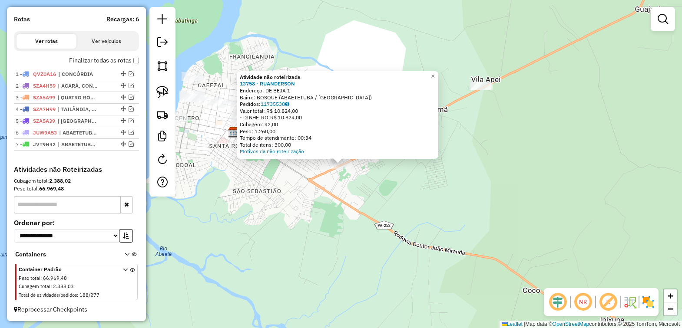
click at [343, 190] on div "Atividade não roteirizada 13758 - RUANDERSON Endereço: DE BEJA 1 Bairro: BOSQUE…" at bounding box center [341, 164] width 682 height 328
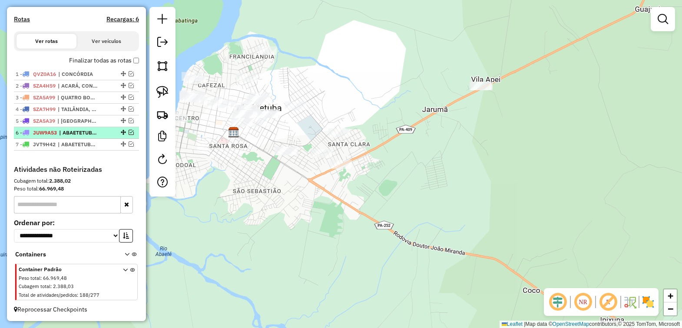
click at [129, 131] on em at bounding box center [131, 132] width 5 height 5
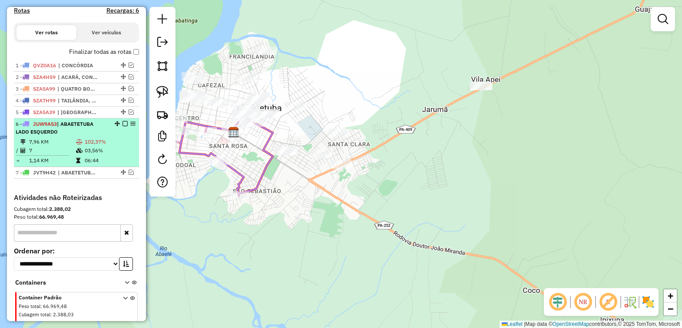
scroll to position [302, 0]
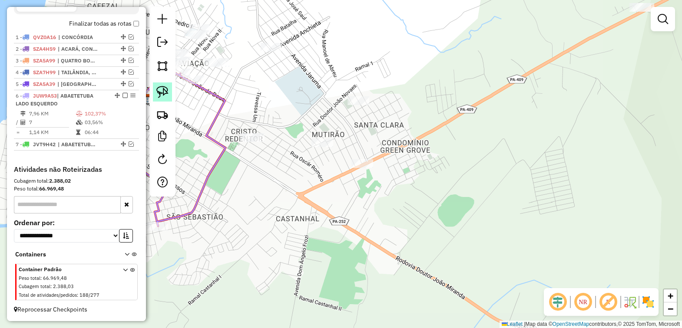
click at [161, 92] on img at bounding box center [162, 92] width 12 height 12
drag, startPoint x: 370, startPoint y: 145, endPoint x: 417, endPoint y: 191, distance: 65.4
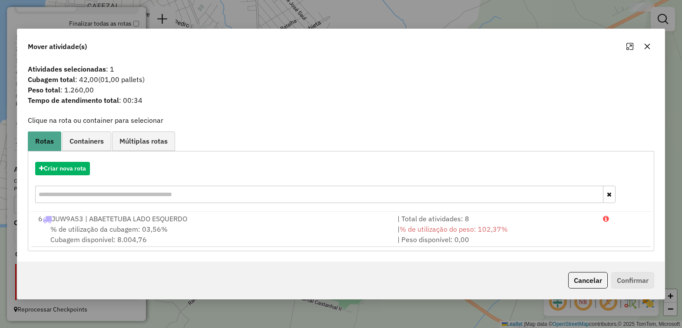
click at [648, 46] on icon "button" at bounding box center [647, 46] width 7 height 7
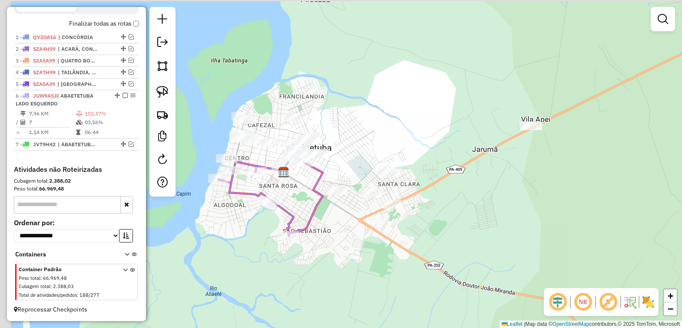
drag, startPoint x: 293, startPoint y: 173, endPoint x: 361, endPoint y: 271, distance: 119.6
click at [360, 271] on div "Janela de atendimento Grade de atendimento Capacidade Transportadoras Veículos …" at bounding box center [341, 164] width 682 height 328
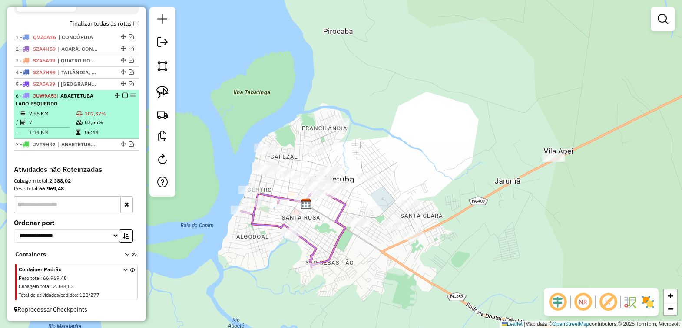
click at [119, 94] on div at bounding box center [122, 95] width 26 height 5
select select "*********"
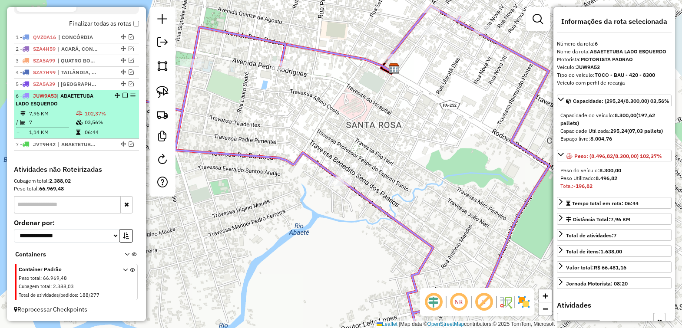
click at [122, 93] on em at bounding box center [124, 95] width 5 height 5
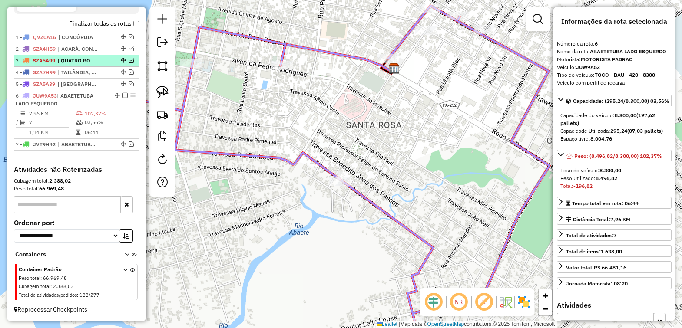
scroll to position [265, 0]
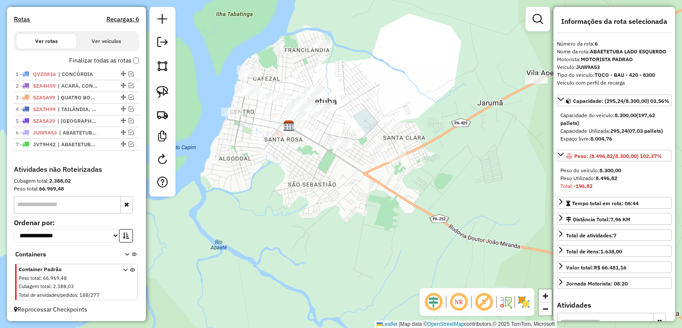
drag, startPoint x: 298, startPoint y: 170, endPoint x: 300, endPoint y: 205, distance: 35.2
click at [300, 205] on div "Janela de atendimento Grade de atendimento Capacidade Transportadoras Veículos …" at bounding box center [341, 164] width 682 height 328
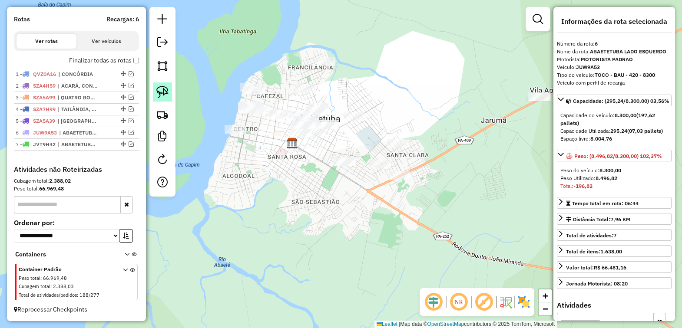
click at [162, 88] on img at bounding box center [162, 92] width 12 height 12
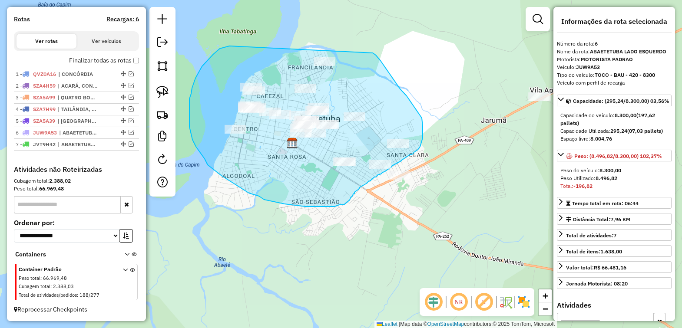
drag, startPoint x: 220, startPoint y: 49, endPoint x: 369, endPoint y: 50, distance: 149.4
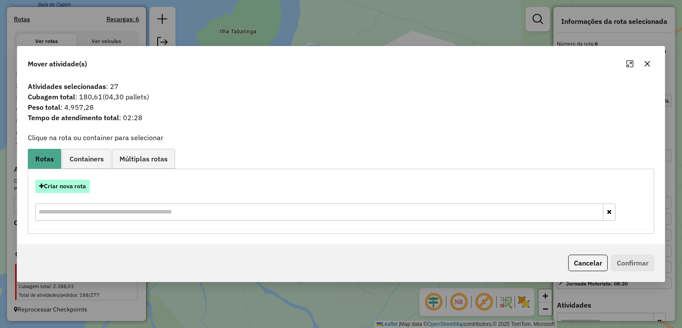
click at [63, 185] on button "Criar nova rota" at bounding box center [62, 186] width 55 height 13
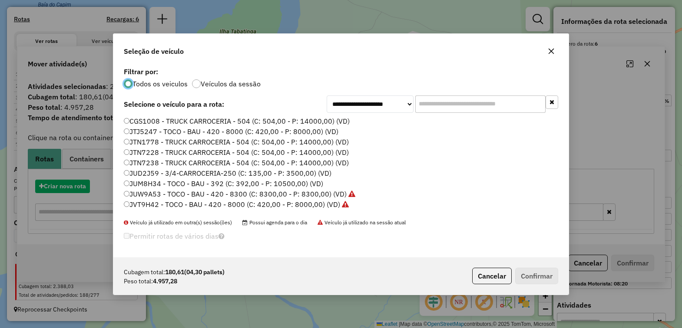
scroll to position [4, 3]
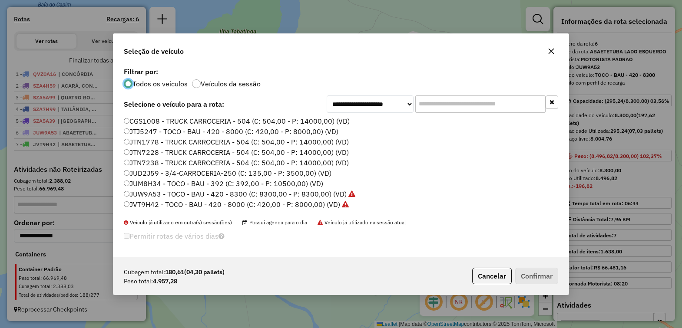
click at [155, 182] on label "JUM8H34 - TOCO - BAU - 392 (C: 392,00 - P: 10500,00) (VD)" at bounding box center [223, 183] width 199 height 10
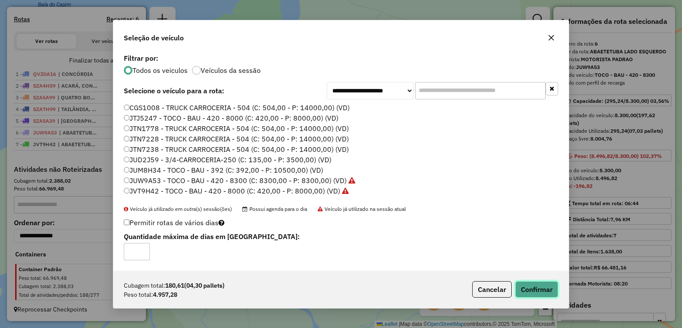
click at [537, 286] on button "Confirmar" at bounding box center [536, 289] width 43 height 17
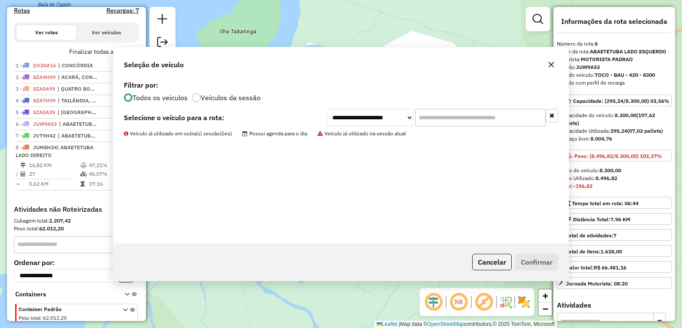
scroll to position [314, 0]
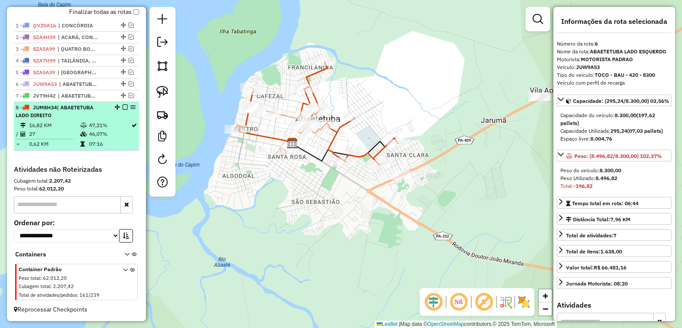
click at [122, 105] on em at bounding box center [124, 107] width 5 height 5
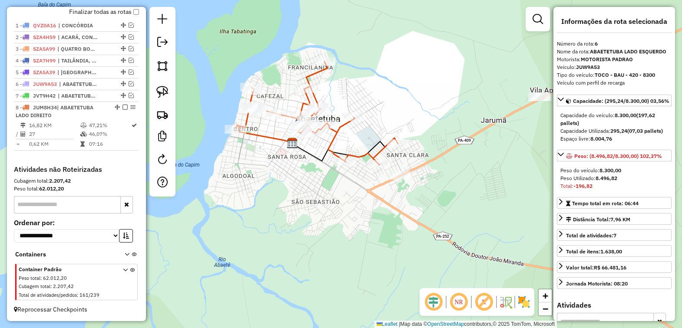
scroll to position [277, 0]
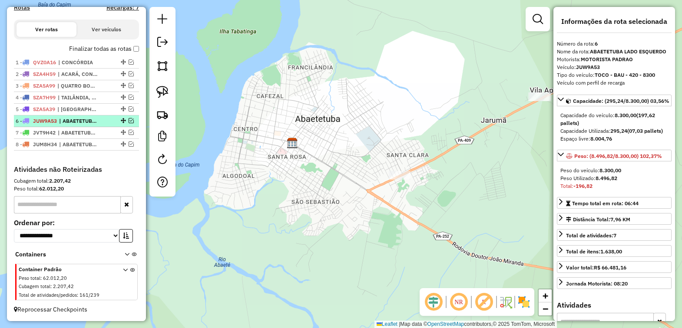
click at [129, 119] on em at bounding box center [131, 120] width 5 height 5
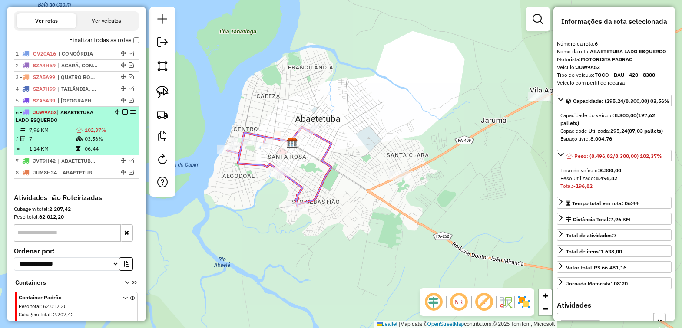
scroll to position [314, 0]
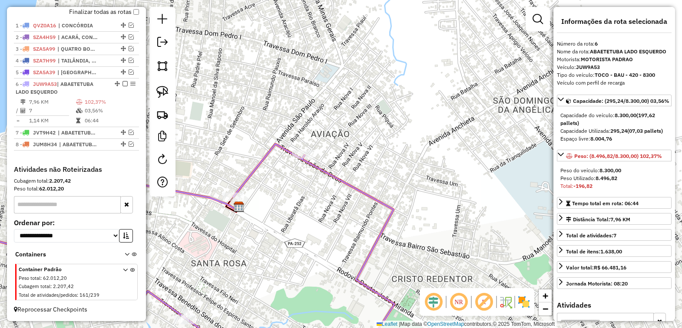
drag, startPoint x: 326, startPoint y: 171, endPoint x: 339, endPoint y: 213, distance: 44.6
click at [336, 214] on div "Janela de atendimento Grade de atendimento Capacidade Transportadoras Veículos …" at bounding box center [341, 164] width 682 height 328
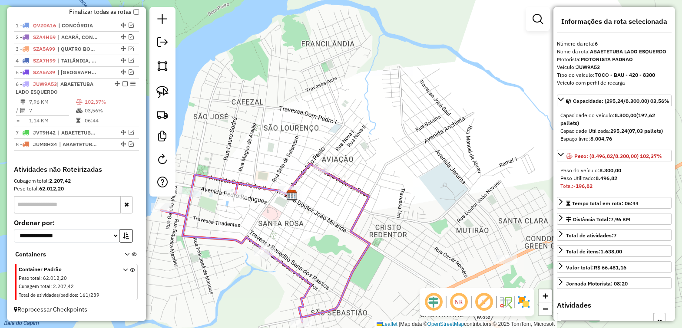
drag, startPoint x: 413, startPoint y: 235, endPoint x: 415, endPoint y: 220, distance: 15.0
click at [415, 220] on div "Janela de atendimento Grade de atendimento Capacidade Transportadoras Veículos …" at bounding box center [341, 164] width 682 height 328
click at [122, 81] on em at bounding box center [124, 83] width 5 height 5
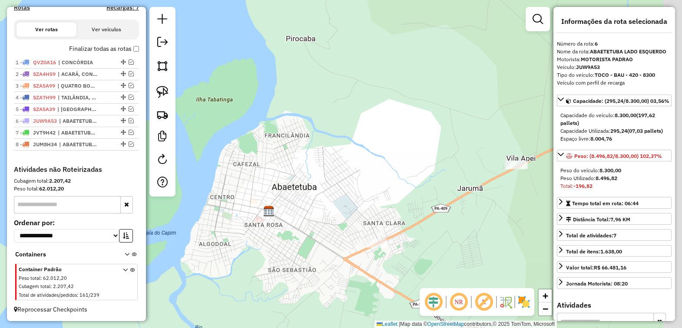
drag, startPoint x: 415, startPoint y: 190, endPoint x: 252, endPoint y: 202, distance: 162.9
click at [255, 202] on div "Janela de atendimento Grade de atendimento Capacidade Transportadoras Veículos …" at bounding box center [341, 164] width 682 height 328
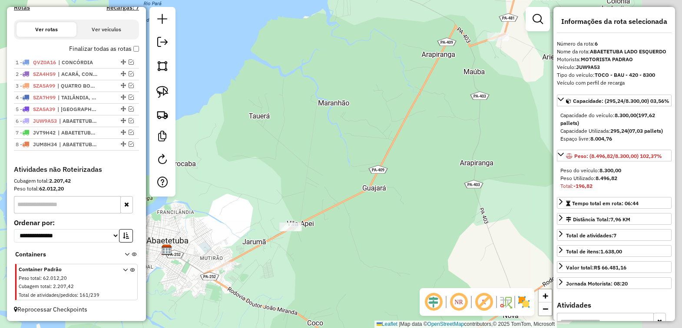
drag, startPoint x: 396, startPoint y: 216, endPoint x: 350, endPoint y: 244, distance: 53.6
click at [350, 244] on div "Janela de atendimento Grade de atendimento Capacidade Transportadoras Veículos …" at bounding box center [341, 164] width 682 height 328
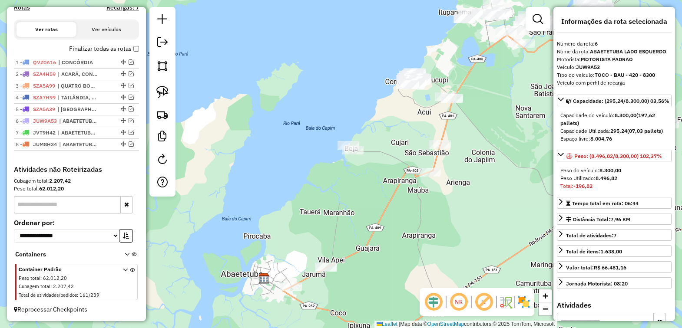
drag, startPoint x: 427, startPoint y: 187, endPoint x: 405, endPoint y: 239, distance: 56.5
click at [405, 239] on div "Janela de atendimento Grade de atendimento Capacidade Transportadoras Veículos …" at bounding box center [341, 164] width 682 height 328
click at [156, 94] on img at bounding box center [162, 92] width 12 height 12
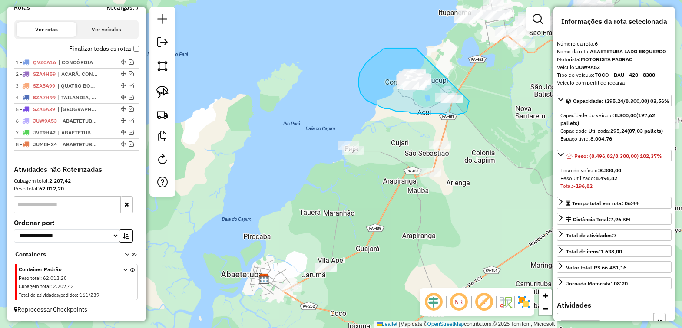
drag, startPoint x: 386, startPoint y: 49, endPoint x: 468, endPoint y: 101, distance: 97.6
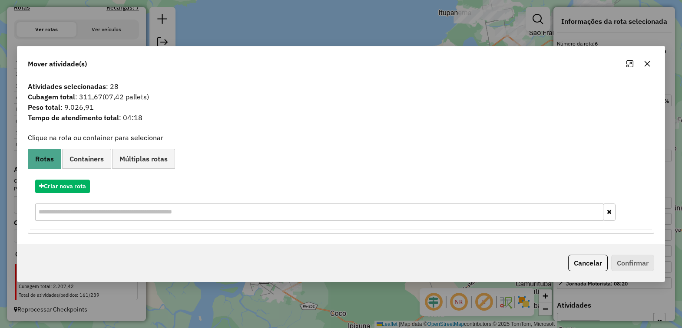
click at [644, 64] on icon "button" at bounding box center [647, 63] width 7 height 7
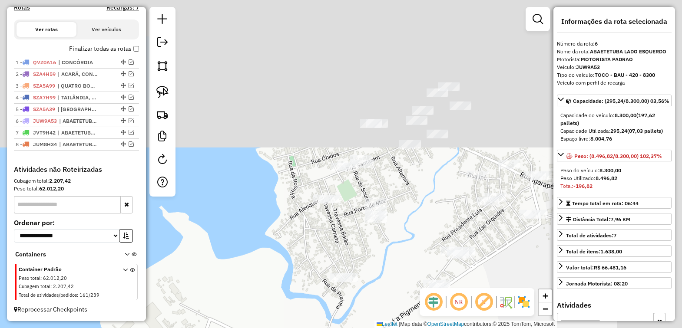
drag, startPoint x: 438, startPoint y: 50, endPoint x: 335, endPoint y: 278, distance: 250.4
click at [335, 278] on div "Janela de atendimento Grade de atendimento Capacidade Transportadoras Veículos …" at bounding box center [341, 164] width 682 height 328
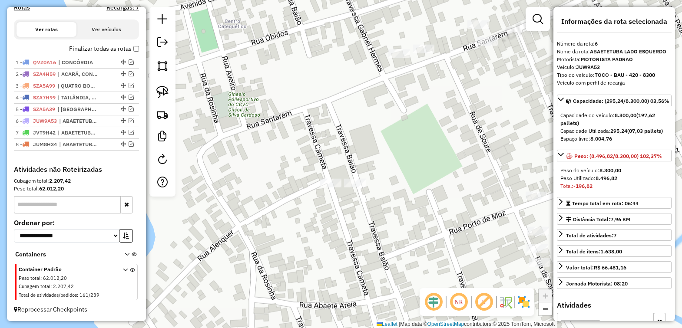
drag, startPoint x: 245, startPoint y: 203, endPoint x: 407, endPoint y: 231, distance: 164.4
click at [406, 232] on div "Janela de atendimento Grade de atendimento Capacidade Transportadoras Veículos …" at bounding box center [341, 164] width 682 height 328
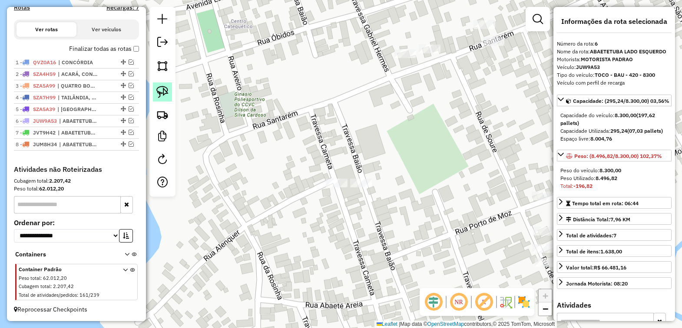
click at [159, 94] on img at bounding box center [162, 92] width 12 height 12
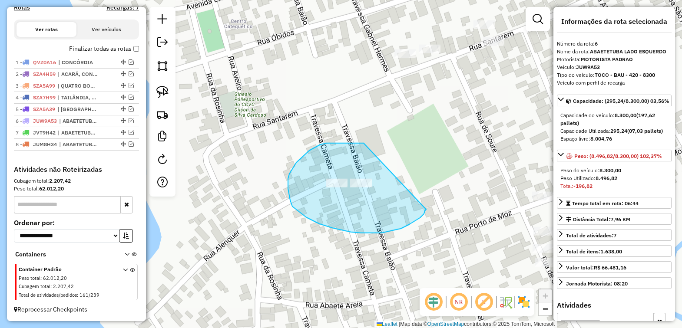
drag, startPoint x: 346, startPoint y: 143, endPoint x: 426, endPoint y: 209, distance: 103.4
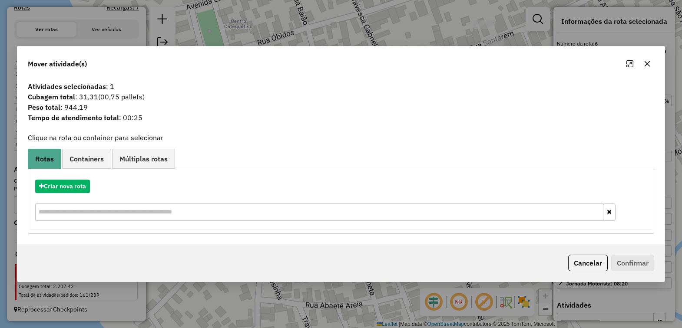
click at [645, 64] on icon "button" at bounding box center [647, 63] width 7 height 7
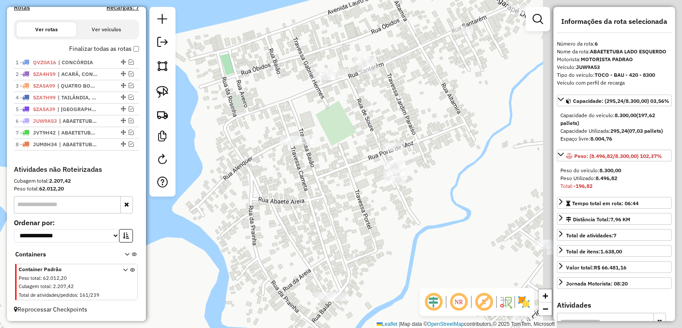
drag, startPoint x: 493, startPoint y: 180, endPoint x: 347, endPoint y: 142, distance: 151.6
click at [347, 142] on div "Janela de atendimento Grade de atendimento Capacidade Transportadoras Veículos …" at bounding box center [341, 164] width 682 height 328
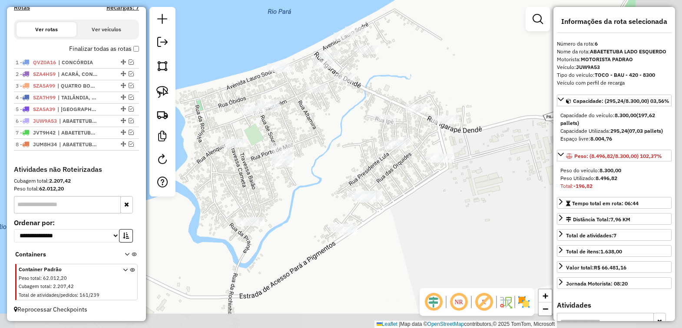
drag, startPoint x: 448, startPoint y: 234, endPoint x: 322, endPoint y: 207, distance: 128.8
click at [322, 207] on div "Janela de atendimento Grade de atendimento Capacidade Transportadoras Veículos …" at bounding box center [341, 164] width 682 height 328
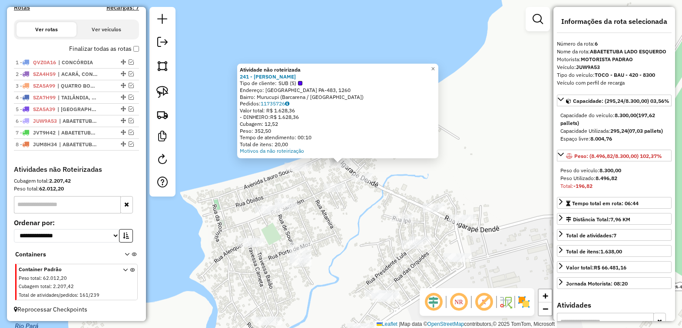
click at [348, 238] on div "Atividade não roteirizada 241 - CARLOS FURTADO Tipo de cliente: SUB (S) Endereç…" at bounding box center [341, 164] width 682 height 328
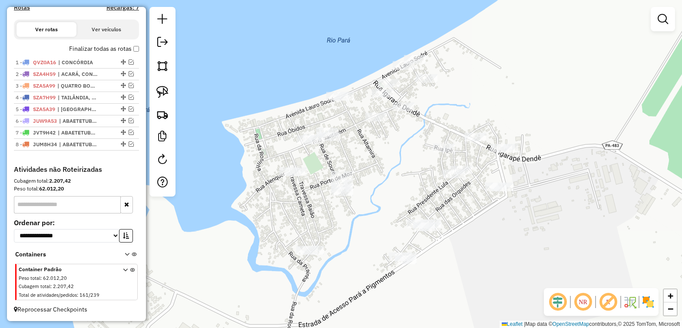
drag, startPoint x: 362, startPoint y: 228, endPoint x: 392, endPoint y: 143, distance: 90.2
click at [395, 143] on div "Janela de atendimento Grade de atendimento Capacidade Transportadoras Veículos …" at bounding box center [341, 164] width 682 height 328
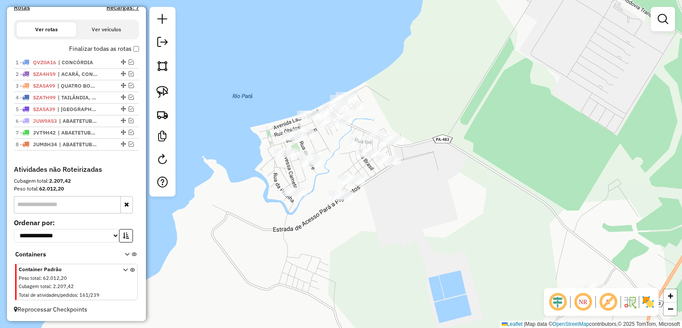
drag, startPoint x: 443, startPoint y: 216, endPoint x: 380, endPoint y: 226, distance: 63.7
click at [380, 226] on div "Janela de atendimento Grade de atendimento Capacidade Transportadoras Veículos …" at bounding box center [341, 164] width 682 height 328
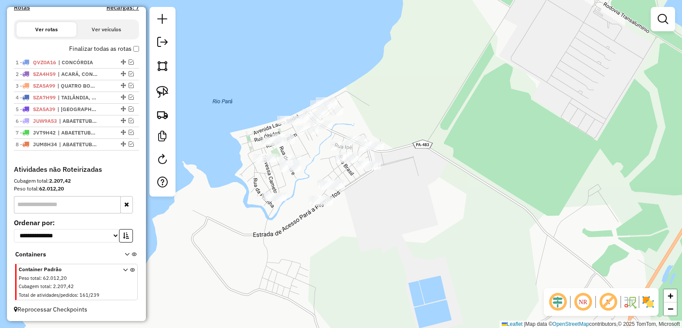
drag, startPoint x: 412, startPoint y: 228, endPoint x: 400, endPoint y: 235, distance: 13.4
click at [400, 235] on div "Janela de atendimento Grade de atendimento Capacidade Transportadoras Veículos …" at bounding box center [341, 164] width 682 height 328
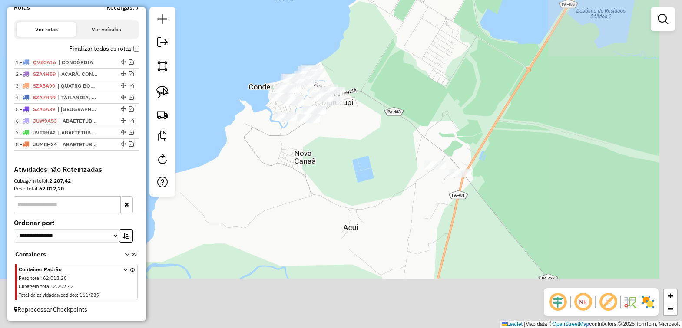
drag, startPoint x: 416, startPoint y: 239, endPoint x: 317, endPoint y: 94, distance: 175.4
click at [317, 94] on div "Janela de atendimento Grade de atendimento Capacidade Transportadoras Veículos …" at bounding box center [341, 164] width 682 height 328
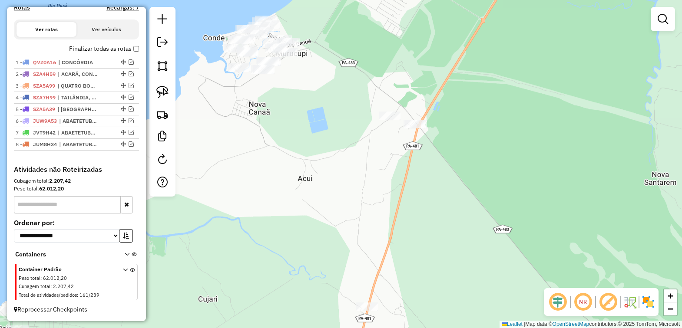
drag, startPoint x: 356, startPoint y: 214, endPoint x: 337, endPoint y: 113, distance: 103.0
click at [340, 131] on div "Janela de atendimento Grade de atendimento Capacidade Transportadoras Veículos …" at bounding box center [341, 164] width 682 height 328
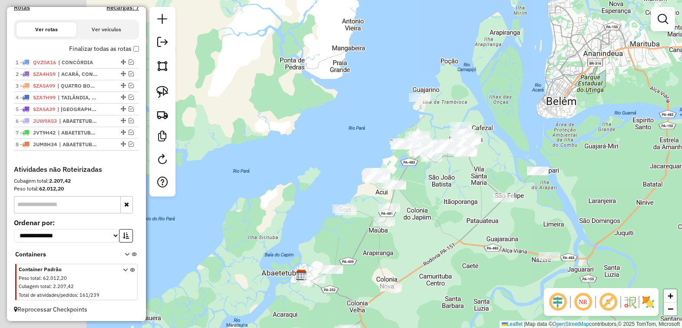
drag, startPoint x: 241, startPoint y: 224, endPoint x: 342, endPoint y: 233, distance: 100.7
click at [339, 233] on div "Janela de atendimento Grade de atendimento Capacidade Transportadoras Veículos …" at bounding box center [341, 164] width 682 height 328
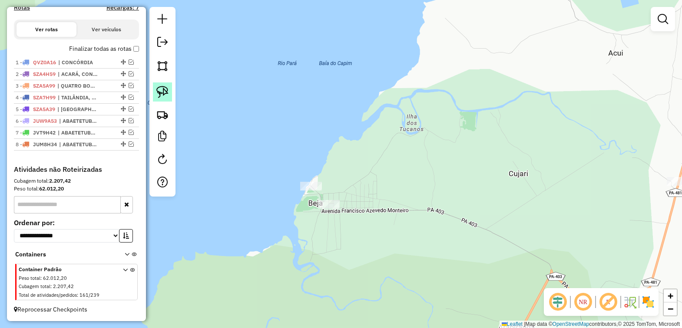
click at [162, 90] on img at bounding box center [162, 92] width 12 height 12
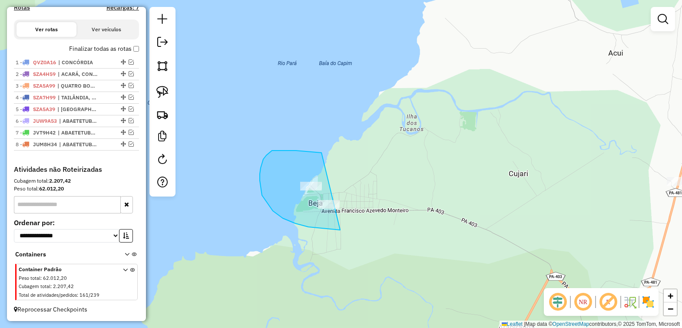
drag, startPoint x: 272, startPoint y: 151, endPoint x: 396, endPoint y: 230, distance: 147.5
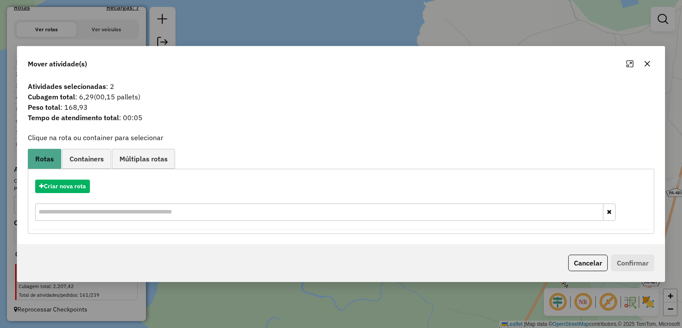
click at [648, 67] on button "button" at bounding box center [647, 64] width 14 height 14
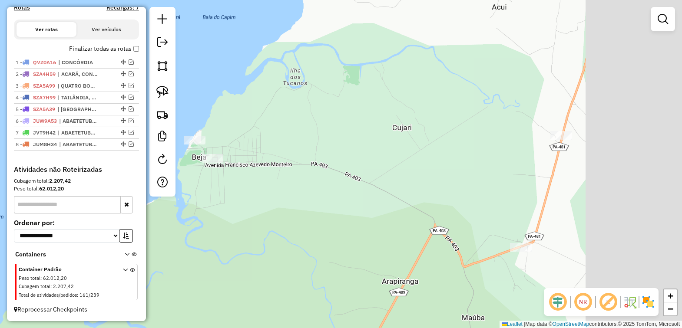
drag, startPoint x: 400, startPoint y: 145, endPoint x: 335, endPoint y: 130, distance: 66.0
click at [335, 130] on div "Janela de atendimento Grade de atendimento Capacidade Transportadoras Veículos …" at bounding box center [341, 164] width 682 height 328
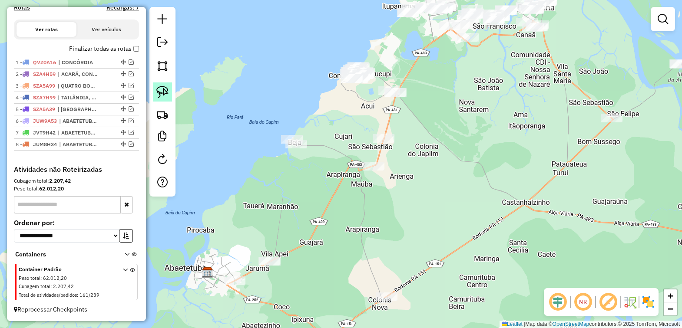
click at [161, 94] on img at bounding box center [162, 92] width 12 height 12
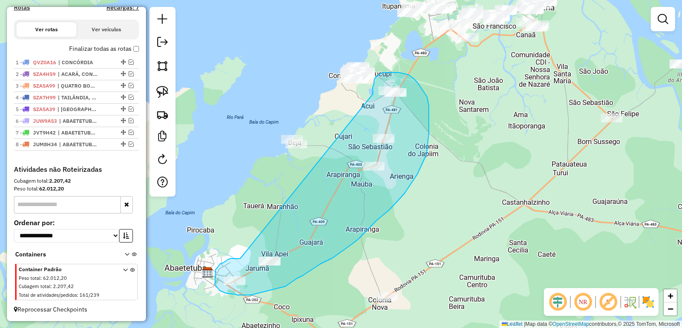
drag, startPoint x: 220, startPoint y: 264, endPoint x: 373, endPoint y: 105, distance: 220.2
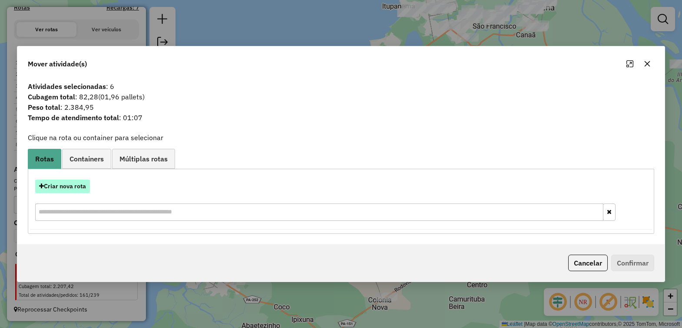
click at [66, 183] on button "Criar nova rota" at bounding box center [62, 186] width 55 height 13
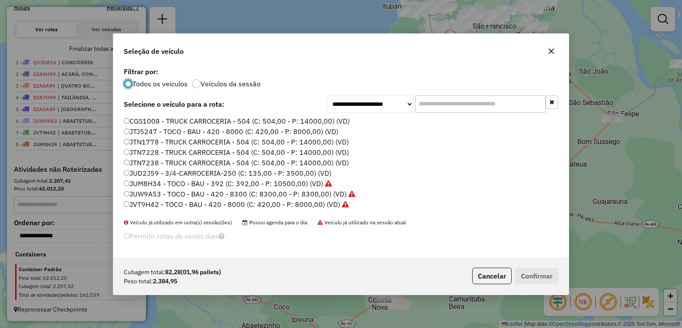
scroll to position [4, 3]
click at [147, 172] on label "JUD2J59 - 3/4-CARROCERIA-250 (C: 135,00 - P: 3500,00) (VD)" at bounding box center [228, 173] width 208 height 10
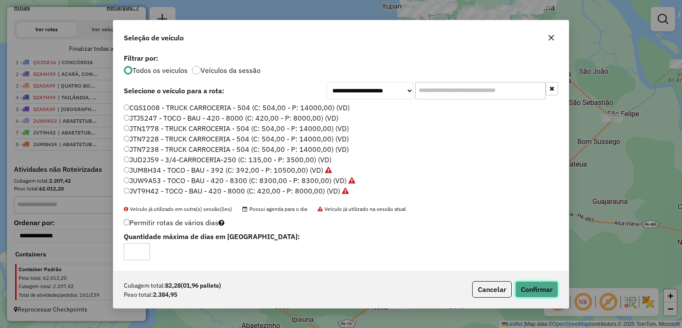
click at [534, 287] on button "Confirmar" at bounding box center [536, 289] width 43 height 17
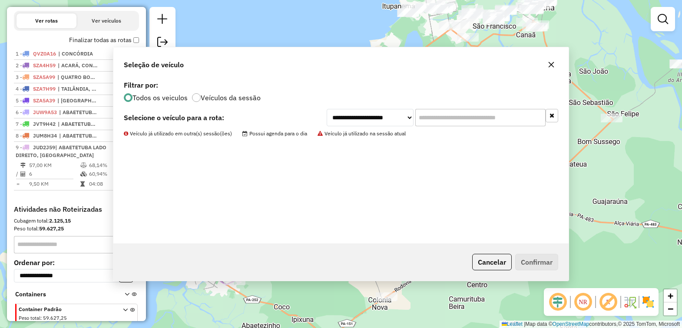
scroll to position [314, 0]
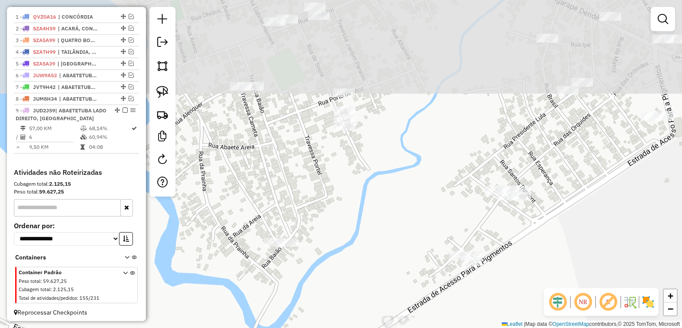
drag, startPoint x: 358, startPoint y: 77, endPoint x: 378, endPoint y: 222, distance: 146.0
click at [378, 222] on div "Janela de atendimento Grade de atendimento Capacidade Transportadoras Veículos …" at bounding box center [341, 164] width 682 height 328
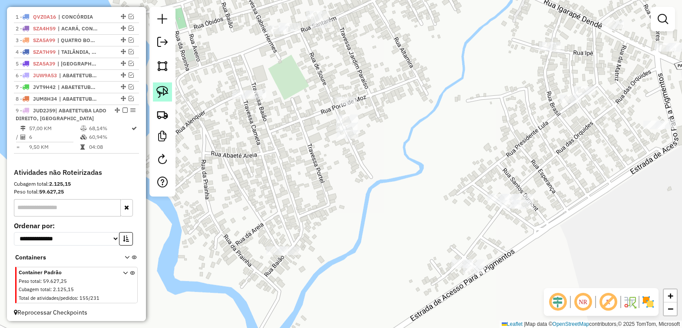
click at [159, 89] on img at bounding box center [162, 92] width 12 height 12
drag, startPoint x: 245, startPoint y: 76, endPoint x: 303, endPoint y: 77, distance: 57.8
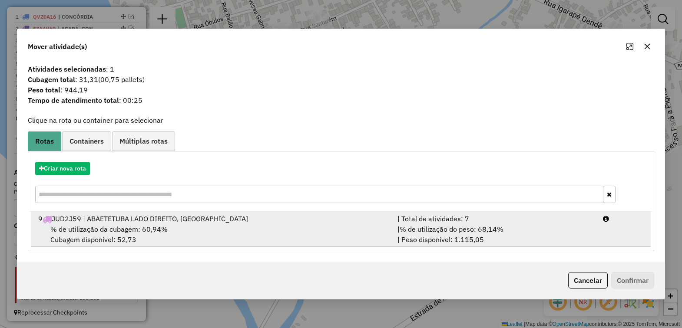
click at [164, 224] on div "9 JUD2J59 | ABAETETUBA LADO DIREITO, VILA DO CONDE" at bounding box center [212, 219] width 359 height 10
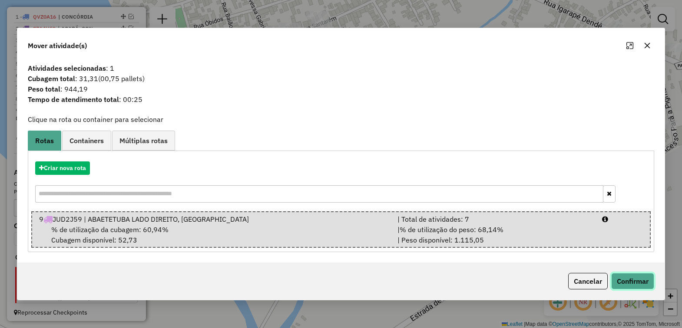
click at [615, 275] on button "Confirmar" at bounding box center [632, 281] width 43 height 17
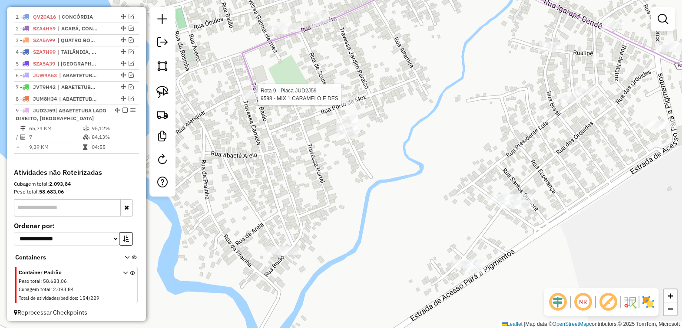
select select "*********"
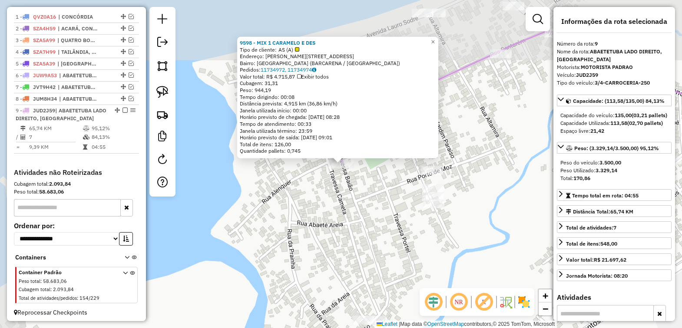
scroll to position [326, 0]
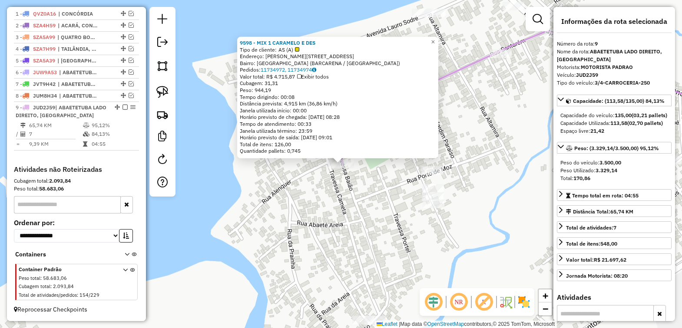
click at [357, 194] on div "9598 - MIX 1 CARAMELO E DES Tipo de cliente: AS (A) Endereço: R BAIAO, 18 Bairr…" at bounding box center [341, 164] width 682 height 328
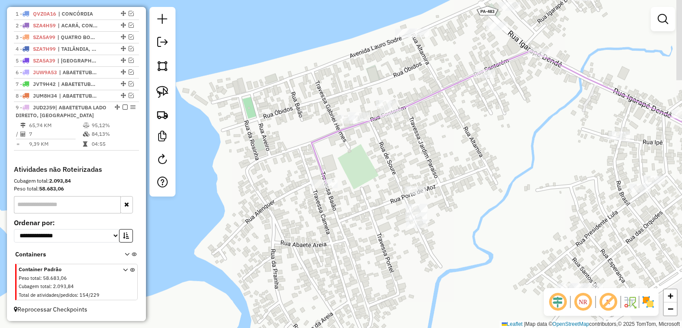
drag, startPoint x: 403, startPoint y: 126, endPoint x: 387, endPoint y: 146, distance: 25.4
click at [387, 146] on div "Janela de atendimento Grade de atendimento Capacidade Transportadoras Veículos …" at bounding box center [341, 164] width 682 height 328
click at [160, 89] on img at bounding box center [162, 92] width 12 height 12
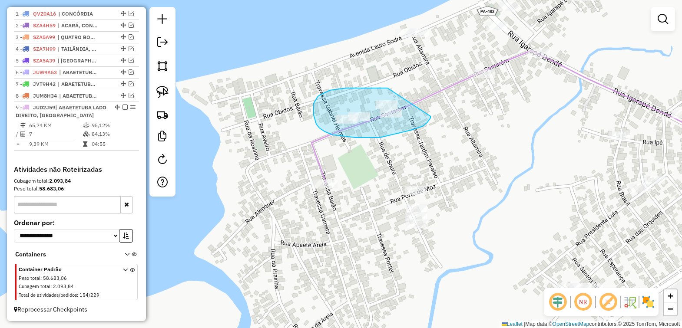
drag, startPoint x: 330, startPoint y: 90, endPoint x: 430, endPoint y: 116, distance: 103.5
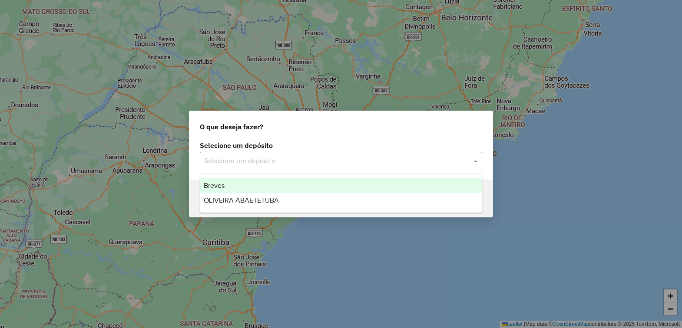
click at [447, 166] on div "Selecione um depósito" at bounding box center [341, 160] width 282 height 17
click at [213, 185] on span "Breves" at bounding box center [214, 185] width 21 height 7
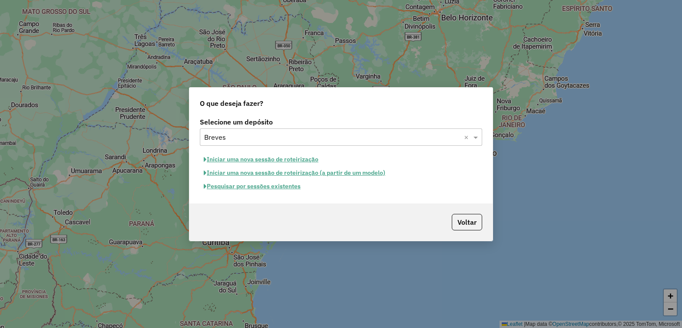
click at [257, 159] on button "Iniciar uma nova sessão de roteirização" at bounding box center [261, 159] width 122 height 13
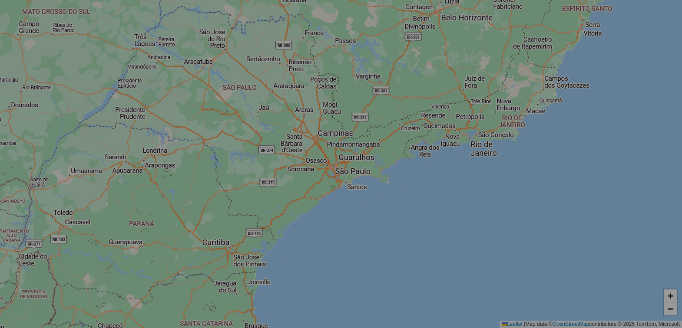
select select "*"
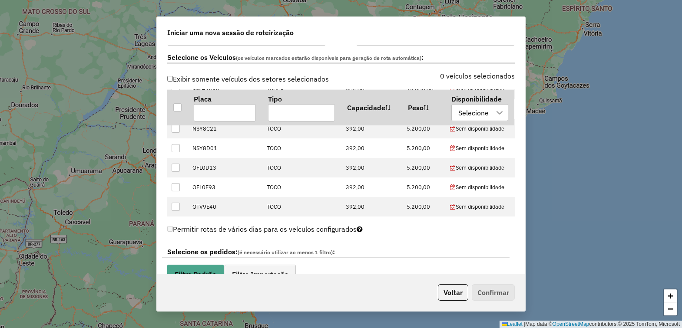
scroll to position [380, 0]
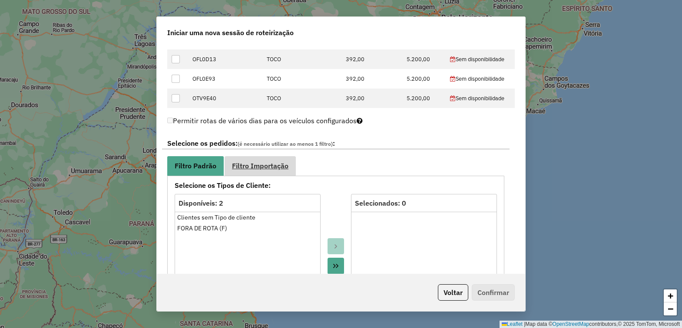
click at [261, 169] on span "Filtro Importação" at bounding box center [260, 165] width 56 height 7
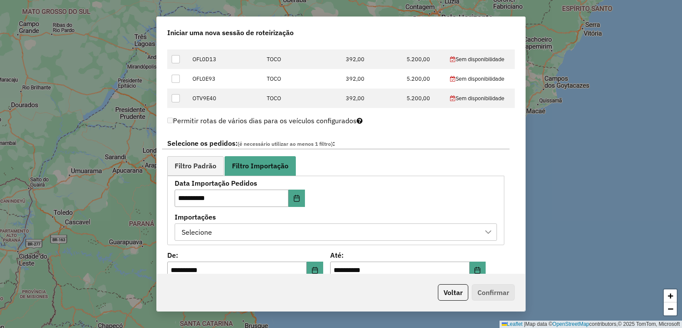
click at [491, 232] on div at bounding box center [488, 232] width 17 height 17
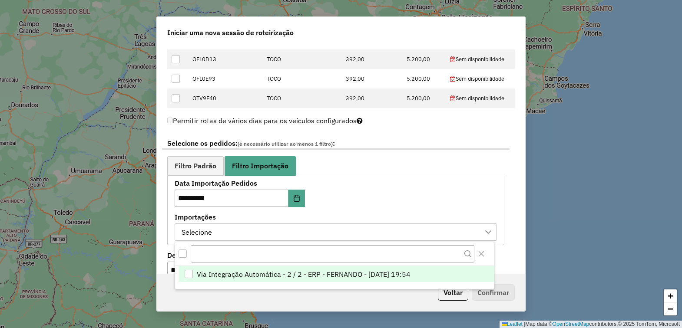
scroll to position [6, 39]
click at [192, 273] on div "Via Integração Automática - 2 / 2 - ERP - FERNANDO - 11/08/2025 19:54" at bounding box center [189, 274] width 8 height 8
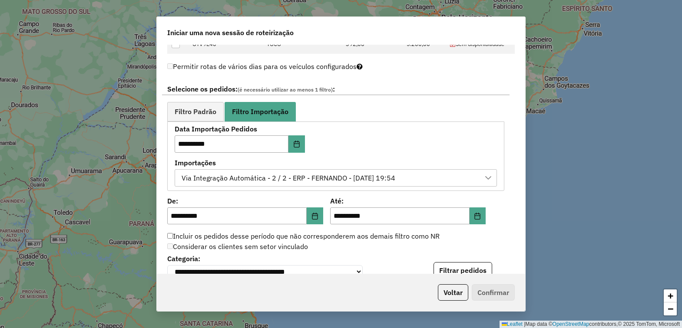
scroll to position [489, 0]
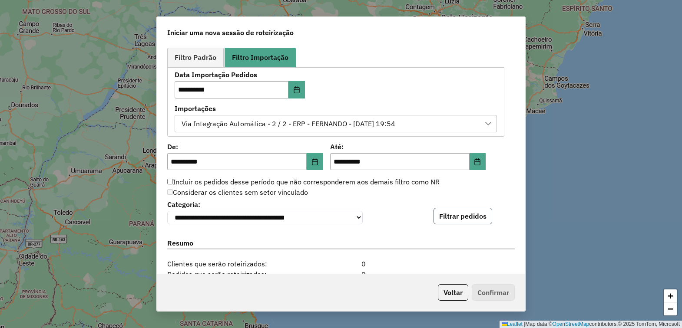
click at [465, 217] on button "Filtrar pedidos" at bounding box center [462, 216] width 59 height 17
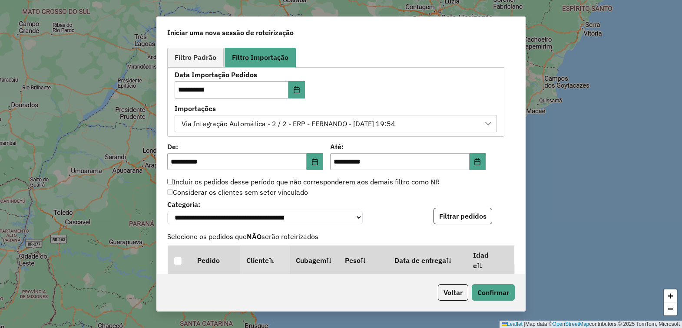
click at [487, 124] on icon at bounding box center [488, 123] width 6 height 3
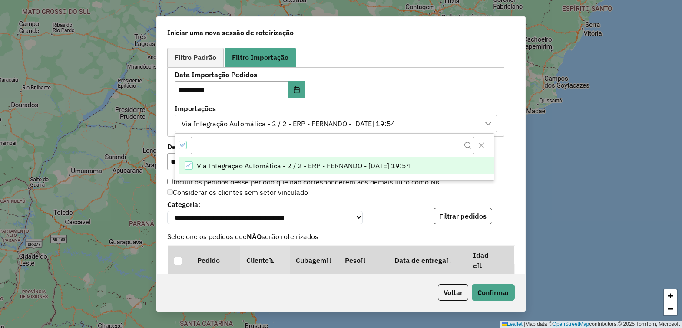
click at [487, 124] on icon at bounding box center [488, 123] width 6 height 3
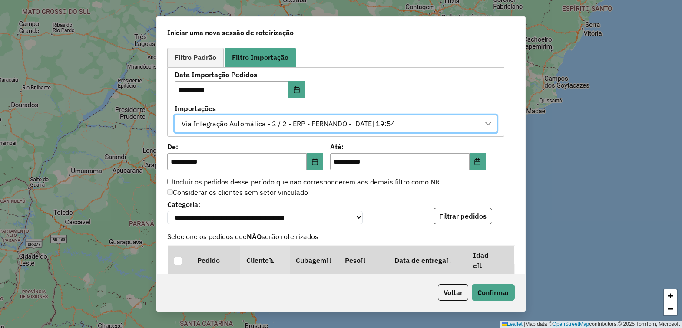
click at [460, 220] on button "Filtrar pedidos" at bounding box center [462, 216] width 59 height 17
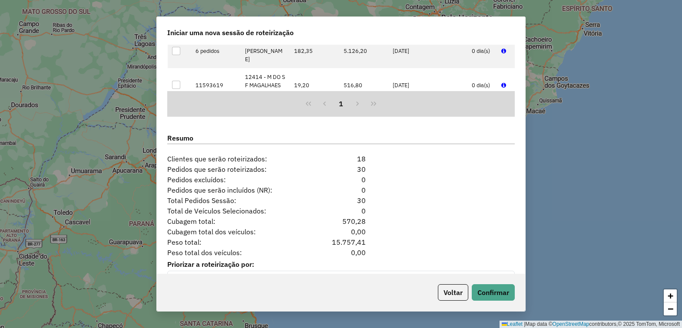
scroll to position [800, 0]
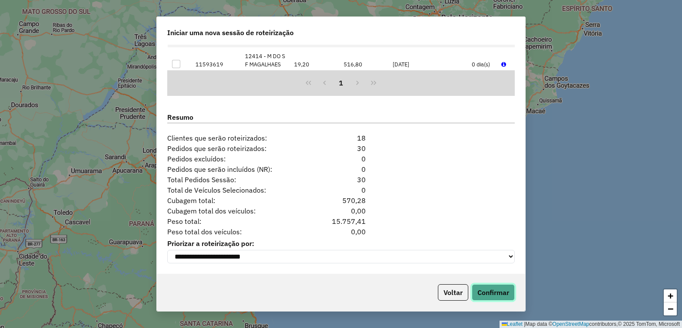
click at [491, 294] on button "Confirmar" at bounding box center [493, 292] width 43 height 17
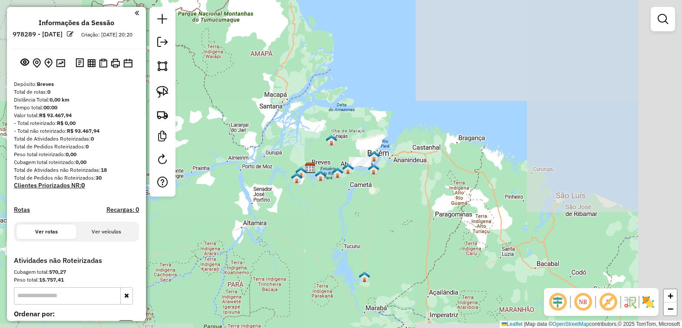
drag, startPoint x: 455, startPoint y: 155, endPoint x: 252, endPoint y: 153, distance: 203.2
click at [373, 181] on div "Janela de atendimento Grade de atendimento Capacidade Transportadoras Veículos …" at bounding box center [341, 164] width 682 height 328
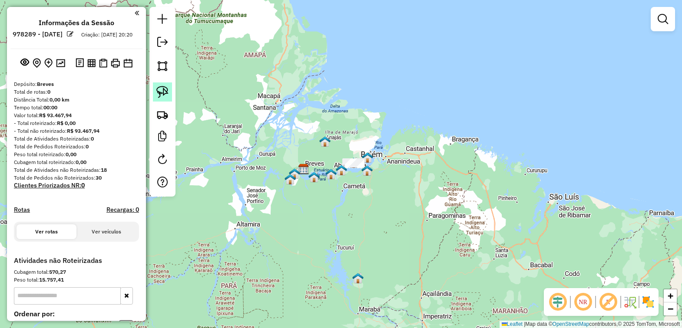
click at [163, 90] on img at bounding box center [162, 92] width 12 height 12
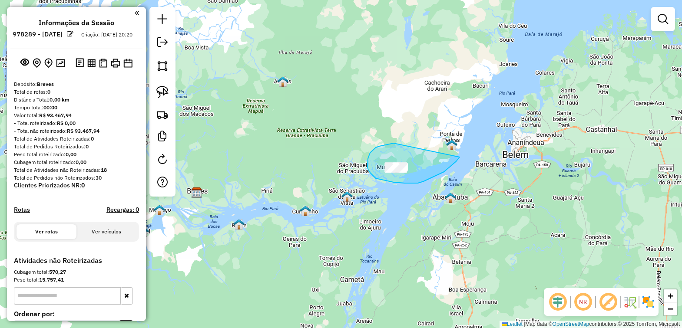
drag, startPoint x: 379, startPoint y: 146, endPoint x: 464, endPoint y: 147, distance: 84.7
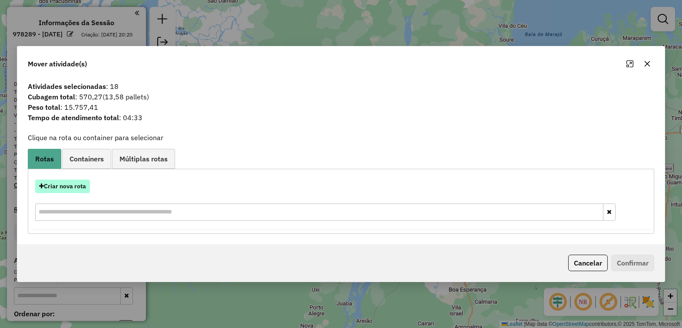
click at [70, 188] on button "Criar nova rota" at bounding box center [62, 186] width 55 height 13
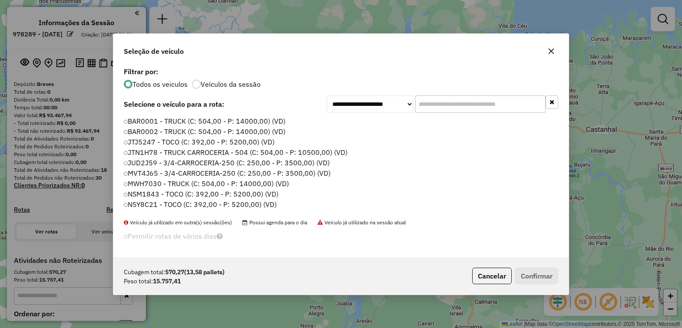
scroll to position [4, 3]
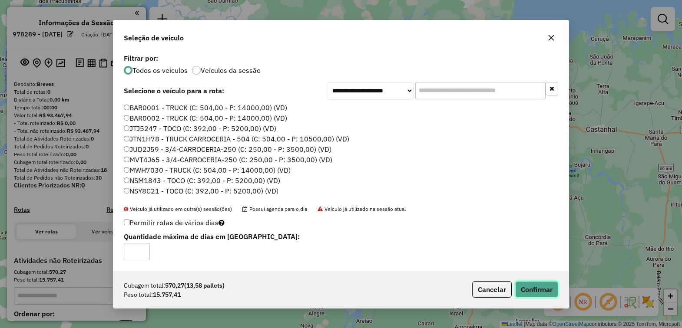
click at [534, 290] on button "Confirmar" at bounding box center [536, 289] width 43 height 17
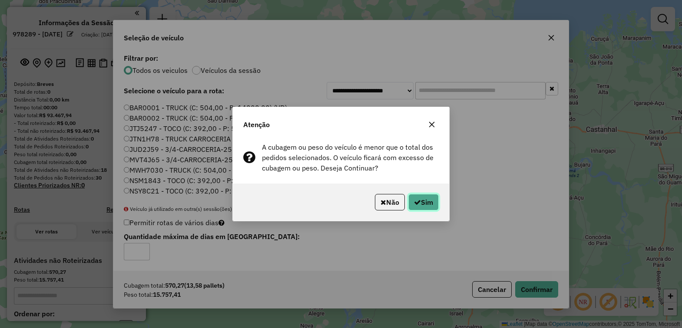
click at [425, 204] on button "Sim" at bounding box center [423, 202] width 30 height 17
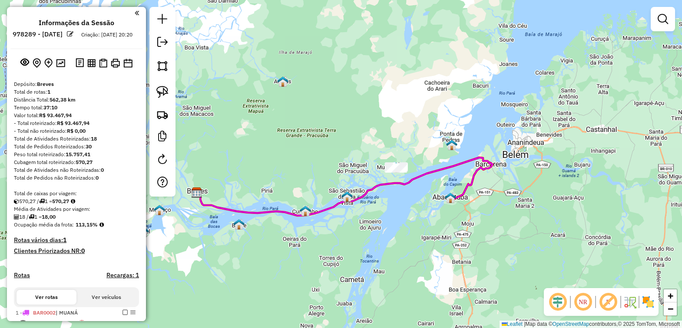
scroll to position [70, 0]
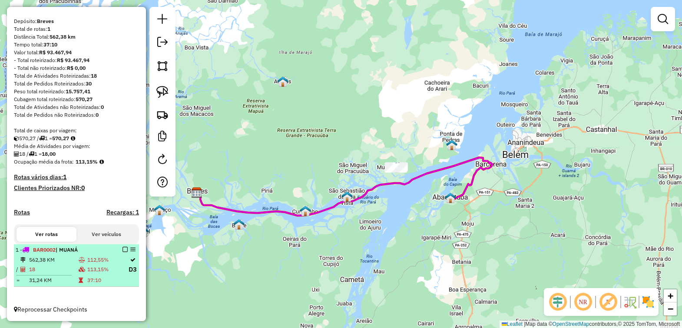
click at [124, 248] on em at bounding box center [124, 249] width 5 height 5
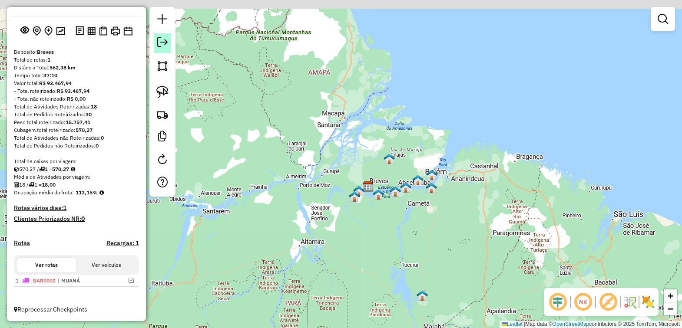
click at [159, 46] on em at bounding box center [162, 42] width 10 height 10
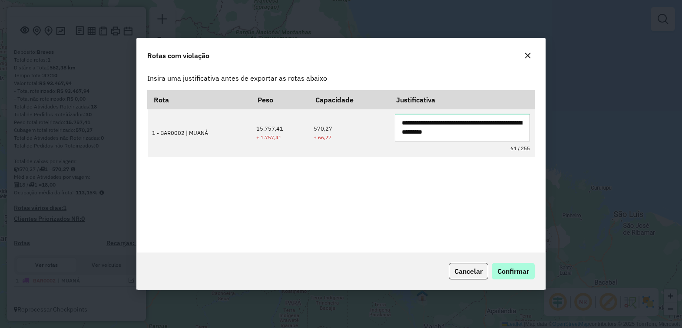
type textarea "**********"
click at [500, 270] on span "Confirmar" at bounding box center [513, 271] width 32 height 9
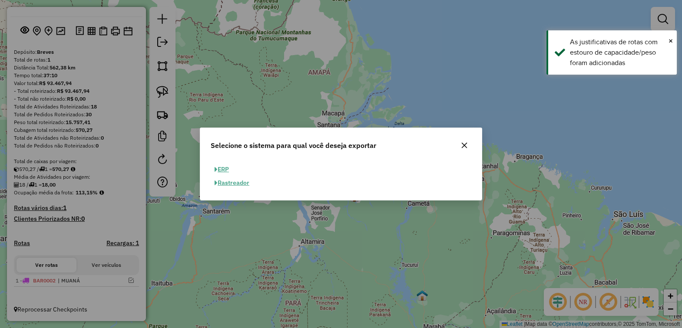
click at [226, 171] on button "ERP" at bounding box center [222, 169] width 22 height 13
select select "**"
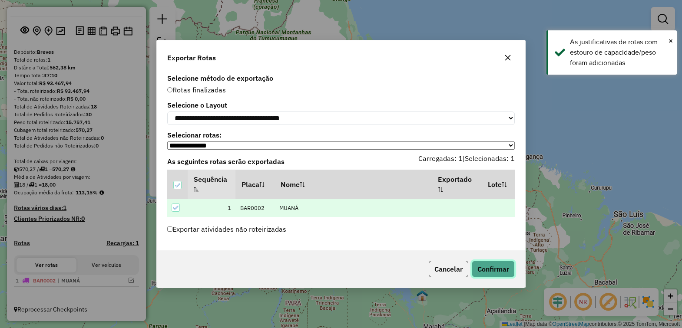
click at [494, 271] on button "Confirmar" at bounding box center [493, 269] width 43 height 17
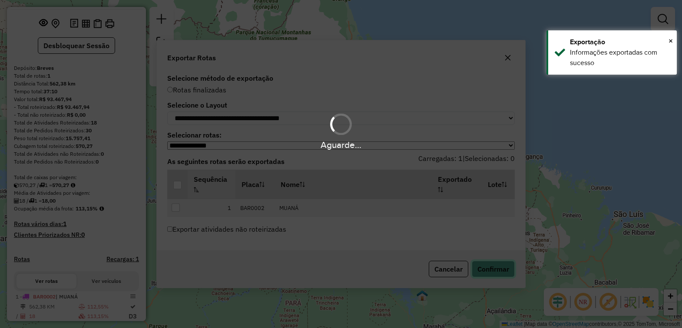
scroll to position [70, 0]
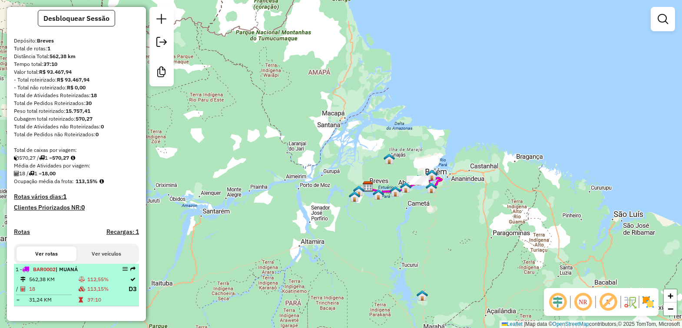
click at [66, 284] on td "562,38 KM" at bounding box center [54, 279] width 50 height 9
select select "**********"
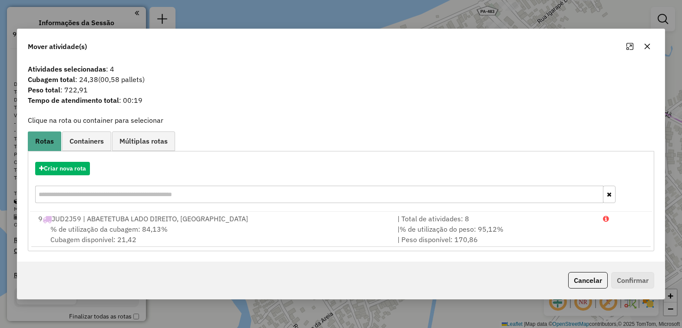
scroll to position [326, 0]
click at [644, 44] on icon "button" at bounding box center [647, 46] width 6 height 6
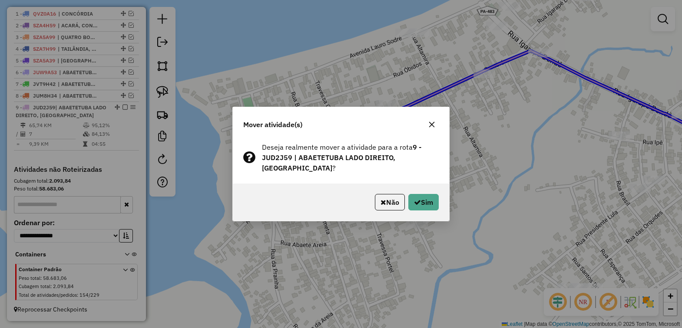
click at [465, 145] on div "Mover atividade(s) Deseja realmente mover a atividade para a rota 9 - JUD2J59 |…" at bounding box center [341, 164] width 682 height 328
click at [436, 124] on button "button" at bounding box center [432, 125] width 14 height 14
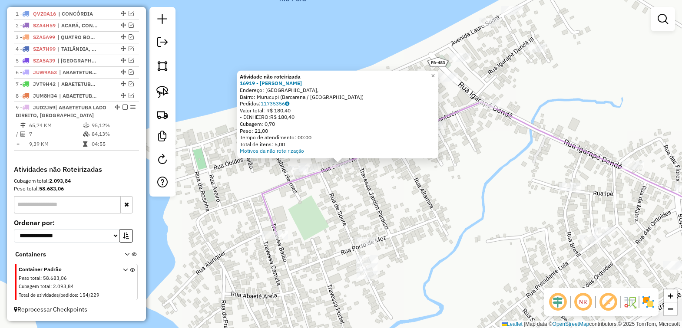
click at [363, 193] on div "Atividade não roteirizada 16919 - FABIO DA SILVA LEAL Endereço: Rua Santarém, B…" at bounding box center [341, 164] width 682 height 328
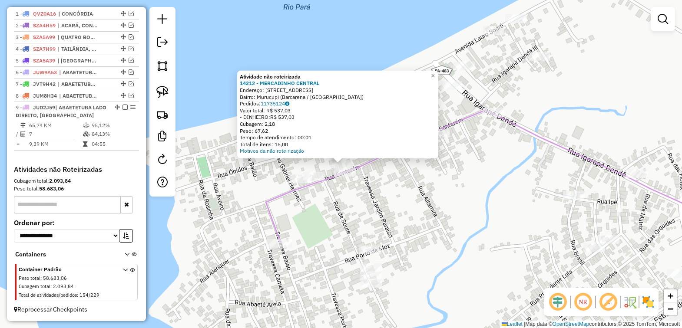
click at [390, 196] on div "Atividade não roteirizada 14212 - MERCADINHO CENTRAL Endereço: Rua Santarém, 57…" at bounding box center [341, 164] width 682 height 328
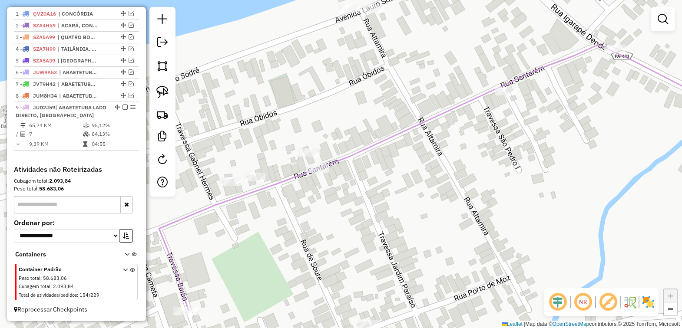
click at [162, 93] on img at bounding box center [162, 92] width 12 height 12
drag, startPoint x: 297, startPoint y: 120, endPoint x: 372, endPoint y: 179, distance: 95.2
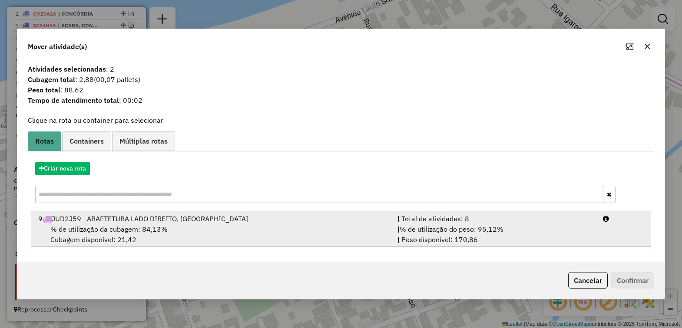
click at [129, 223] on div "9 JUD2J59 | ABAETETUBA LADO DIREITO, VILA DO CONDE" at bounding box center [212, 219] width 359 height 10
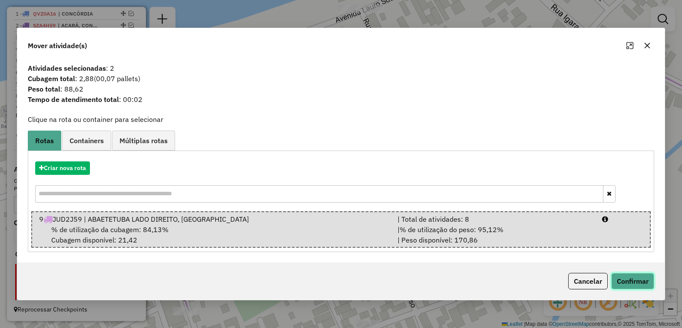
click at [634, 278] on button "Confirmar" at bounding box center [632, 281] width 43 height 17
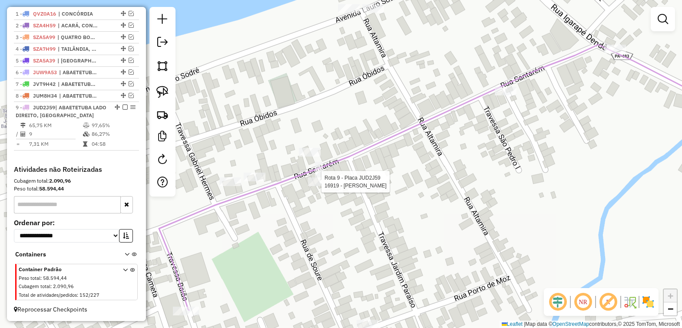
select select "*********"
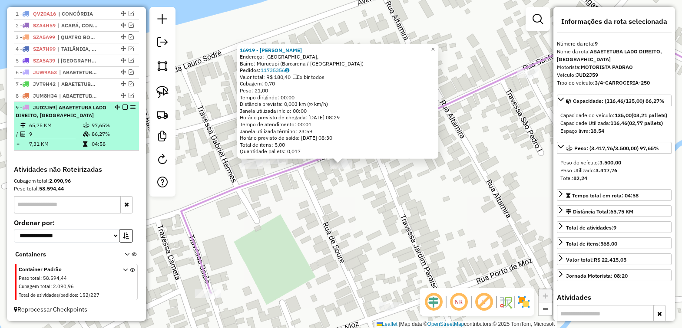
click at [122, 106] on em at bounding box center [124, 107] width 5 height 5
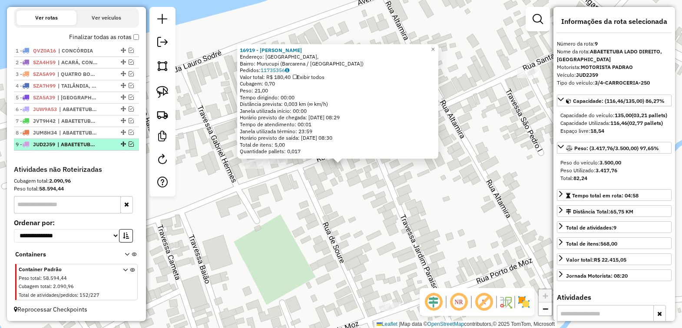
scroll to position [289, 0]
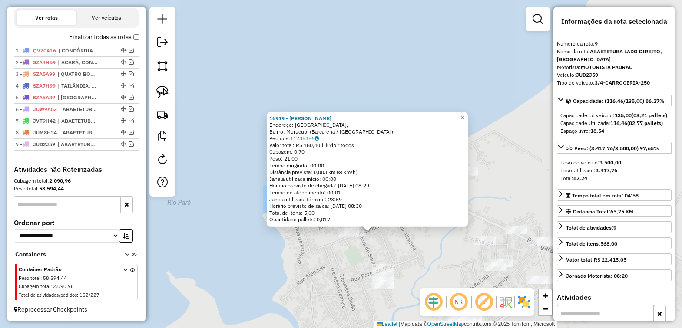
click at [376, 236] on div "16919 - FABIO DA SILVA LEAL Endereço: Rua Santarém, Bairro: Murucupi (Barcarena…" at bounding box center [341, 164] width 682 height 328
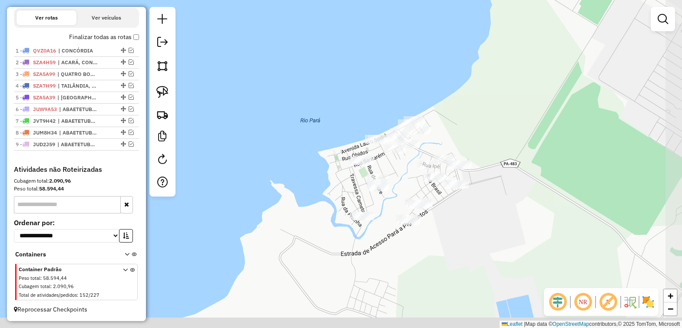
drag, startPoint x: 445, startPoint y: 252, endPoint x: 402, endPoint y: 181, distance: 83.8
click at [402, 181] on div "Janela de atendimento Grade de atendimento Capacidade Transportadoras Veículos …" at bounding box center [341, 164] width 682 height 328
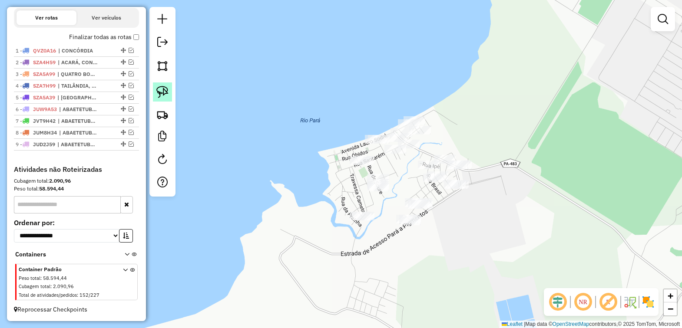
click at [159, 96] on img at bounding box center [162, 92] width 12 height 12
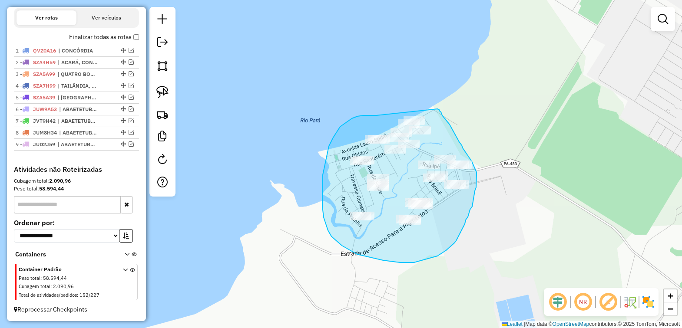
drag, startPoint x: 352, startPoint y: 119, endPoint x: 437, endPoint y: 109, distance: 86.1
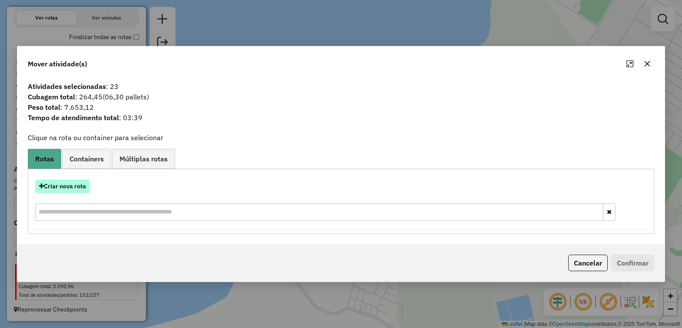
click at [57, 183] on button "Criar nova rota" at bounding box center [62, 186] width 55 height 13
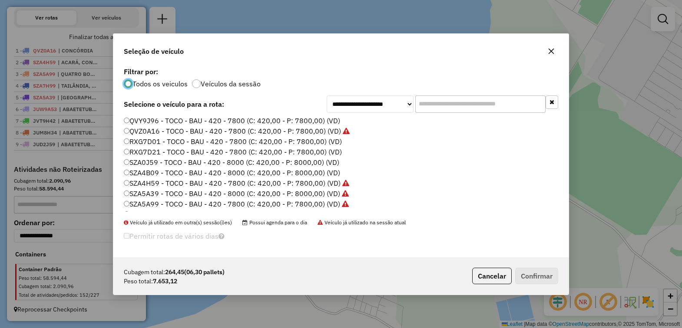
scroll to position [300, 0]
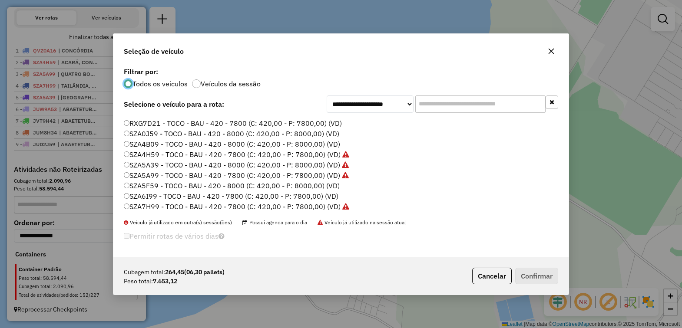
click at [156, 131] on label "SZA0J59 - TOCO - BAU - 420 - 8000 (C: 420,00 - P: 8000,00) (VD)" at bounding box center [231, 134] width 215 height 10
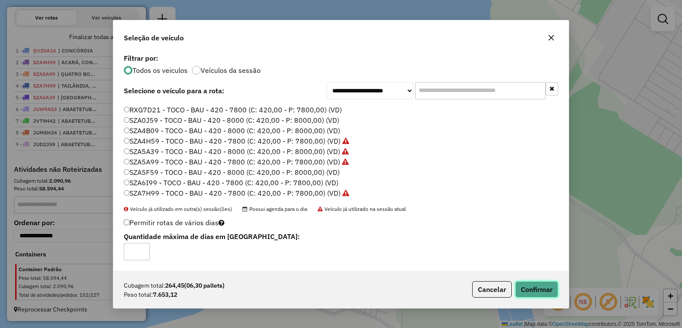
click at [536, 286] on button "Confirmar" at bounding box center [536, 289] width 43 height 17
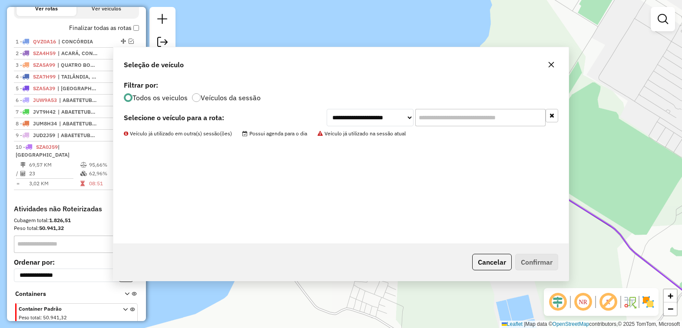
scroll to position [326, 0]
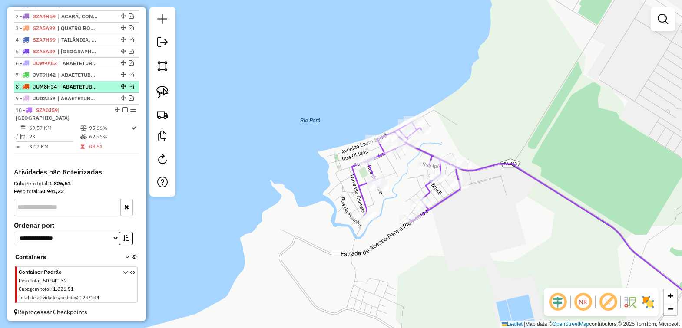
click at [122, 112] on em at bounding box center [124, 109] width 5 height 5
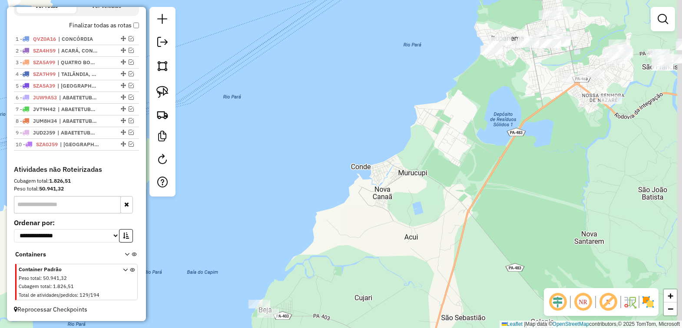
drag, startPoint x: 487, startPoint y: 209, endPoint x: 330, endPoint y: 188, distance: 158.6
click at [337, 188] on div "Janela de atendimento Grade de atendimento Capacidade Transportadoras Veículos …" at bounding box center [341, 164] width 682 height 328
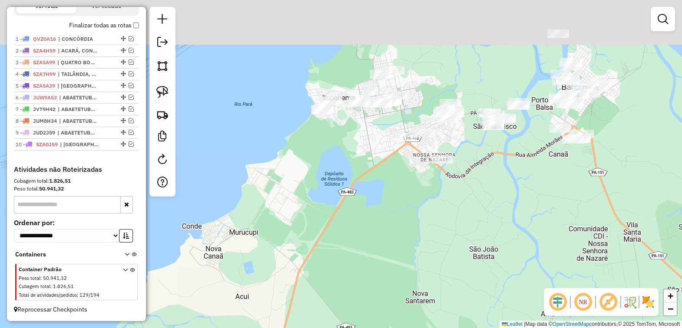
drag, startPoint x: 377, startPoint y: 158, endPoint x: 352, endPoint y: 231, distance: 77.9
click at [352, 231] on div "Janela de atendimento Grade de atendimento Capacidade Transportadoras Veículos …" at bounding box center [341, 164] width 682 height 328
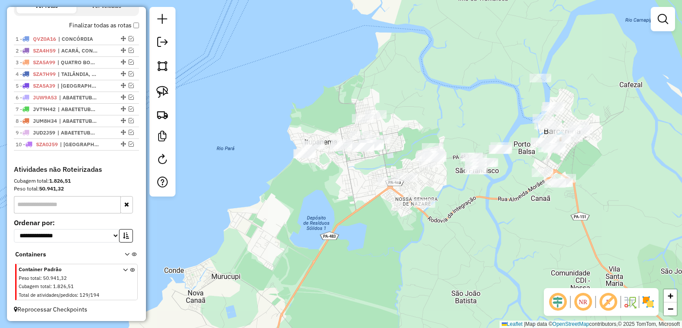
drag, startPoint x: 348, startPoint y: 194, endPoint x: 330, endPoint y: 239, distance: 48.7
click at [330, 239] on div "Janela de atendimento Grade de atendimento Capacidade Transportadoras Veículos …" at bounding box center [341, 164] width 682 height 328
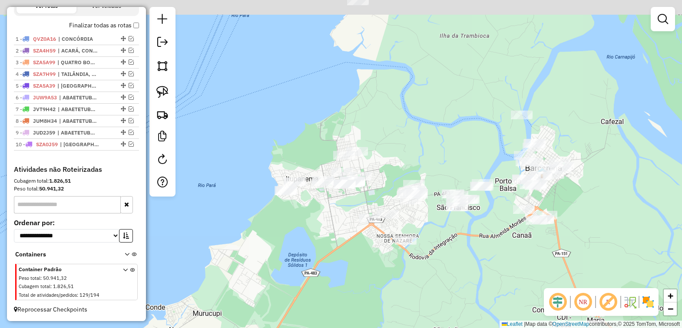
drag, startPoint x: 355, startPoint y: 182, endPoint x: 336, endPoint y: 221, distance: 43.7
click at [336, 221] on div "Janela de atendimento Grade de atendimento Capacidade Transportadoras Veículos …" at bounding box center [341, 164] width 682 height 328
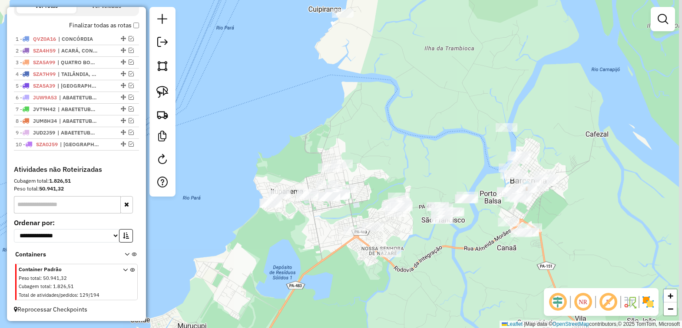
drag, startPoint x: 346, startPoint y: 204, endPoint x: 331, endPoint y: 215, distance: 18.7
click at [331, 215] on div "Janela de atendimento Grade de atendimento Capacidade Transportadoras Veículos …" at bounding box center [341, 164] width 682 height 328
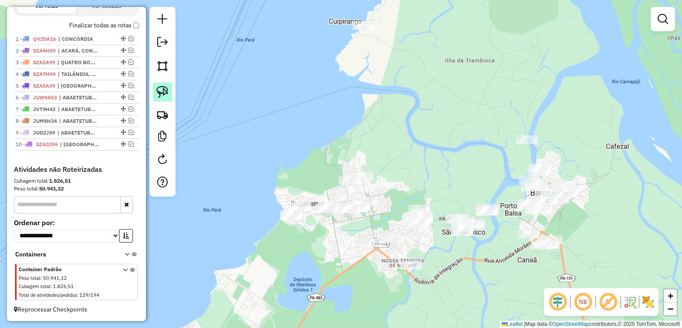
click at [155, 90] on link at bounding box center [162, 92] width 19 height 19
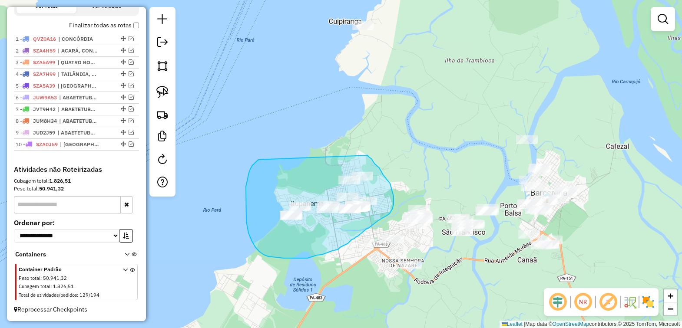
drag, startPoint x: 246, startPoint y: 211, endPoint x: 368, endPoint y: 155, distance: 134.1
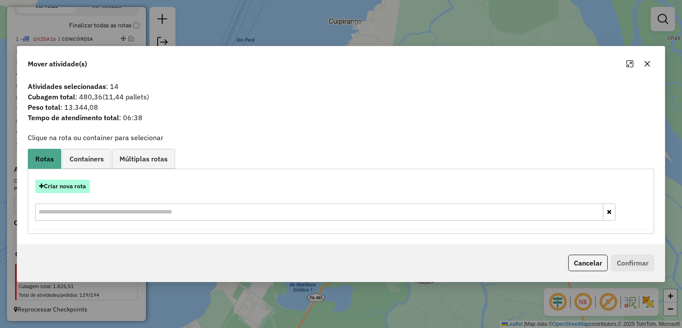
click at [62, 185] on button "Criar nova rota" at bounding box center [62, 186] width 55 height 13
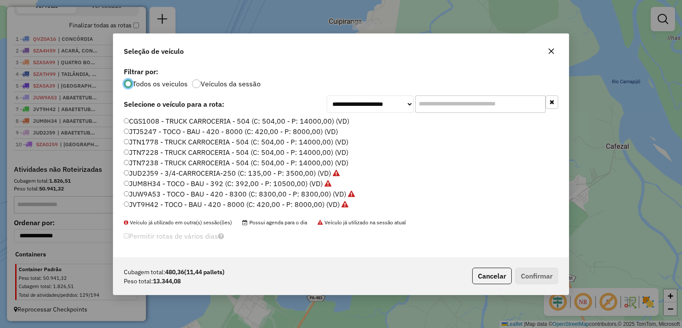
scroll to position [109, 0]
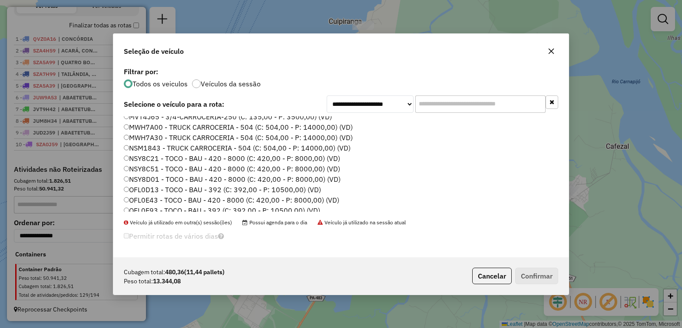
click at [151, 190] on label "OFL0D13 - TOCO - BAU - 392 (C: 392,00 - P: 10500,00) (VD)" at bounding box center [222, 190] width 197 height 10
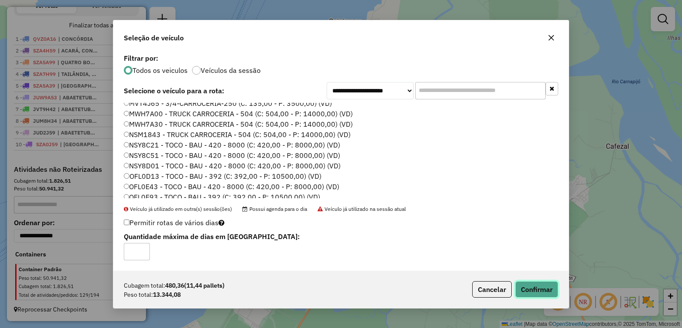
click at [520, 289] on button "Confirmar" at bounding box center [536, 289] width 43 height 17
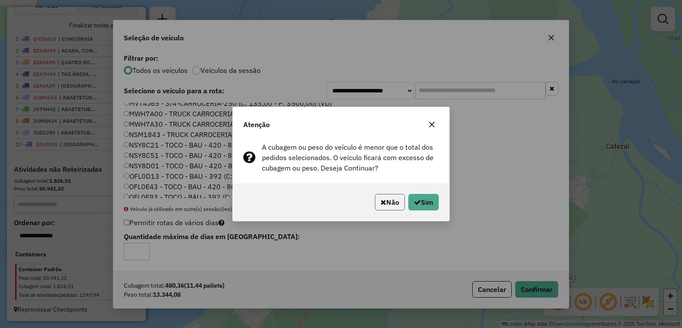
click at [387, 201] on button "Não" at bounding box center [390, 202] width 30 height 17
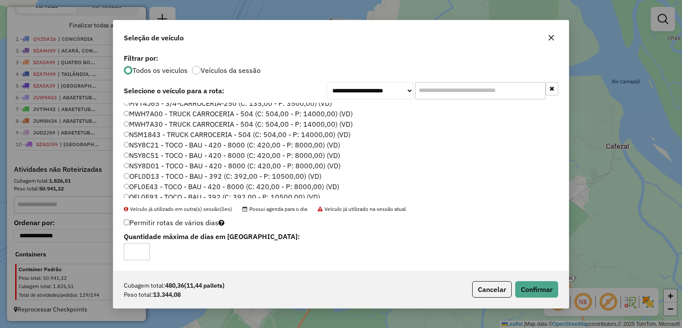
scroll to position [163, 0]
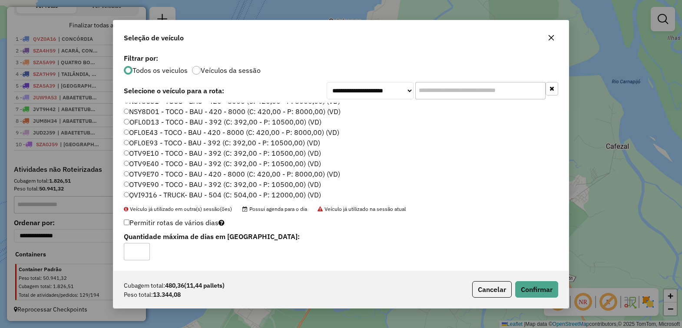
click at [161, 155] on label "OTV9E10 - TOCO - BAU - 392 (C: 392,00 - P: 10500,00) (VD)" at bounding box center [222, 153] width 197 height 10
click at [537, 287] on button "Confirmar" at bounding box center [536, 289] width 43 height 17
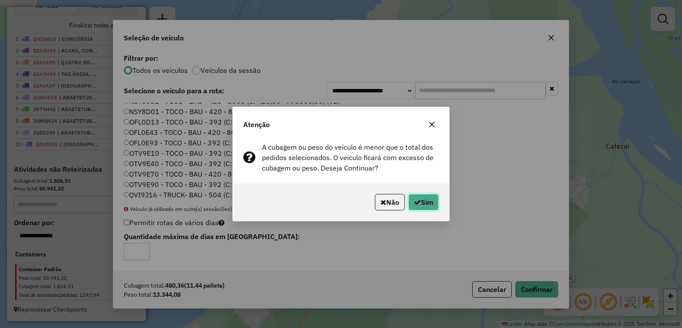
click at [417, 203] on icon "button" at bounding box center [417, 202] width 7 height 7
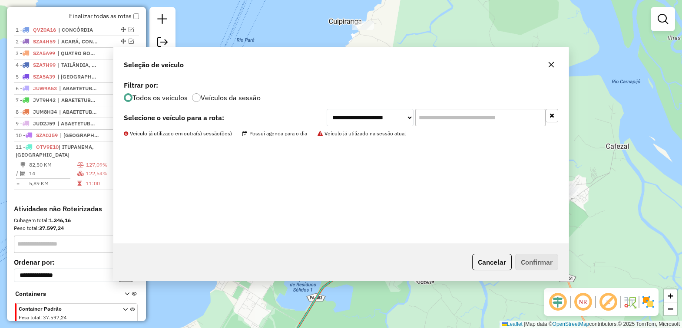
scroll to position [326, 0]
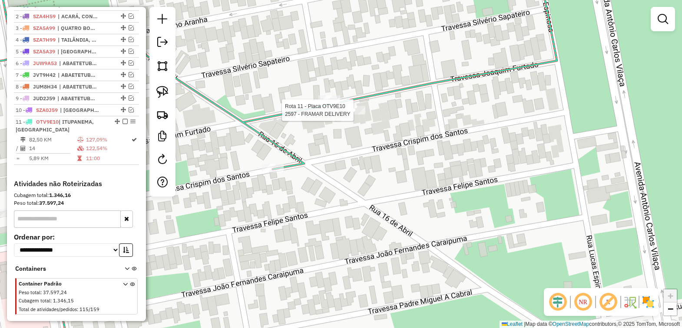
select select "*********"
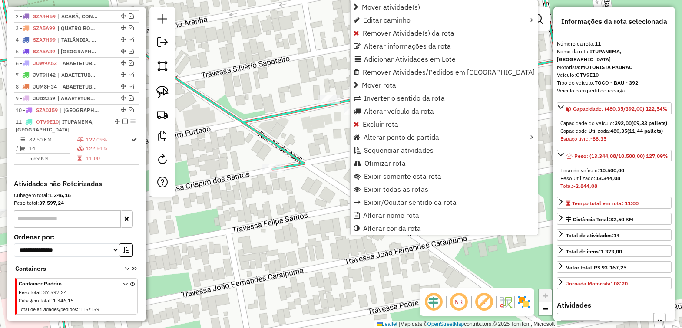
scroll to position [349, 0]
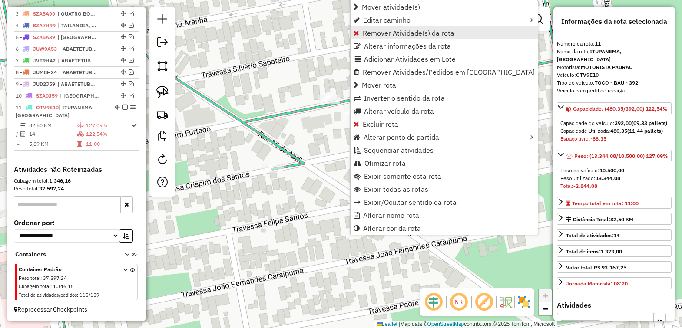
click at [383, 33] on span "Remover Atividade(s) da rota" at bounding box center [409, 33] width 92 height 7
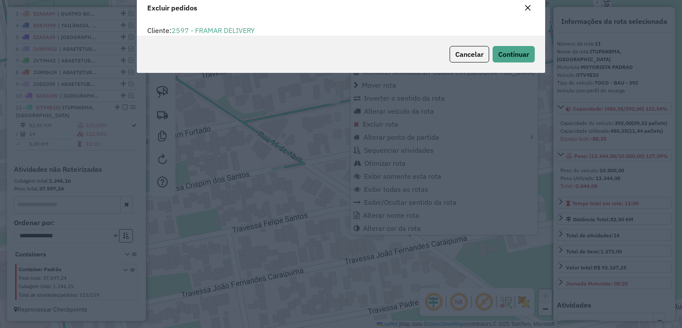
scroll to position [4, 3]
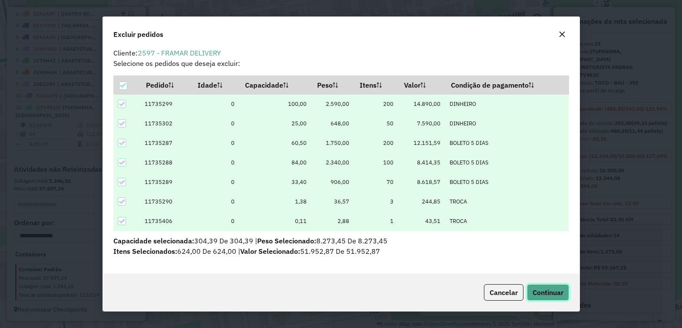
click at [548, 287] on button "Continuar" at bounding box center [548, 292] width 42 height 17
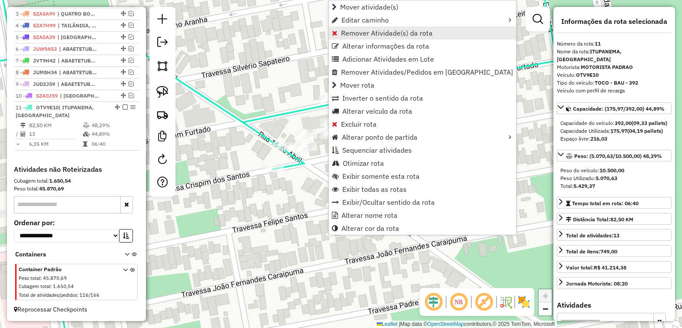
click at [370, 31] on span "Remover Atividade(s) da rota" at bounding box center [387, 33] width 92 height 7
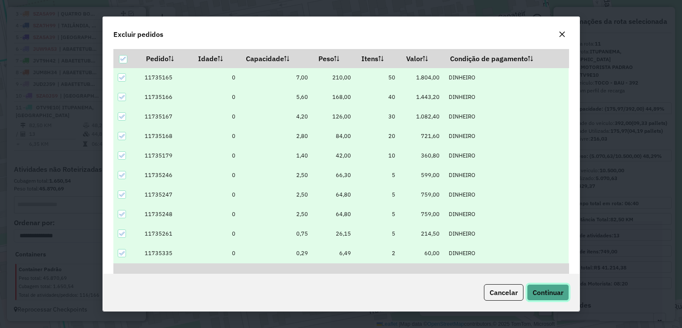
click at [545, 291] on span "Continuar" at bounding box center [547, 292] width 31 height 9
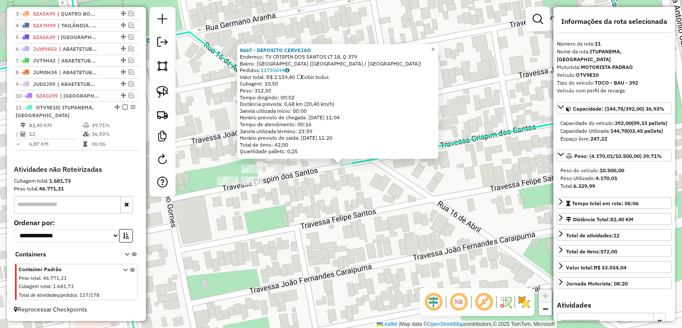
click at [430, 210] on div "8667 - DEPOSITO CERVEJAO Endereço: TV CRISPIN DOS SANTOS LT 18, Q 379 Bairro: V…" at bounding box center [341, 164] width 682 height 328
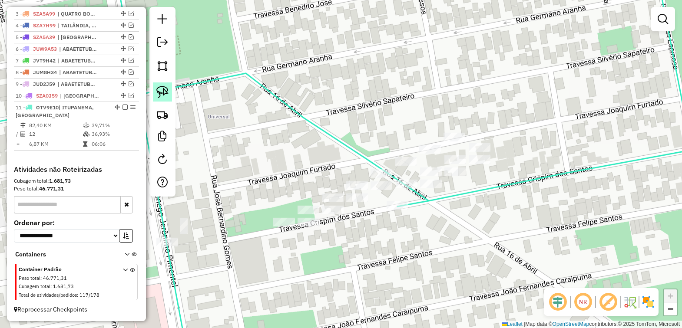
click at [160, 94] on img at bounding box center [162, 92] width 12 height 12
drag, startPoint x: 279, startPoint y: 192, endPoint x: 271, endPoint y: 229, distance: 37.3
click at [272, 240] on div "Janela de atendimento Grade de atendimento Capacidade Transportadoras Veículos …" at bounding box center [341, 164] width 682 height 328
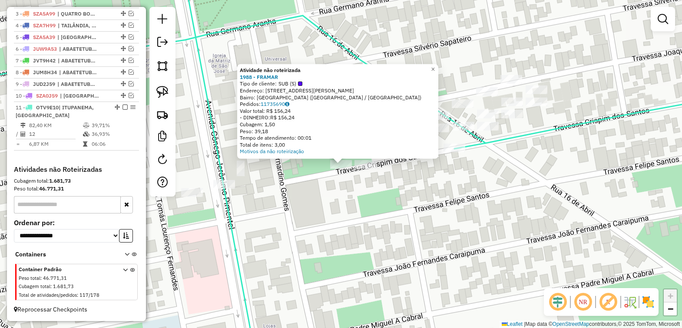
click at [314, 203] on div "Atividade não roteirizada 1988 - FRAMAR Tipo de cliente: SUB (S) Endereço: R JO…" at bounding box center [341, 164] width 682 height 328
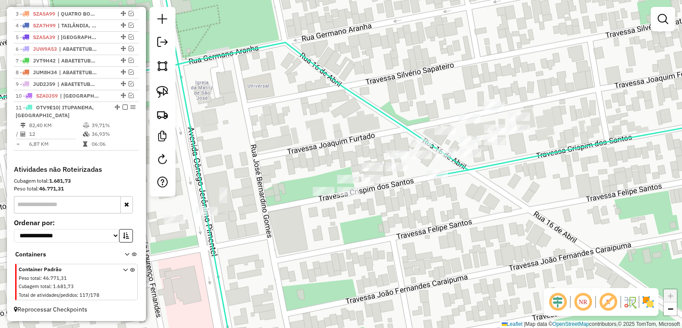
drag, startPoint x: 436, startPoint y: 170, endPoint x: 408, endPoint y: 213, distance: 51.0
click at [408, 213] on div "Janela de atendimento Grade de atendimento Capacidade Transportadoras Veículos …" at bounding box center [341, 164] width 682 height 328
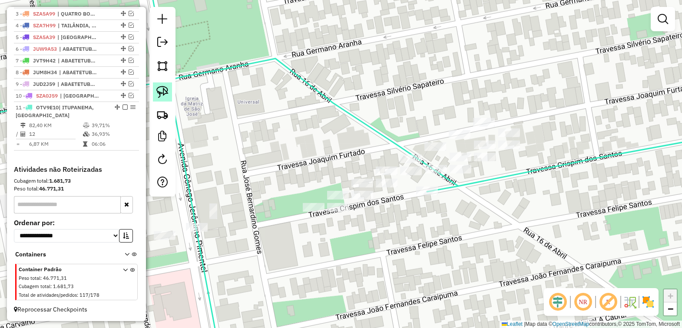
click at [156, 89] on img at bounding box center [162, 92] width 12 height 12
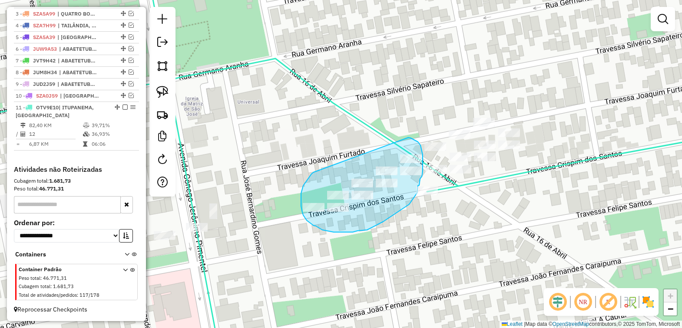
drag, startPoint x: 307, startPoint y: 181, endPoint x: 408, endPoint y: 138, distance: 110.5
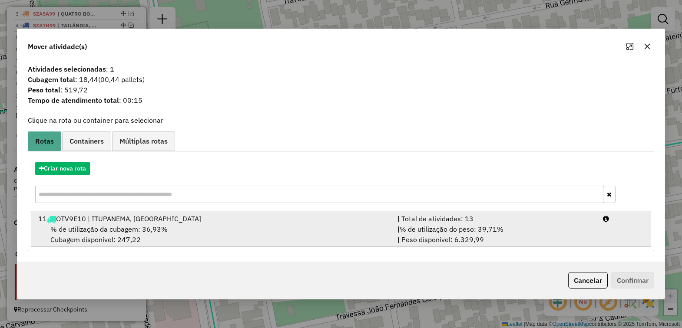
click at [121, 230] on span "% de utilização da cubagem: 36,93%" at bounding box center [108, 229] width 117 height 9
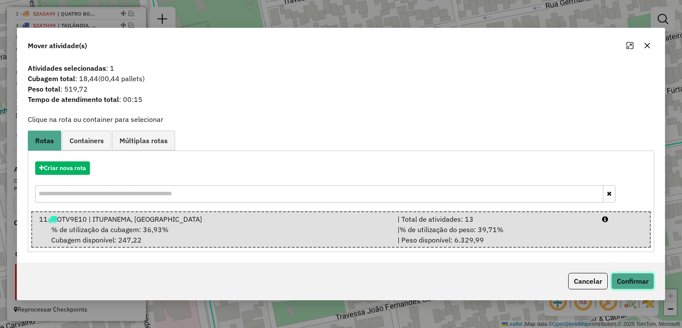
click at [624, 281] on button "Confirmar" at bounding box center [632, 281] width 43 height 17
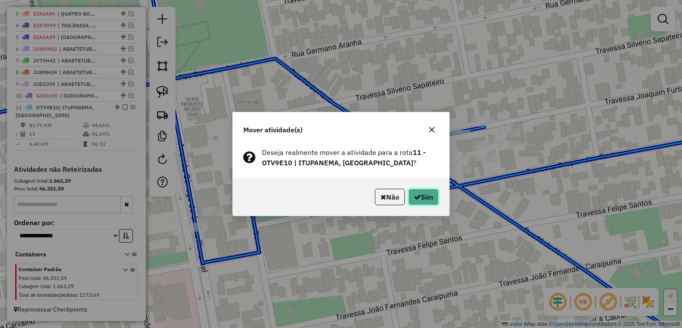
click at [415, 195] on icon "button" at bounding box center [417, 197] width 7 height 7
click at [416, 193] on button "Sim" at bounding box center [423, 197] width 30 height 17
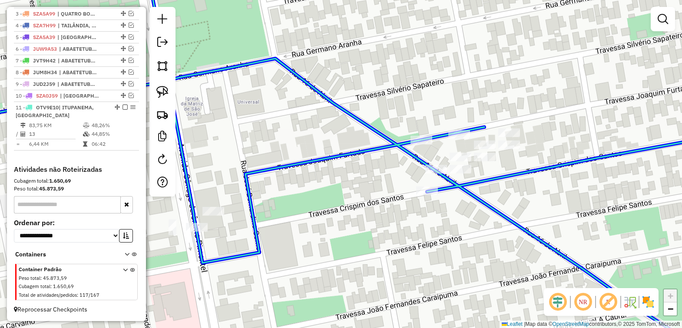
click at [422, 133] on div "Janela de atendimento Grade de atendimento Capacidade Transportadoras Veículos …" at bounding box center [341, 164] width 682 height 328
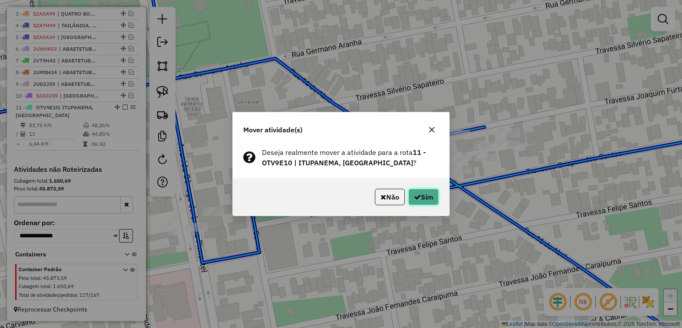
click at [414, 200] on icon "button" at bounding box center [417, 197] width 7 height 7
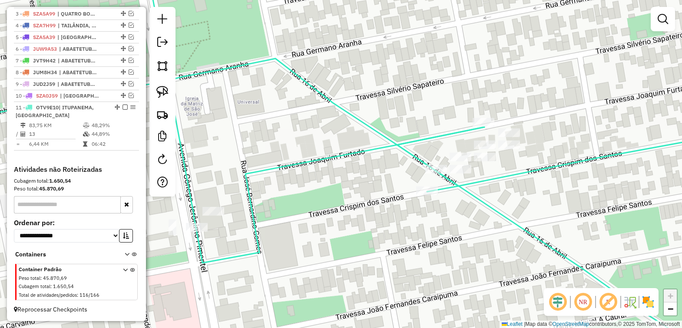
click at [396, 145] on icon at bounding box center [336, 115] width 808 height 296
select select "*********"
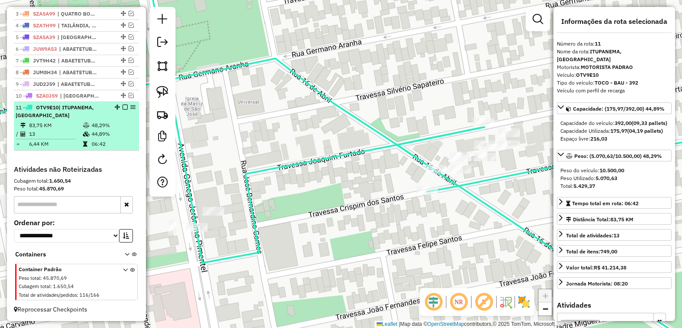
click at [124, 105] on em at bounding box center [124, 107] width 5 height 5
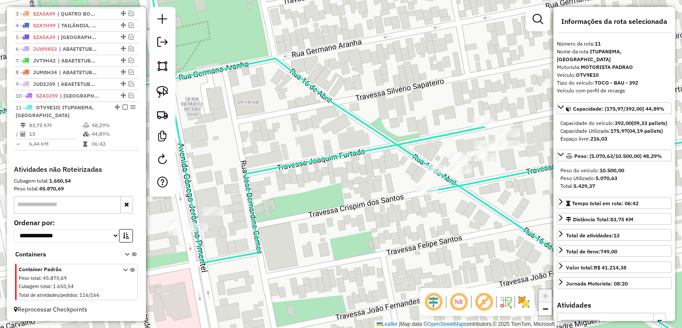
scroll to position [312, 0]
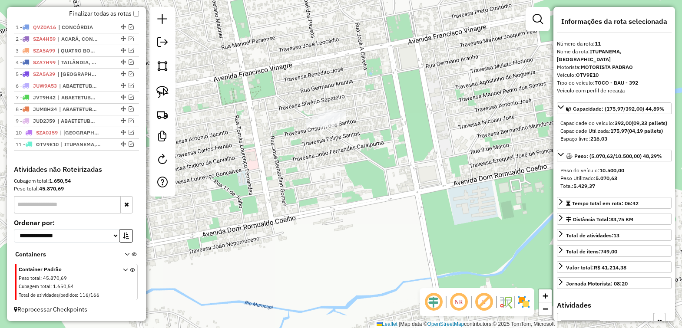
drag, startPoint x: 352, startPoint y: 195, endPoint x: 361, endPoint y: 165, distance: 30.6
click at [361, 165] on div "Janela de atendimento Grade de atendimento Capacidade Transportadoras Veículos …" at bounding box center [341, 164] width 682 height 328
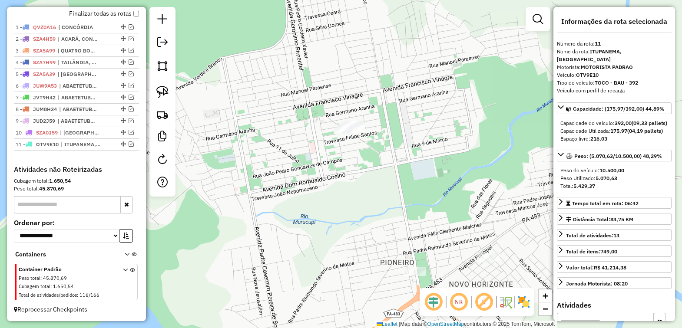
drag, startPoint x: 162, startPoint y: 90, endPoint x: 203, endPoint y: 93, distance: 41.8
click at [161, 90] on img at bounding box center [162, 92] width 12 height 12
drag, startPoint x: 361, startPoint y: 102, endPoint x: 389, endPoint y: 152, distance: 57.2
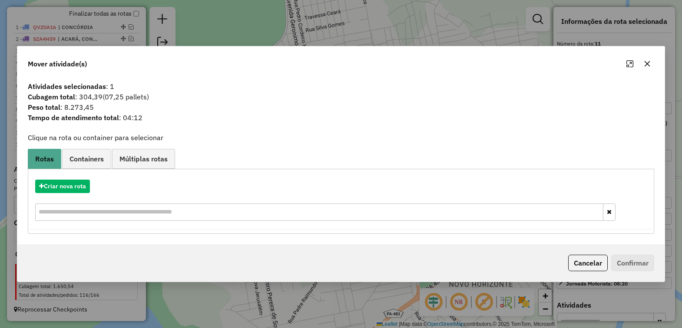
click at [648, 63] on icon "button" at bounding box center [647, 63] width 7 height 7
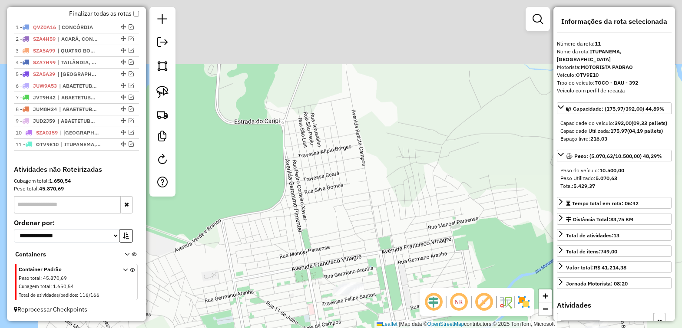
drag, startPoint x: 297, startPoint y: 95, endPoint x: 296, endPoint y: 257, distance: 162.0
click at [296, 257] on div "Janela de atendimento Grade de atendimento Capacidade Transportadoras Veículos …" at bounding box center [341, 164] width 682 height 328
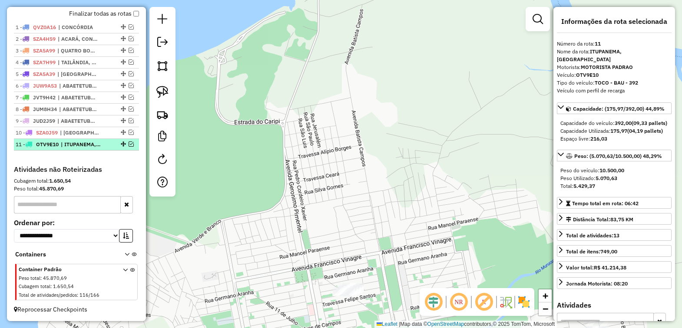
click at [130, 142] on em at bounding box center [131, 144] width 5 height 5
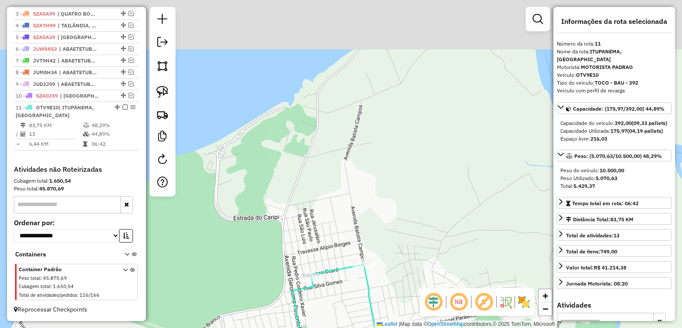
drag, startPoint x: 352, startPoint y: 102, endPoint x: 352, endPoint y: 199, distance: 96.8
click at [351, 199] on div "Janela de atendimento Grade de atendimento Capacidade Transportadoras Veículos …" at bounding box center [341, 164] width 682 height 328
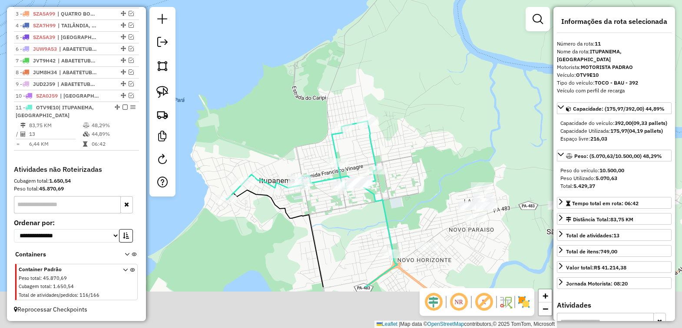
drag, startPoint x: 448, startPoint y: 163, endPoint x: 428, endPoint y: 96, distance: 69.4
click at [428, 96] on div "Janela de atendimento Grade de atendimento Capacidade Transportadoras Veículos …" at bounding box center [341, 164] width 682 height 328
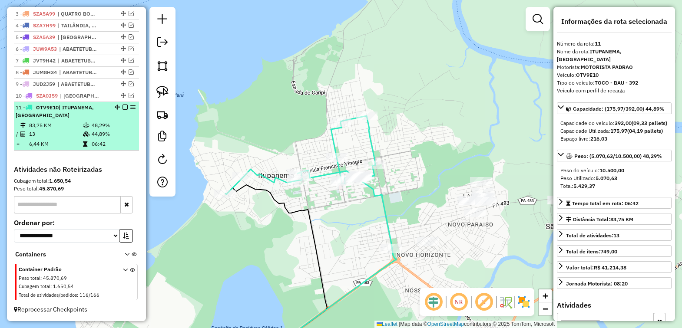
click at [122, 106] on em at bounding box center [124, 107] width 5 height 5
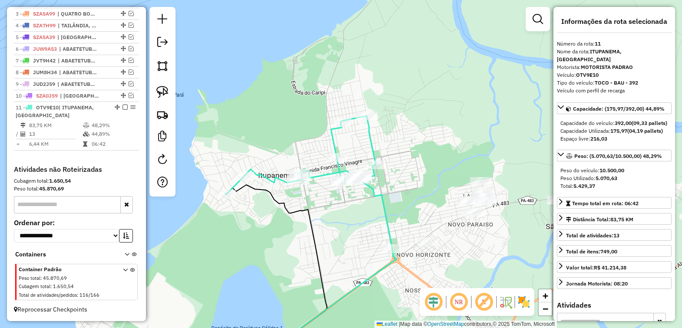
scroll to position [312, 0]
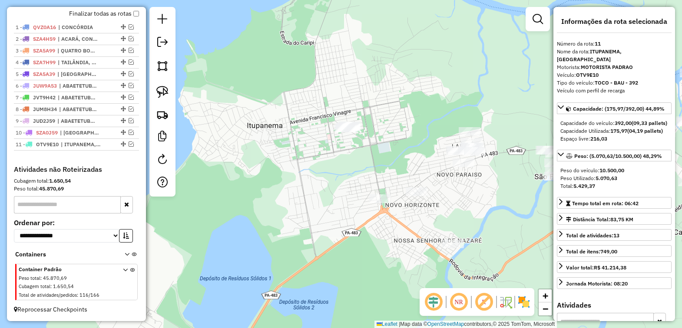
drag, startPoint x: 402, startPoint y: 199, endPoint x: 384, endPoint y: 140, distance: 61.1
click at [383, 140] on div "Janela de atendimento Grade de atendimento Capacidade Transportadoras Veículos …" at bounding box center [341, 164] width 682 height 328
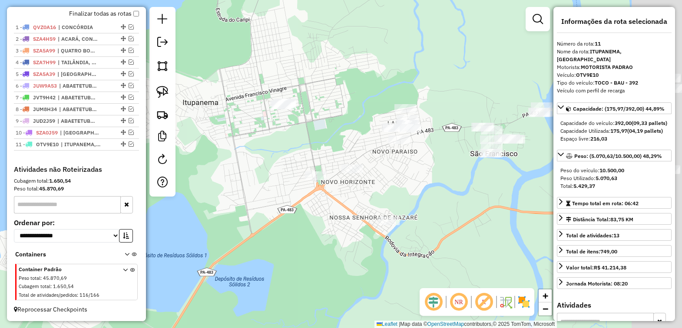
drag, startPoint x: 422, startPoint y: 181, endPoint x: 370, endPoint y: 187, distance: 52.5
click at [370, 187] on div "Janela de atendimento Grade de atendimento Capacidade Transportadoras Veículos …" at bounding box center [341, 164] width 682 height 328
drag, startPoint x: 435, startPoint y: 189, endPoint x: 384, endPoint y: 201, distance: 51.7
click at [384, 201] on div "Janela de atendimento Grade de atendimento Capacidade Transportadoras Veículos …" at bounding box center [341, 164] width 682 height 328
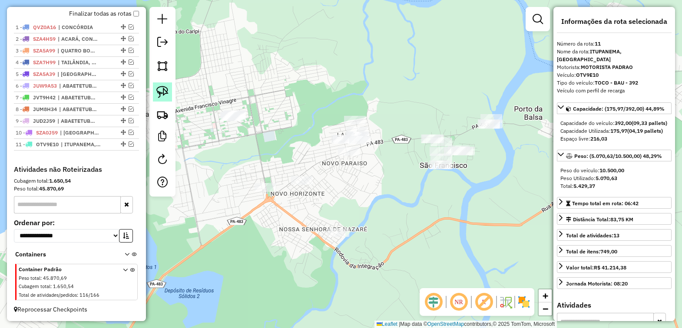
click at [160, 96] on img at bounding box center [162, 92] width 12 height 12
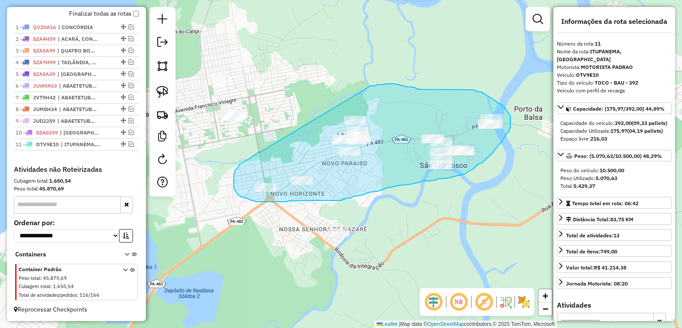
drag, startPoint x: 239, startPoint y: 166, endPoint x: 368, endPoint y: 87, distance: 151.3
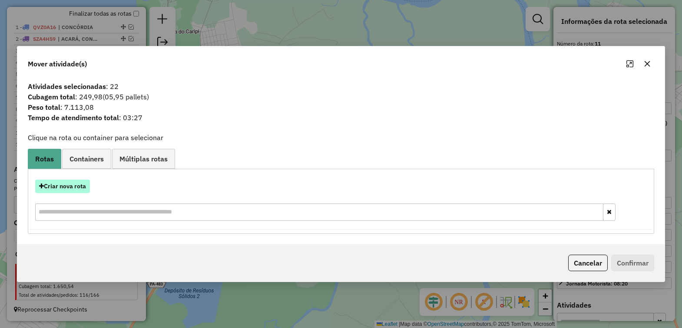
click at [60, 185] on button "Criar nova rota" at bounding box center [62, 186] width 55 height 13
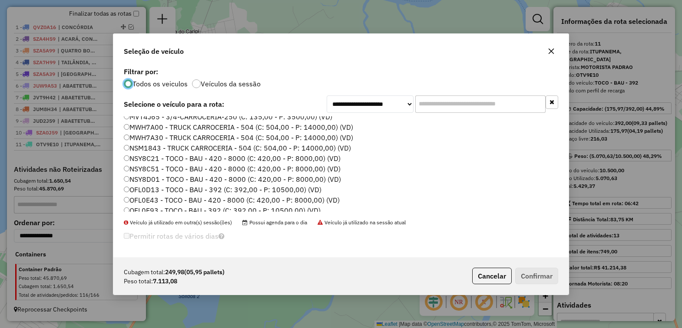
scroll to position [163, 0]
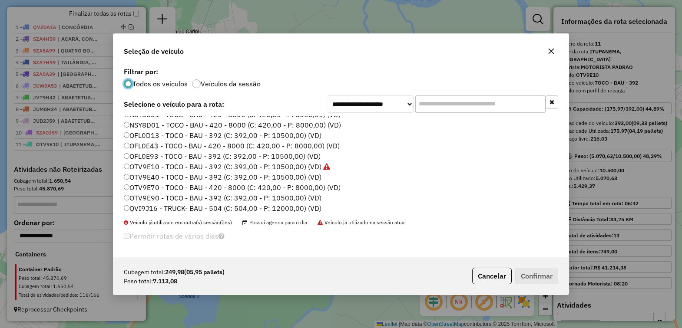
click at [154, 155] on label "OFL0E93 - TOCO - BAU - 392 (C: 392,00 - P: 10500,00) (VD)" at bounding box center [222, 156] width 197 height 10
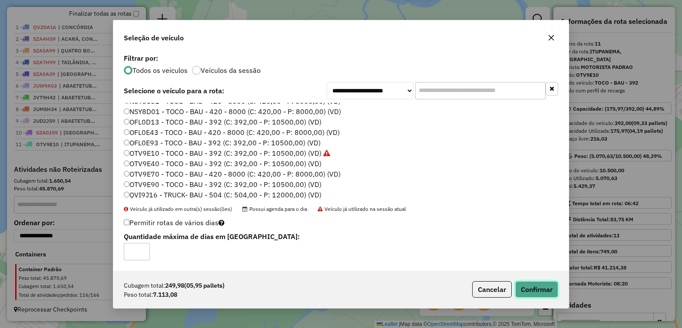
click at [535, 289] on button "Confirmar" at bounding box center [536, 289] width 43 height 17
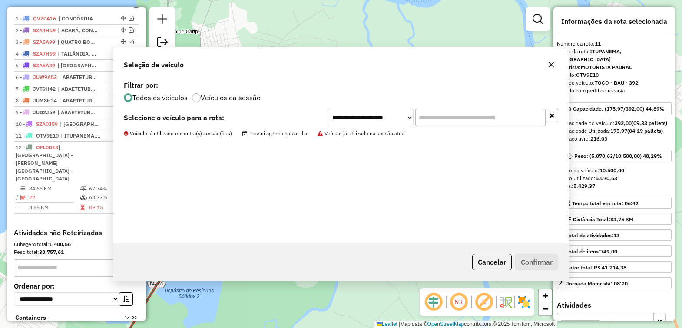
scroll to position [368, 0]
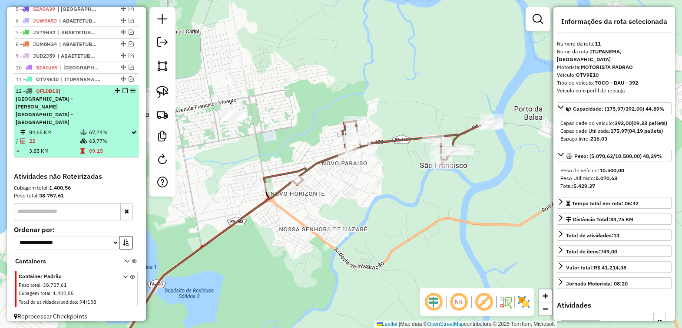
click at [122, 93] on em at bounding box center [124, 90] width 5 height 5
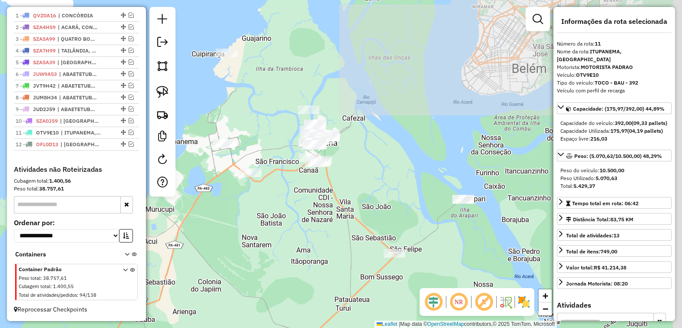
drag, startPoint x: 356, startPoint y: 197, endPoint x: 309, endPoint y: 191, distance: 47.7
click at [309, 191] on div "Janela de atendimento Grade de atendimento Capacidade Transportadoras Veículos …" at bounding box center [341, 164] width 682 height 328
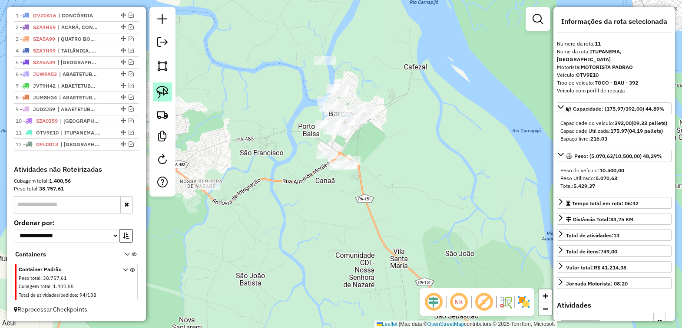
click at [160, 91] on img at bounding box center [162, 92] width 12 height 12
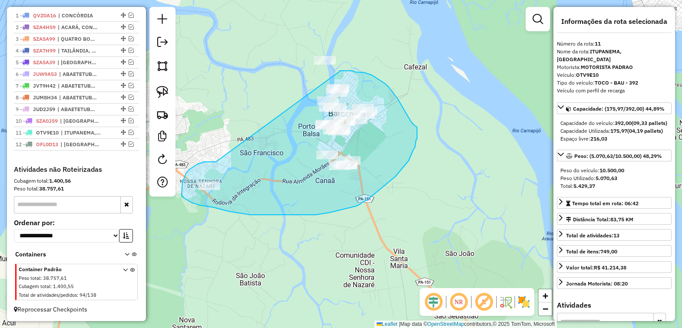
drag, startPoint x: 196, startPoint y: 165, endPoint x: 339, endPoint y: 72, distance: 171.3
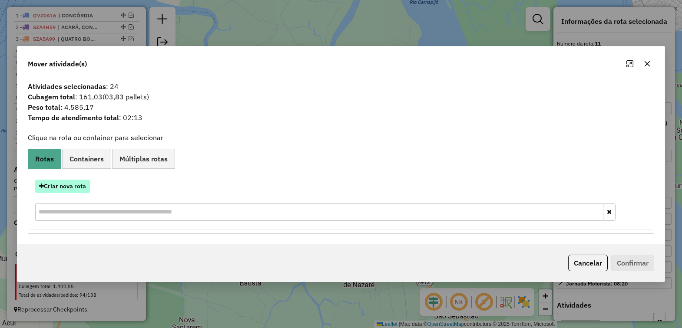
click at [79, 187] on button "Criar nova rota" at bounding box center [62, 186] width 55 height 13
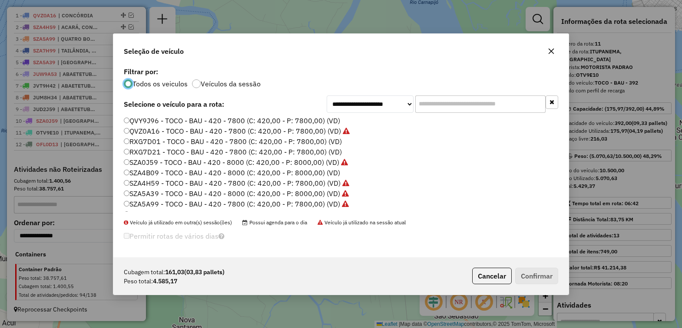
scroll to position [300, 0]
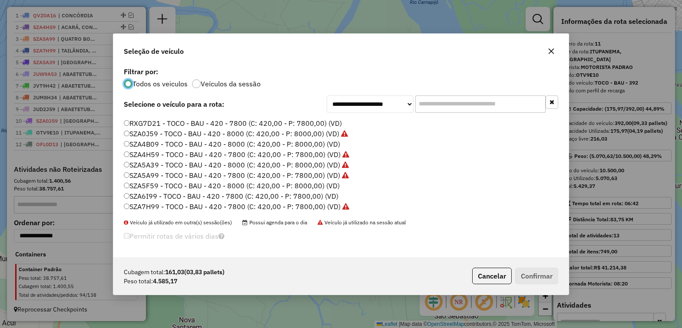
click at [159, 196] on label "SZA6I99 - TOCO - BAU - 420 - 7800 (C: 420,00 - P: 7800,00) (VD)" at bounding box center [231, 196] width 215 height 10
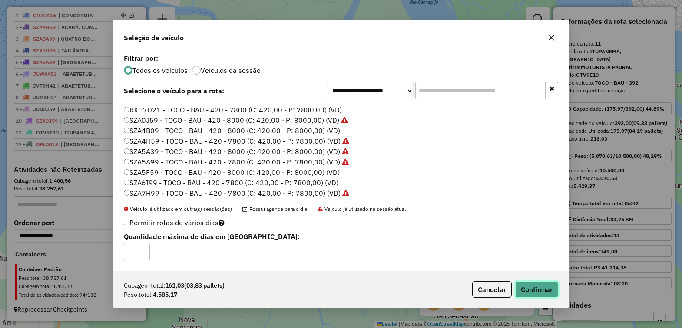
click at [522, 286] on button "Confirmar" at bounding box center [536, 289] width 43 height 17
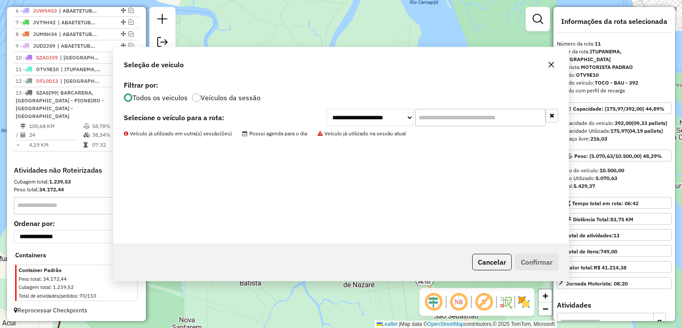
scroll to position [380, 0]
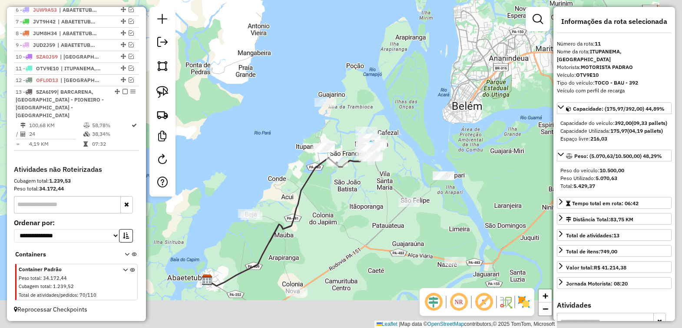
drag, startPoint x: 472, startPoint y: 205, endPoint x: 402, endPoint y: 157, distance: 85.3
click at [402, 157] on div "Janela de atendimento Grade de atendimento Capacidade Transportadoras Veículos …" at bounding box center [341, 164] width 682 height 328
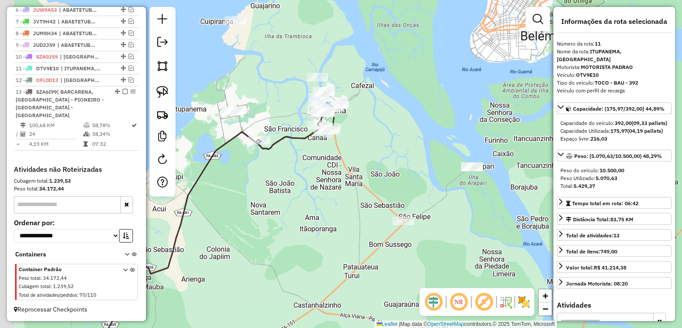
drag, startPoint x: 311, startPoint y: 200, endPoint x: 311, endPoint y: 189, distance: 10.9
click at [324, 201] on div "Janela de atendimento Grade de atendimento Capacidade Transportadoras Veículos …" at bounding box center [341, 164] width 682 height 328
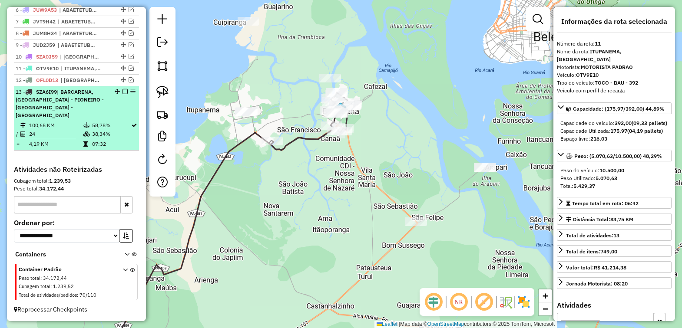
click at [122, 94] on em at bounding box center [124, 91] width 5 height 5
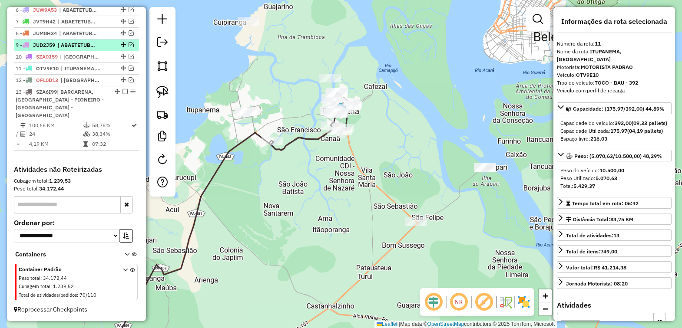
scroll to position [336, 0]
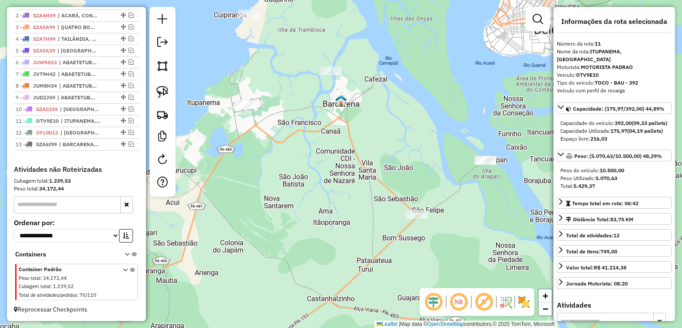
drag, startPoint x: 327, startPoint y: 224, endPoint x: 334, endPoint y: 146, distance: 77.6
click at [334, 146] on div "Janela de atendimento Grade de atendimento Capacidade Transportadoras Veículos …" at bounding box center [341, 164] width 682 height 328
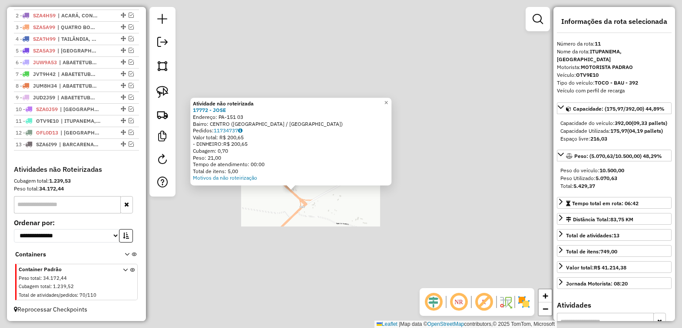
click at [276, 200] on div "Atividade não roteirizada 17772 - JOSE Endereço: PA-151 03 Bairro: CENTRO (BARC…" at bounding box center [341, 164] width 682 height 328
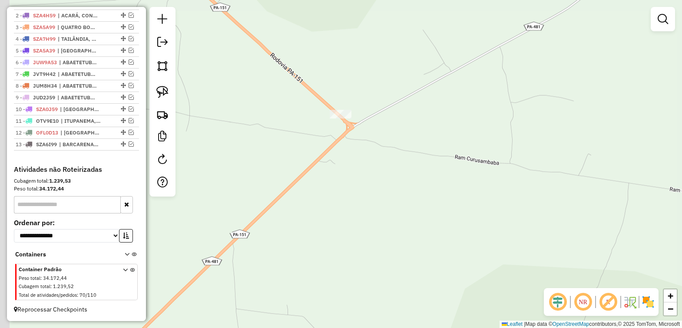
drag, startPoint x: 274, startPoint y: 230, endPoint x: 320, endPoint y: 153, distance: 89.8
click at [320, 153] on div "Janela de atendimento Grade de atendimento Capacidade Transportadoras Veículos …" at bounding box center [341, 164] width 682 height 328
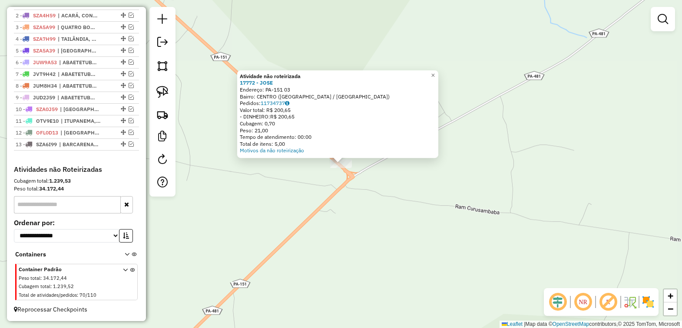
click at [276, 196] on div "Atividade não roteirizada 17772 - JOSE Endereço: PA-151 03 Bairro: CENTRO (BARC…" at bounding box center [341, 164] width 682 height 328
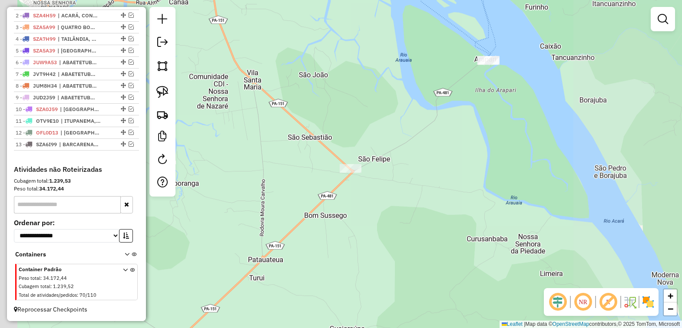
drag, startPoint x: 353, startPoint y: 208, endPoint x: 372, endPoint y: 198, distance: 21.8
click at [372, 198] on div "Janela de atendimento Grade de atendimento Capacidade Transportadoras Veículos …" at bounding box center [341, 164] width 682 height 328
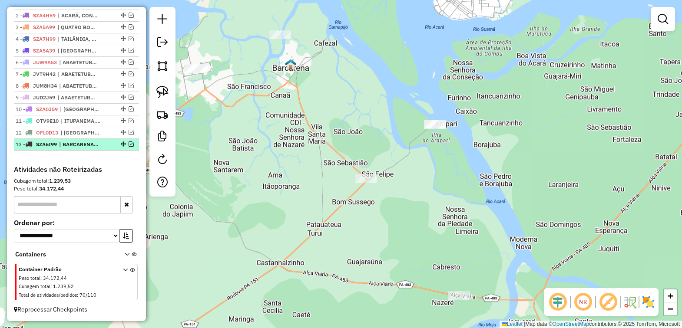
click at [129, 142] on em at bounding box center [131, 144] width 5 height 5
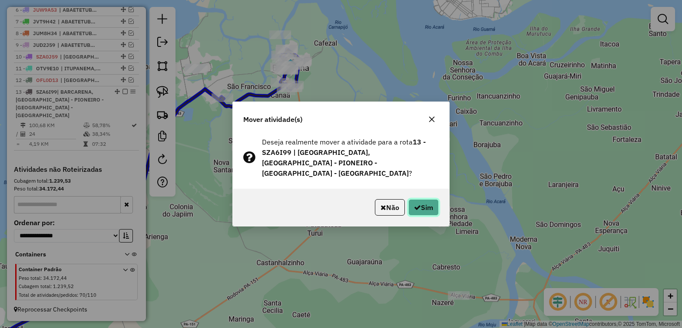
click at [420, 200] on button "Sim" at bounding box center [423, 207] width 30 height 17
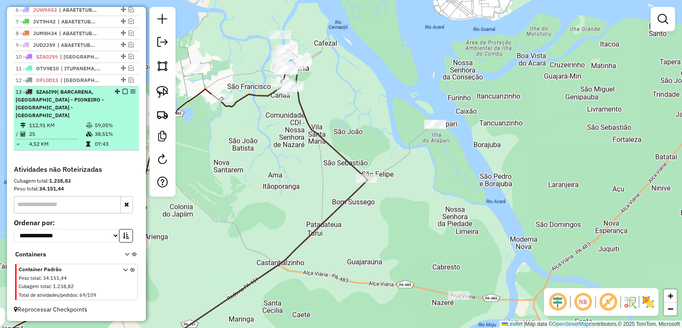
click at [124, 94] on em at bounding box center [124, 91] width 5 height 5
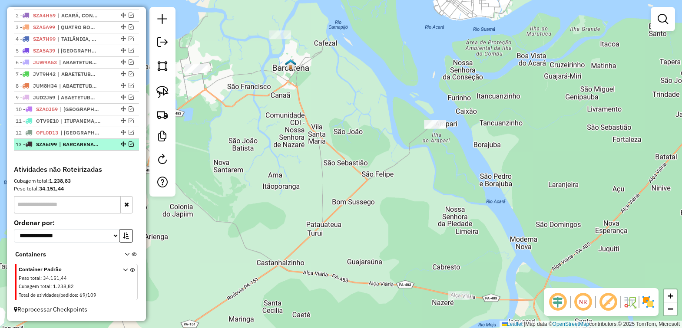
scroll to position [336, 0]
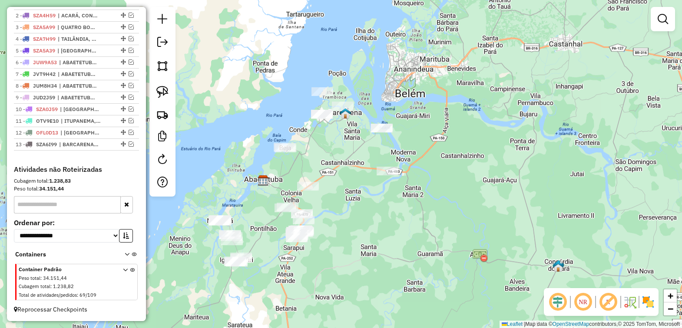
drag, startPoint x: 299, startPoint y: 200, endPoint x: 340, endPoint y: 179, distance: 45.8
click at [339, 179] on div "Janela de atendimento Grade de atendimento Capacidade Transportadoras Veículos …" at bounding box center [341, 164] width 682 height 328
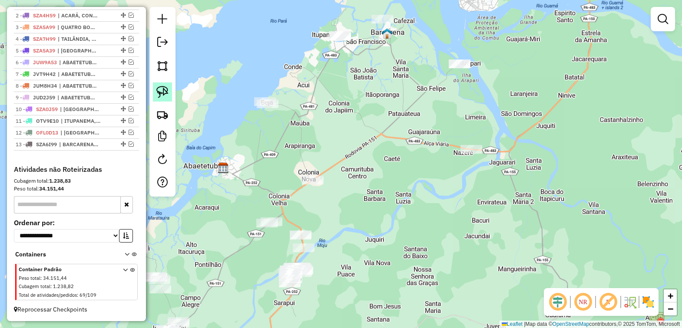
click at [161, 90] on img at bounding box center [162, 92] width 12 height 12
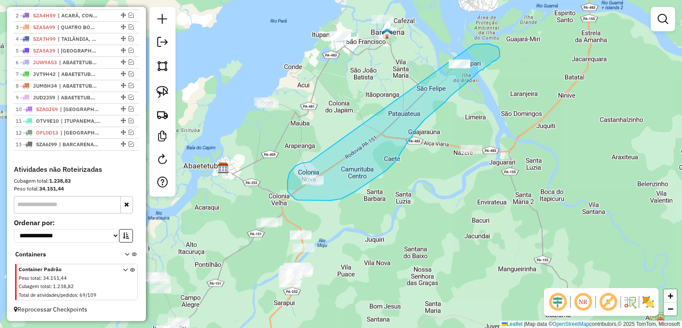
drag, startPoint x: 310, startPoint y: 162, endPoint x: 472, endPoint y: 46, distance: 199.8
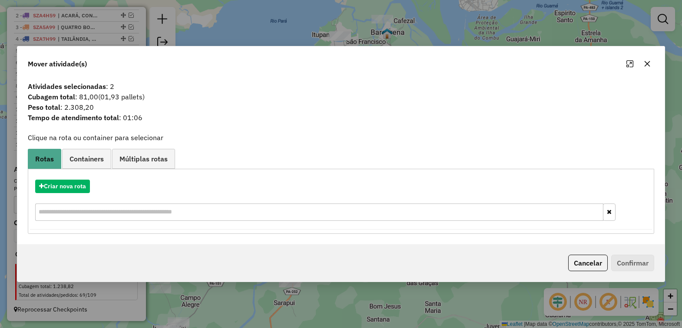
click at [646, 64] on icon "button" at bounding box center [647, 63] width 7 height 7
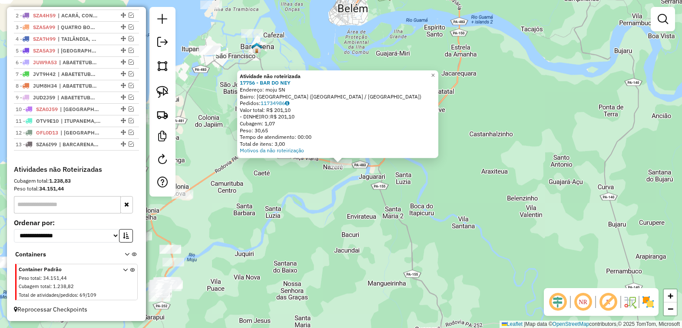
click at [307, 218] on div "Atividade não roteirizada 17756 - BAR DO NEY Endereço: moju SN Bairro: CENTRO (…" at bounding box center [341, 164] width 682 height 328
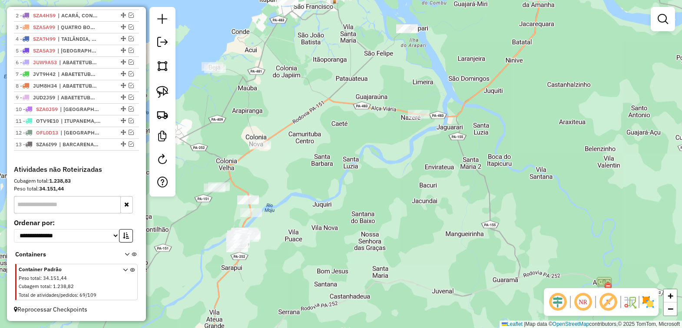
drag, startPoint x: 346, startPoint y: 185, endPoint x: 350, endPoint y: 183, distance: 5.1
click at [350, 183] on div "Janela de atendimento Grade de atendimento Capacidade Transportadoras Veículos …" at bounding box center [341, 164] width 682 height 328
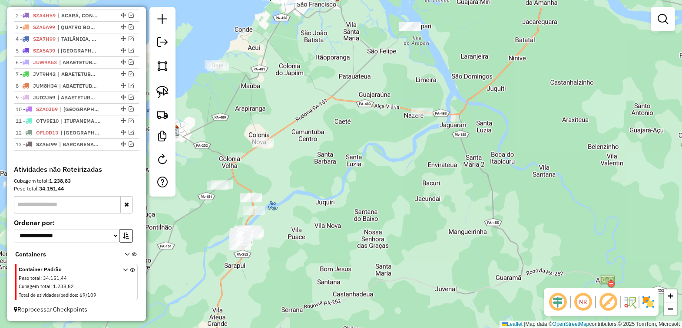
drag, startPoint x: 339, startPoint y: 244, endPoint x: 387, endPoint y: 215, distance: 55.7
click at [387, 215] on div "Janela de atendimento Grade de atendimento Capacidade Transportadoras Veículos …" at bounding box center [341, 164] width 682 height 328
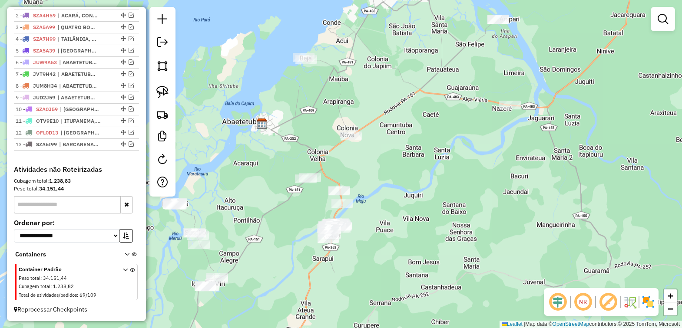
drag, startPoint x: 365, startPoint y: 165, endPoint x: 406, endPoint y: 187, distance: 46.2
click at [406, 187] on div "Janela de atendimento Grade de atendimento Capacidade Transportadoras Veículos …" at bounding box center [341, 164] width 682 height 328
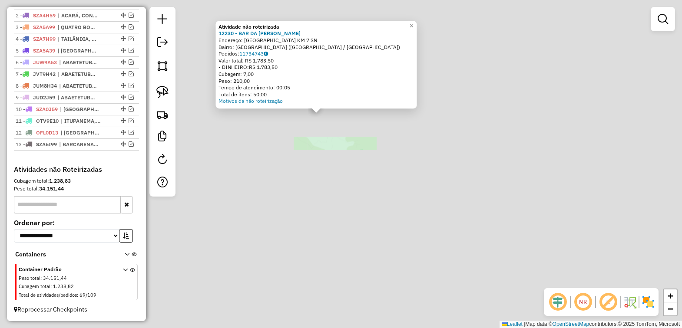
click at [333, 144] on div "Atividade não roteirizada 12230 - BAR DA LUIZA Endereço: COLONIA NOVA KM 7 SN B…" at bounding box center [341, 164] width 682 height 328
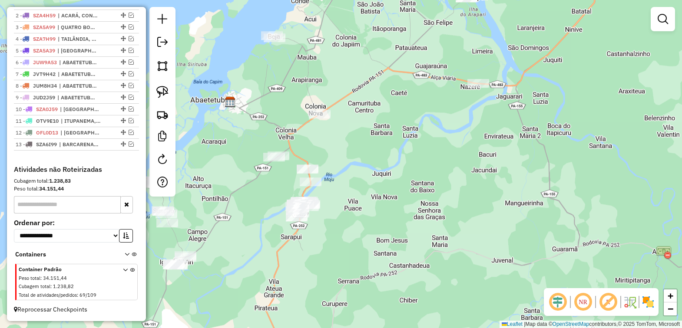
scroll to position [281, 0]
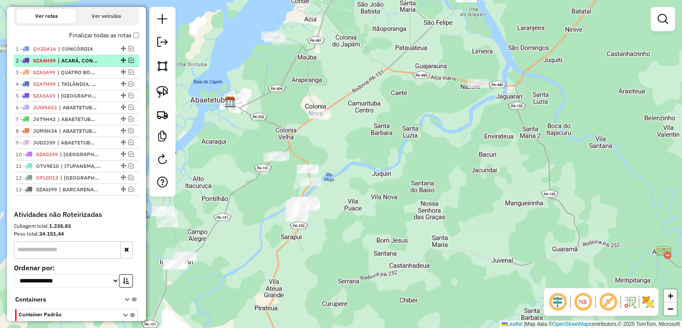
click at [129, 63] on em at bounding box center [131, 60] width 5 height 5
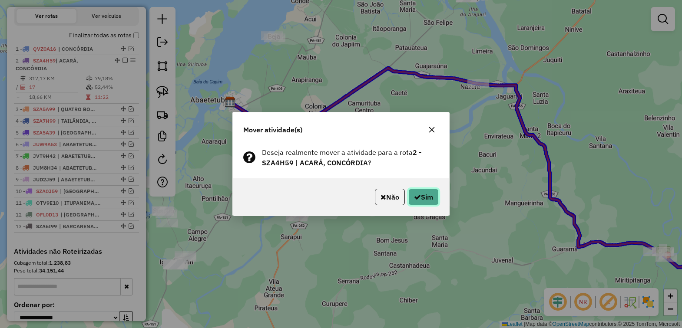
click at [423, 194] on button "Sim" at bounding box center [423, 197] width 30 height 17
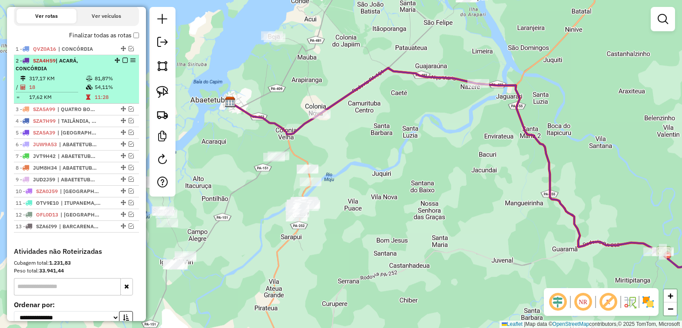
click at [122, 63] on em at bounding box center [124, 60] width 5 height 5
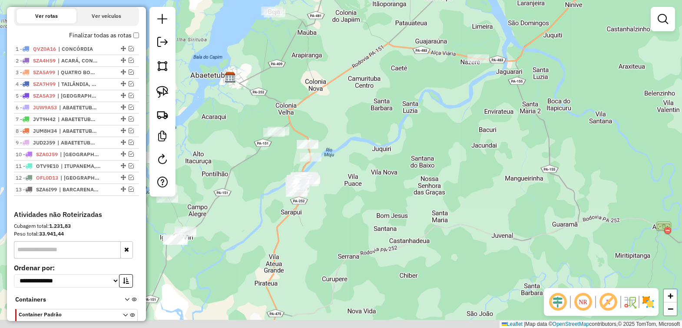
drag, startPoint x: 360, startPoint y: 152, endPoint x: 360, endPoint y: 116, distance: 35.6
click at [360, 116] on div "Janela de atendimento Grade de atendimento Capacidade Transportadoras Veículos …" at bounding box center [341, 164] width 682 height 328
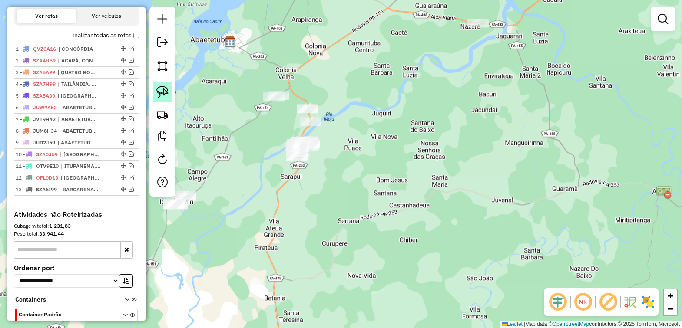
click at [160, 93] on img at bounding box center [162, 92] width 12 height 12
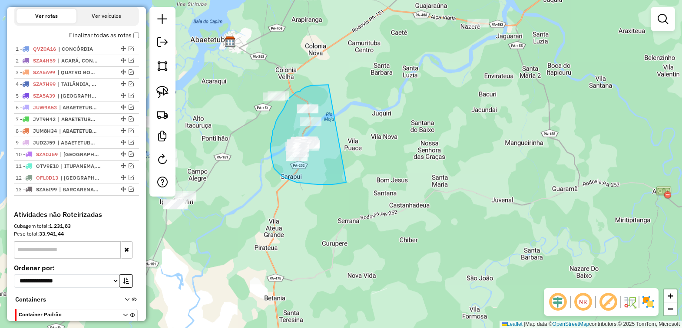
drag, startPoint x: 328, startPoint y: 85, endPoint x: 348, endPoint y: 182, distance: 98.9
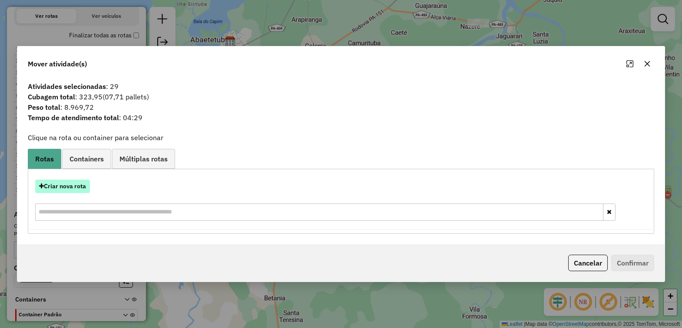
click at [66, 186] on button "Criar nova rota" at bounding box center [62, 186] width 55 height 13
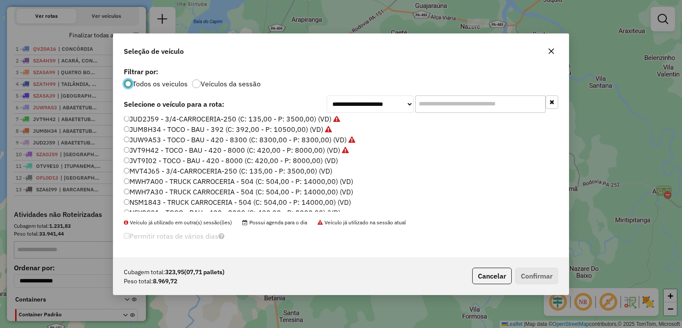
scroll to position [109, 0]
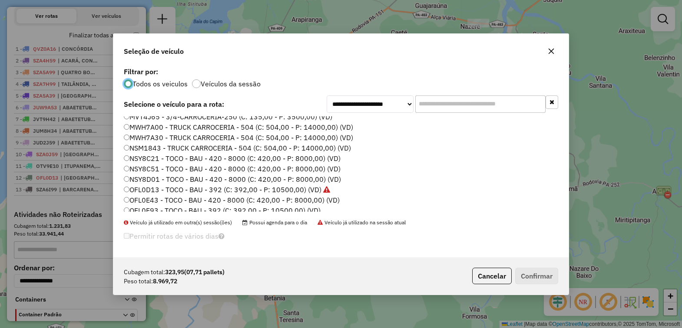
click at [556, 51] on button "button" at bounding box center [551, 51] width 14 height 14
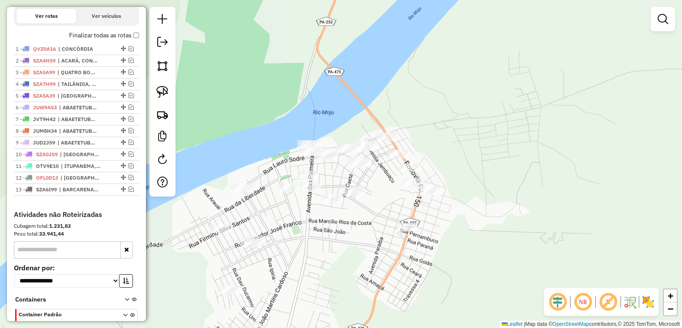
drag, startPoint x: 264, startPoint y: 189, endPoint x: 307, endPoint y: 231, distance: 60.5
click at [304, 241] on div "Janela de atendimento Grade de atendimento Capacidade Transportadoras Veículos …" at bounding box center [341, 164] width 682 height 328
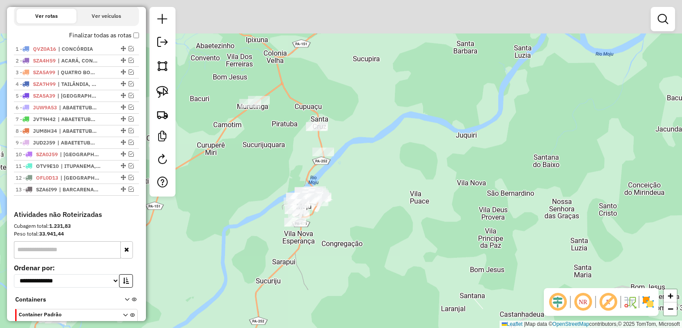
drag, startPoint x: 449, startPoint y: 153, endPoint x: 400, endPoint y: 234, distance: 94.6
click at [400, 234] on div "Janela de atendimento Grade de atendimento Capacidade Transportadoras Veículos …" at bounding box center [341, 164] width 682 height 328
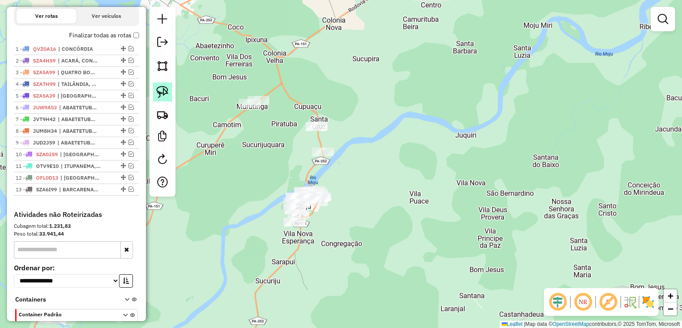
click at [162, 90] on img at bounding box center [162, 92] width 12 height 12
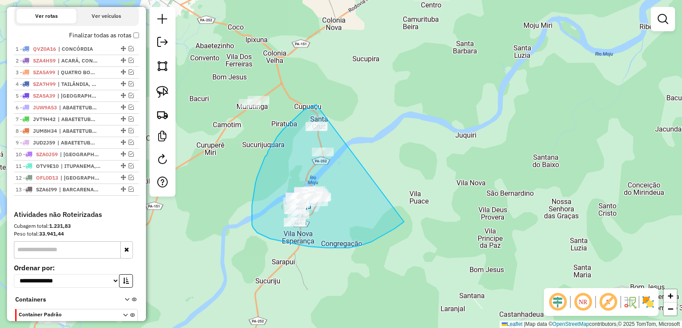
drag, startPoint x: 316, startPoint y: 105, endPoint x: 404, endPoint y: 222, distance: 146.4
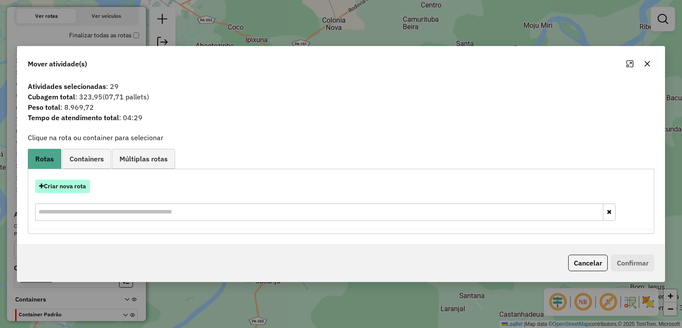
click at [54, 189] on button "Criar nova rota" at bounding box center [62, 186] width 55 height 13
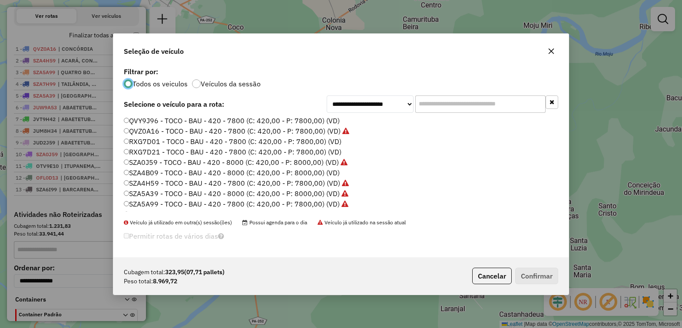
scroll to position [217, 0]
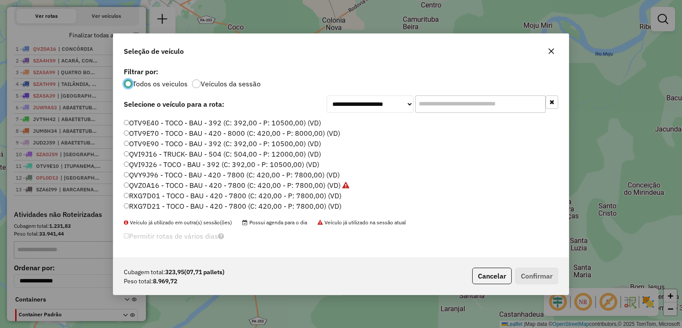
click at [151, 155] on label "QVI9J16 - TRUCK- BAU - 504 (C: 504,00 - P: 12000,00) (VD)" at bounding box center [222, 154] width 197 height 10
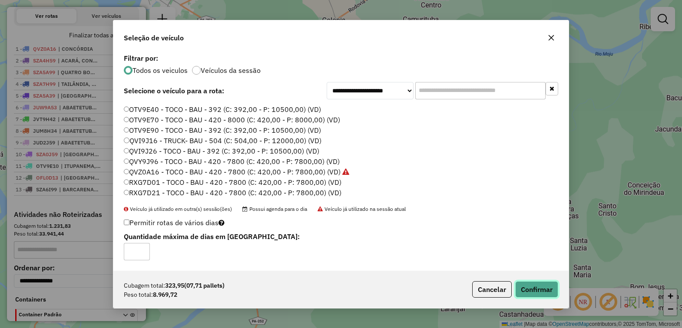
click at [546, 287] on button "Confirmar" at bounding box center [536, 289] width 43 height 17
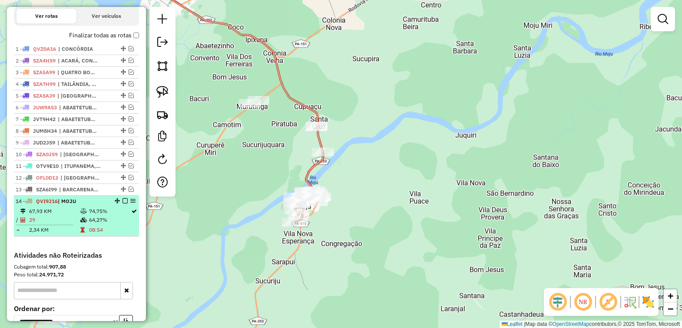
click at [122, 204] on em at bounding box center [124, 200] width 5 height 5
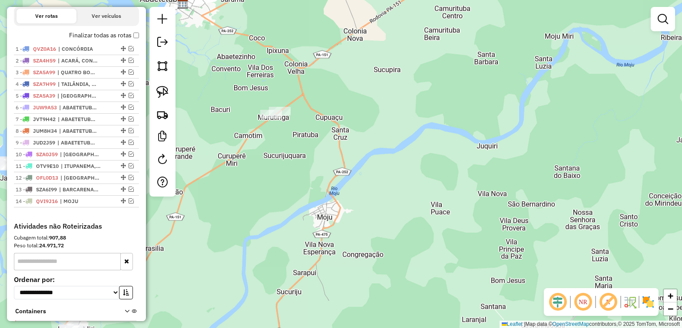
drag, startPoint x: 274, startPoint y: 213, endPoint x: 464, endPoint y: 179, distance: 192.3
click at [464, 179] on div "Janela de atendimento Grade de atendimento Capacidade Transportadoras Veículos …" at bounding box center [341, 164] width 682 height 328
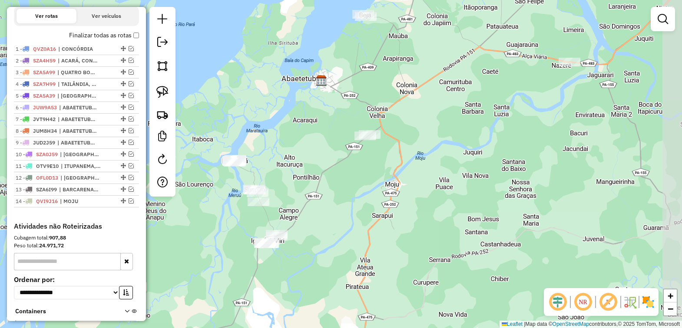
drag, startPoint x: 454, startPoint y: 209, endPoint x: 357, endPoint y: 215, distance: 97.0
click at [357, 215] on div "Janela de atendimento Grade de atendimento Capacidade Transportadoras Veículos …" at bounding box center [341, 164] width 682 height 328
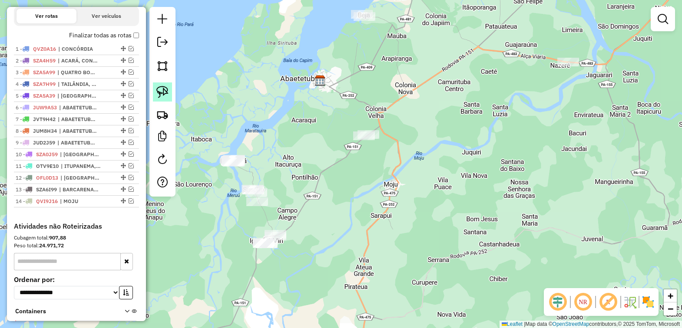
click at [159, 86] on link at bounding box center [162, 92] width 19 height 19
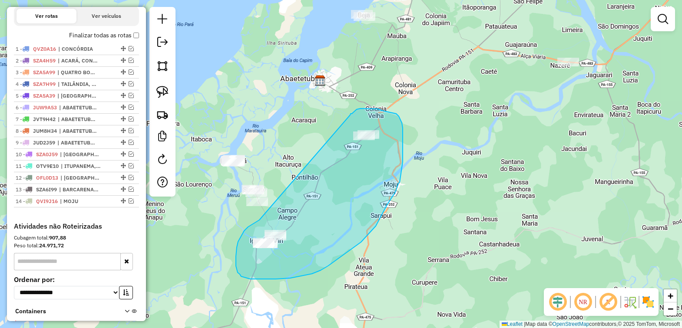
drag, startPoint x: 238, startPoint y: 242, endPoint x: 350, endPoint y: 115, distance: 169.2
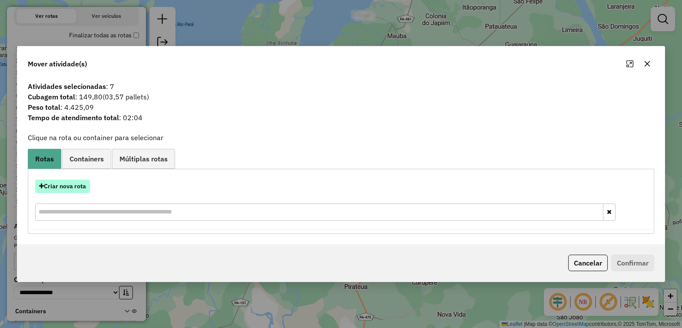
click at [66, 183] on button "Criar nova rota" at bounding box center [62, 186] width 55 height 13
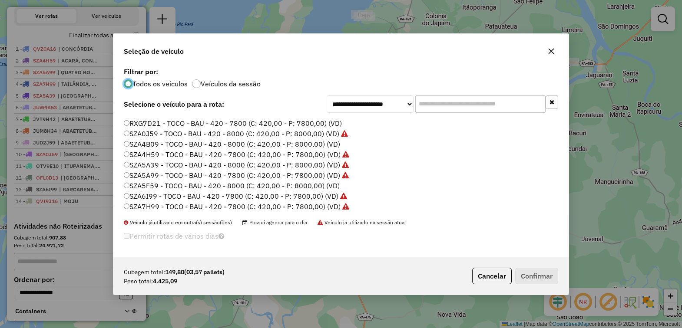
scroll to position [246, 0]
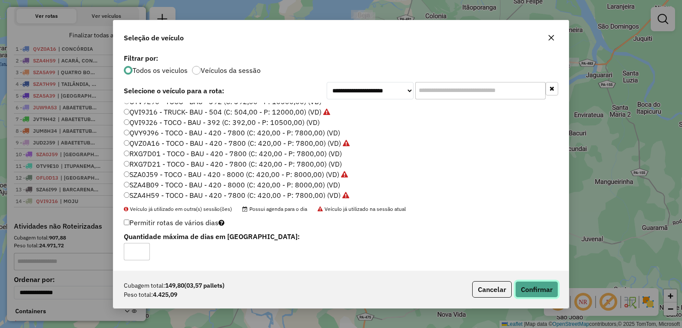
click at [545, 290] on button "Confirmar" at bounding box center [536, 289] width 43 height 17
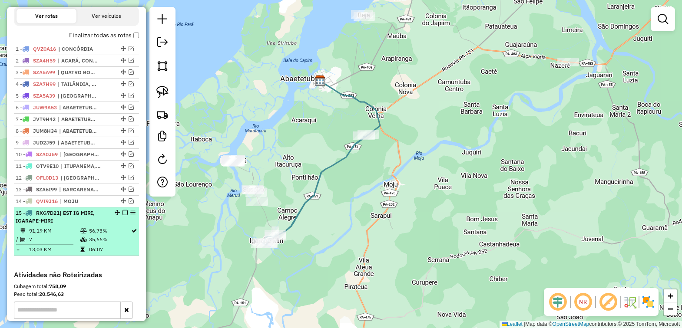
click at [122, 215] on em at bounding box center [124, 212] width 5 height 5
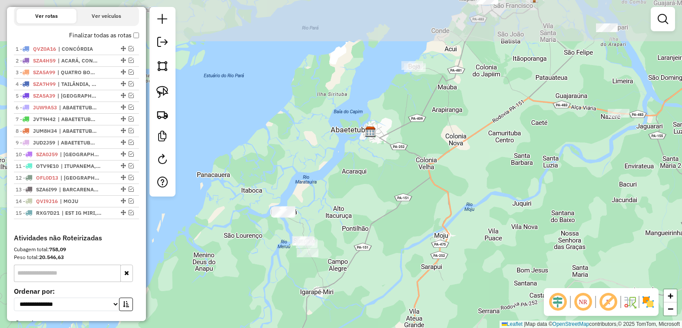
drag, startPoint x: 316, startPoint y: 207, endPoint x: 368, endPoint y: 256, distance: 71.9
click at [367, 256] on div "Janela de atendimento Grade de atendimento Capacidade Transportadoras Veículos …" at bounding box center [341, 164] width 682 height 328
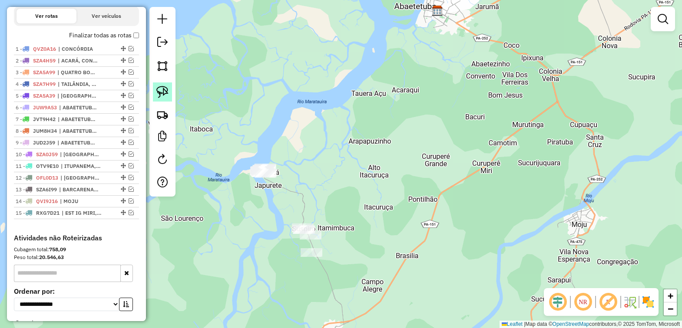
click at [164, 94] on img at bounding box center [162, 92] width 12 height 12
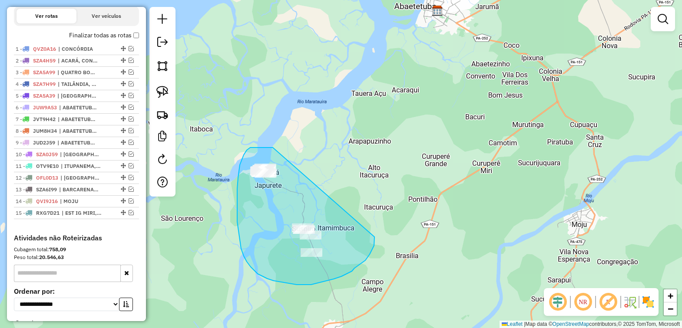
drag, startPoint x: 273, startPoint y: 148, endPoint x: 374, endPoint y: 237, distance: 135.4
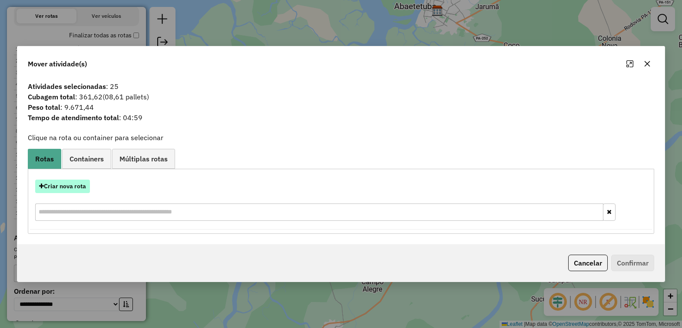
click at [59, 187] on button "Criar nova rota" at bounding box center [62, 186] width 55 height 13
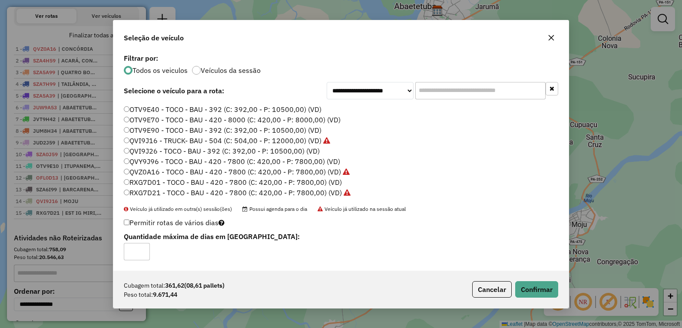
scroll to position [271, 0]
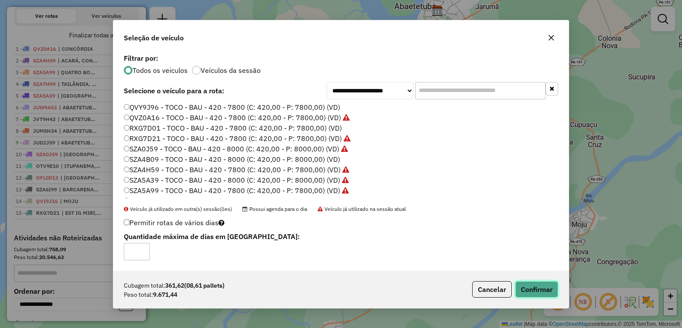
click at [545, 286] on button "Confirmar" at bounding box center [536, 289] width 43 height 17
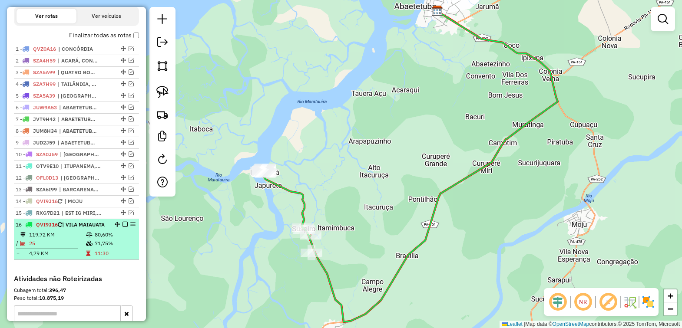
click at [122, 227] on em at bounding box center [124, 224] width 5 height 5
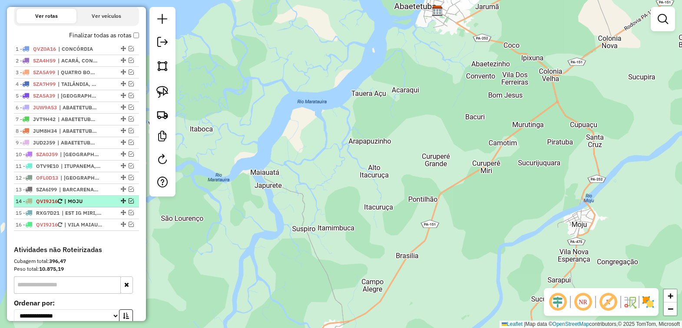
click at [129, 204] on em at bounding box center [131, 200] width 5 height 5
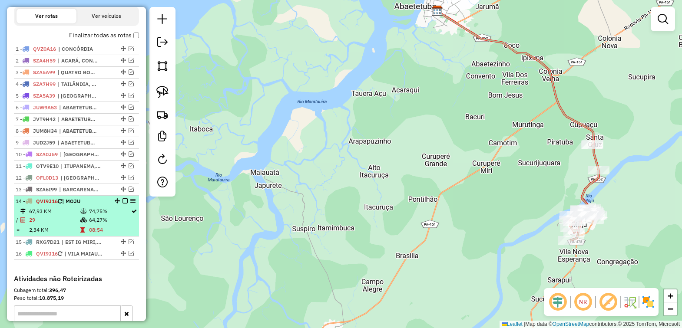
click at [73, 205] on span "| MOJU" at bounding box center [71, 201] width 18 height 7
select select "*********"
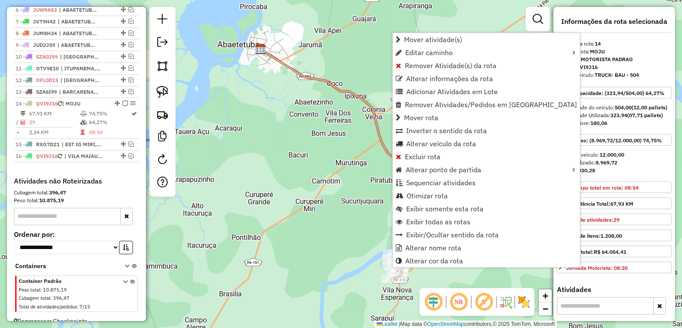
scroll to position [400, 0]
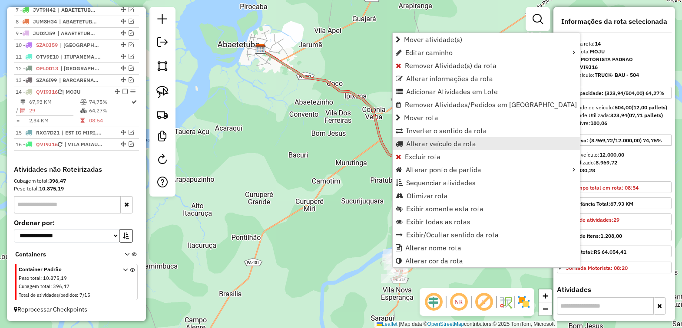
click at [424, 142] on span "Alterar veículo da rota" at bounding box center [441, 143] width 70 height 7
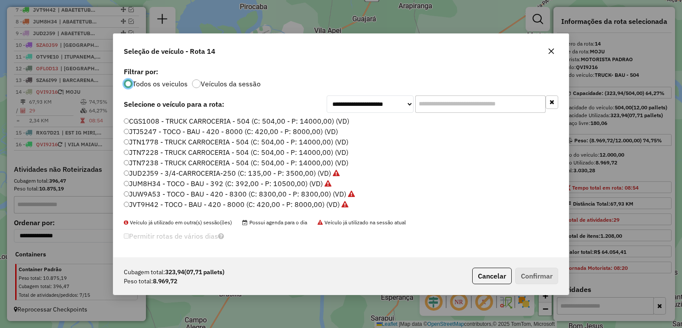
scroll to position [109, 0]
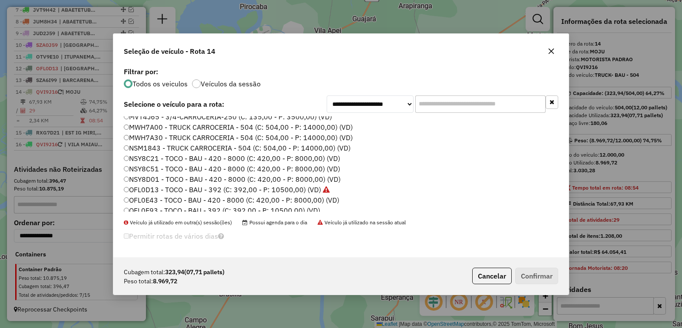
click at [155, 158] on label "NSY8C21 - TOCO - BAU - 420 - 8000 (C: 420,00 - P: 8000,00) (VD)" at bounding box center [232, 158] width 216 height 10
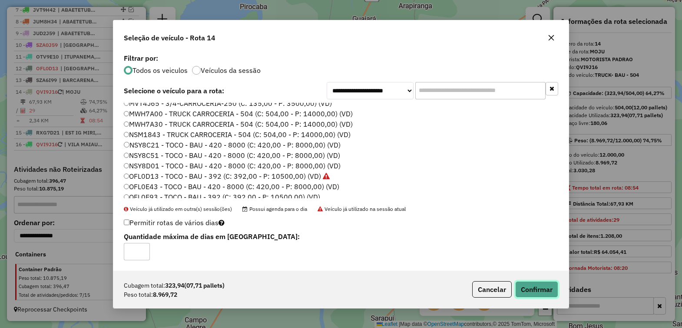
click at [539, 296] on button "Confirmar" at bounding box center [536, 289] width 43 height 17
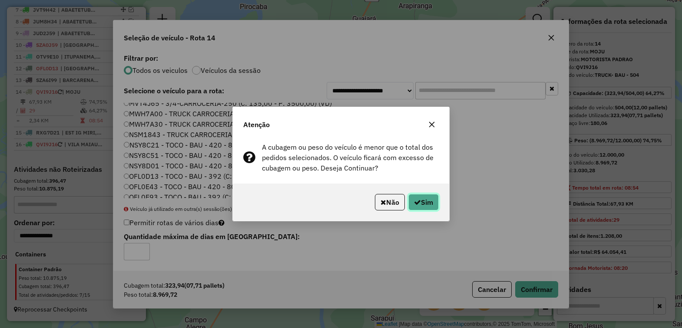
click at [418, 198] on button "Sim" at bounding box center [423, 202] width 30 height 17
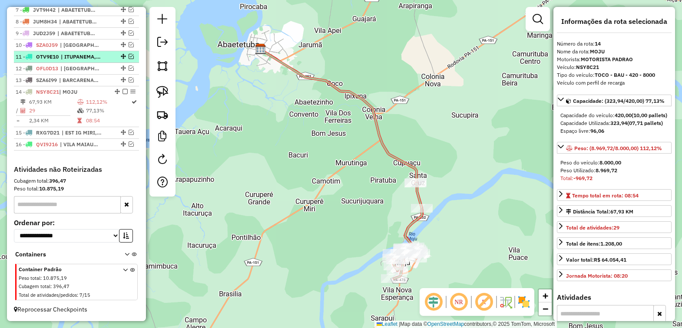
click at [123, 90] on em at bounding box center [124, 91] width 5 height 5
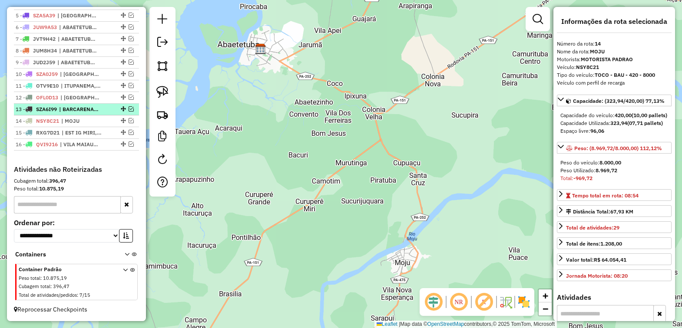
scroll to position [208, 0]
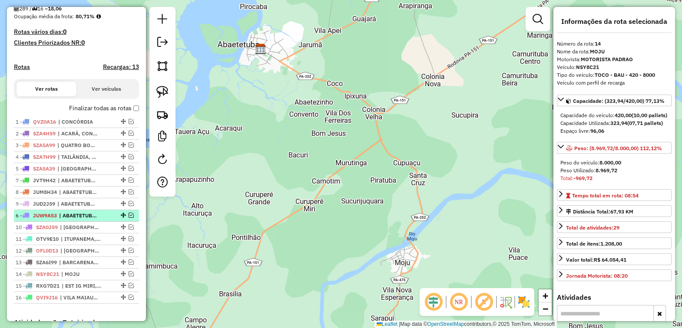
drag, startPoint x: 120, startPoint y: 187, endPoint x: 112, endPoint y: 221, distance: 35.6
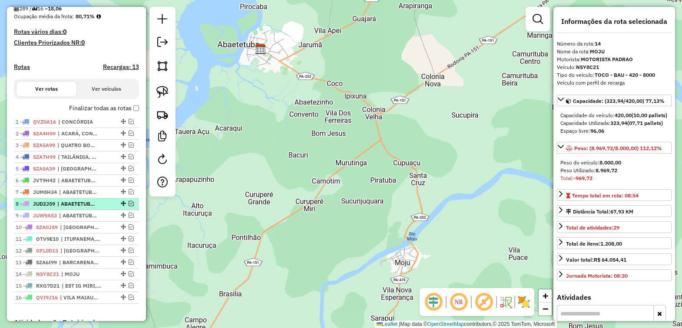
click at [129, 206] on em at bounding box center [131, 203] width 5 height 5
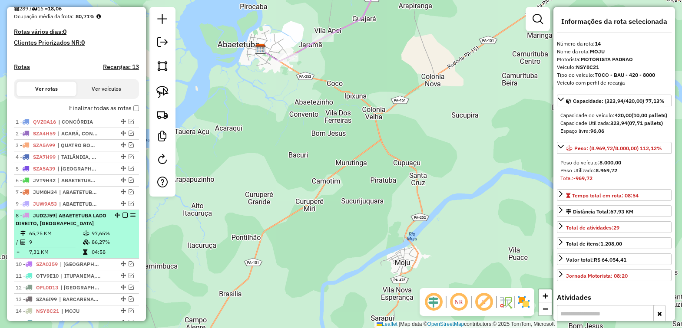
drag, startPoint x: 120, startPoint y: 263, endPoint x: 114, endPoint y: 222, distance: 41.2
click at [122, 218] on em at bounding box center [124, 215] width 5 height 5
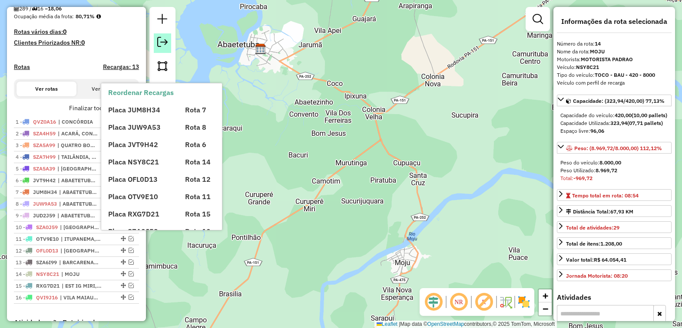
click at [159, 39] on em at bounding box center [162, 42] width 10 height 10
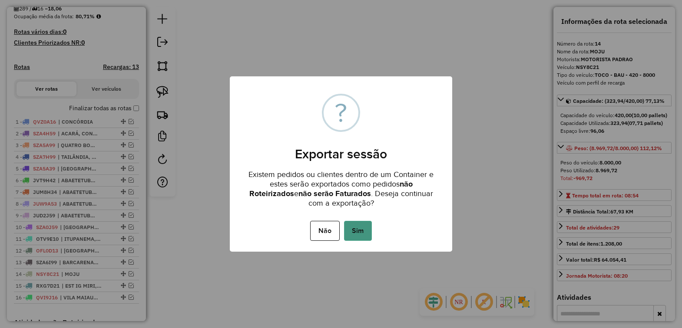
click at [357, 228] on button "Sim" at bounding box center [358, 231] width 28 height 20
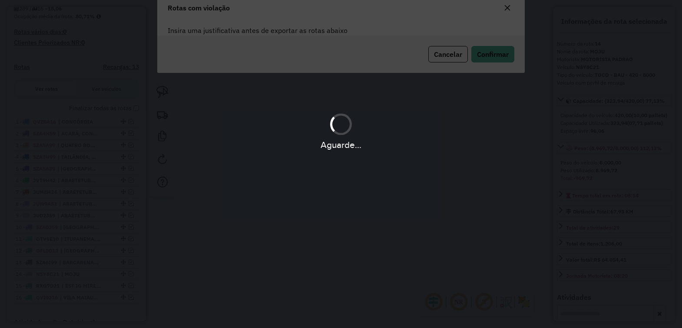
scroll to position [0, 0]
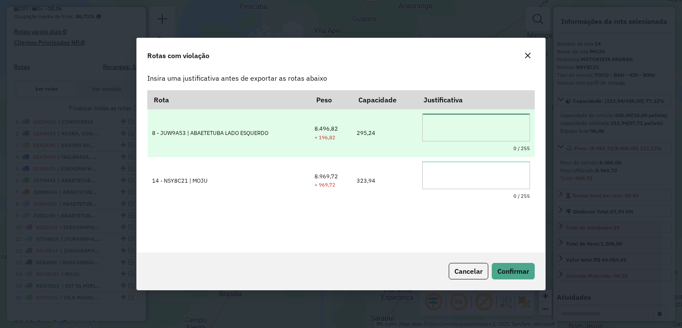
click at [457, 121] on textarea at bounding box center [476, 128] width 108 height 28
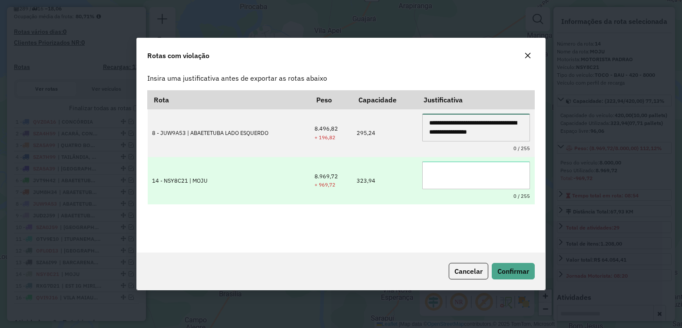
scroll to position [3, 0]
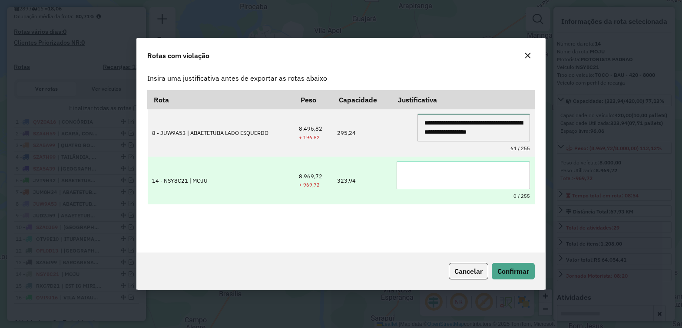
type textarea "**********"
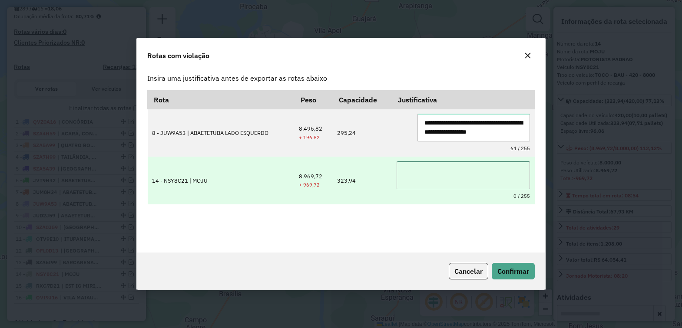
click at [433, 168] on textarea at bounding box center [462, 176] width 133 height 28
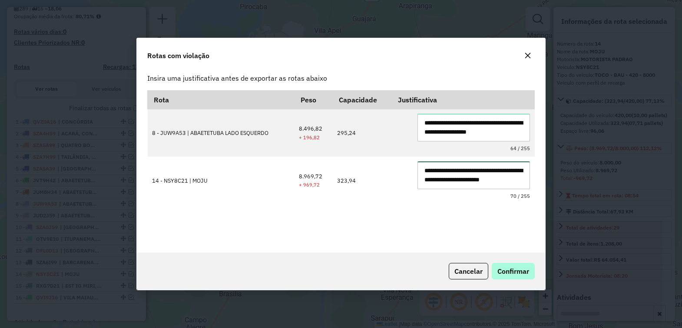
type textarea "**********"
click at [512, 268] on span "Confirmar" at bounding box center [513, 271] width 32 height 9
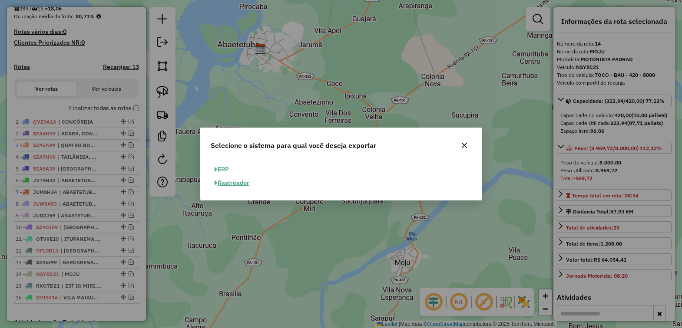
click at [222, 170] on button "ERP" at bounding box center [222, 169] width 22 height 13
select select "**"
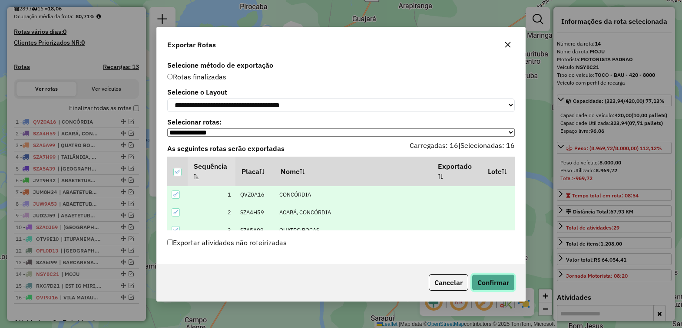
click at [476, 284] on button "Confirmar" at bounding box center [493, 282] width 43 height 17
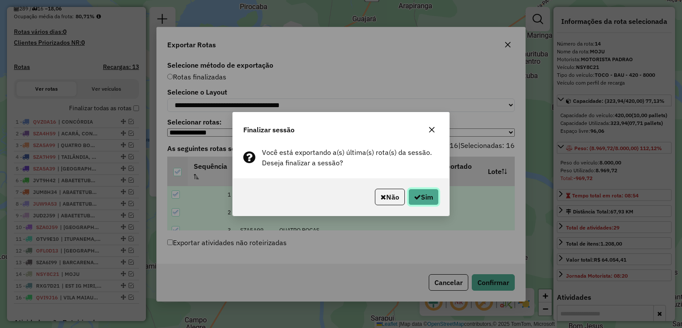
click at [425, 201] on button "Sim" at bounding box center [423, 197] width 30 height 17
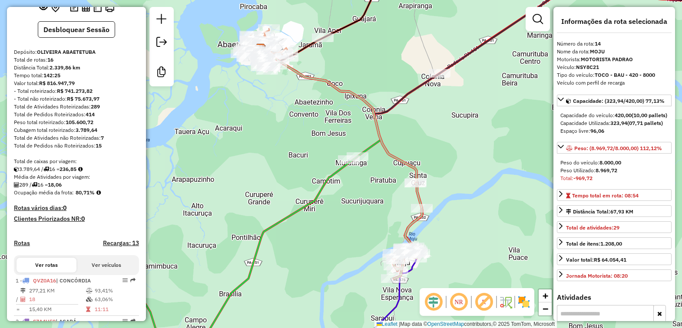
scroll to position [164, 0]
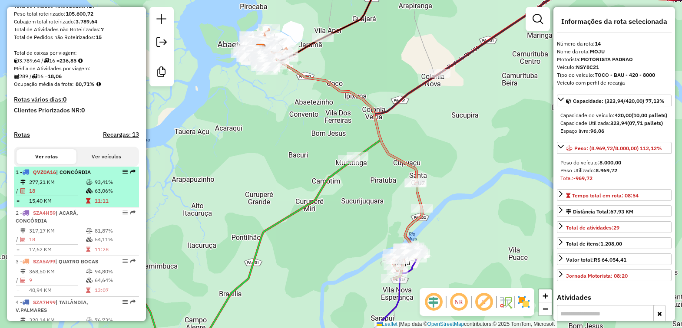
click at [56, 187] on td "277,21 KM" at bounding box center [57, 182] width 57 height 9
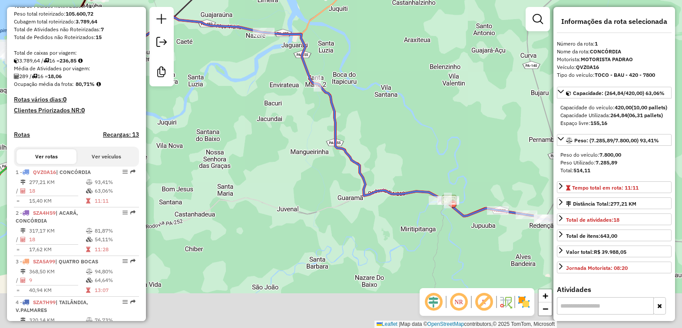
drag, startPoint x: 441, startPoint y: 183, endPoint x: 299, endPoint y: 35, distance: 205.5
click at [299, 35] on div "Janela de atendimento Grade de atendimento Capacidade Transportadoras Veículos …" at bounding box center [341, 164] width 682 height 328
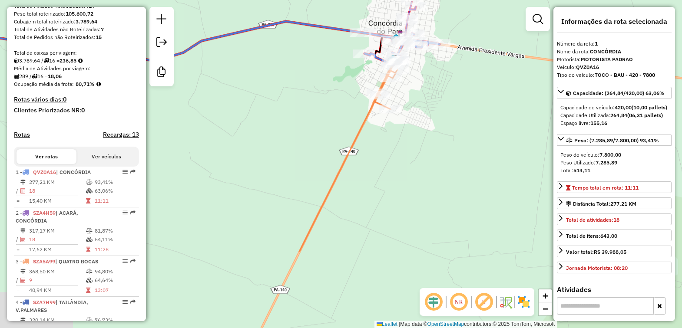
drag, startPoint x: 509, startPoint y: 233, endPoint x: 426, endPoint y: 131, distance: 130.9
click at [426, 131] on div "Janela de atendimento Grade de atendimento Capacidade Transportadoras Veículos …" at bounding box center [341, 164] width 682 height 328
